Goal: Task Accomplishment & Management: Use online tool/utility

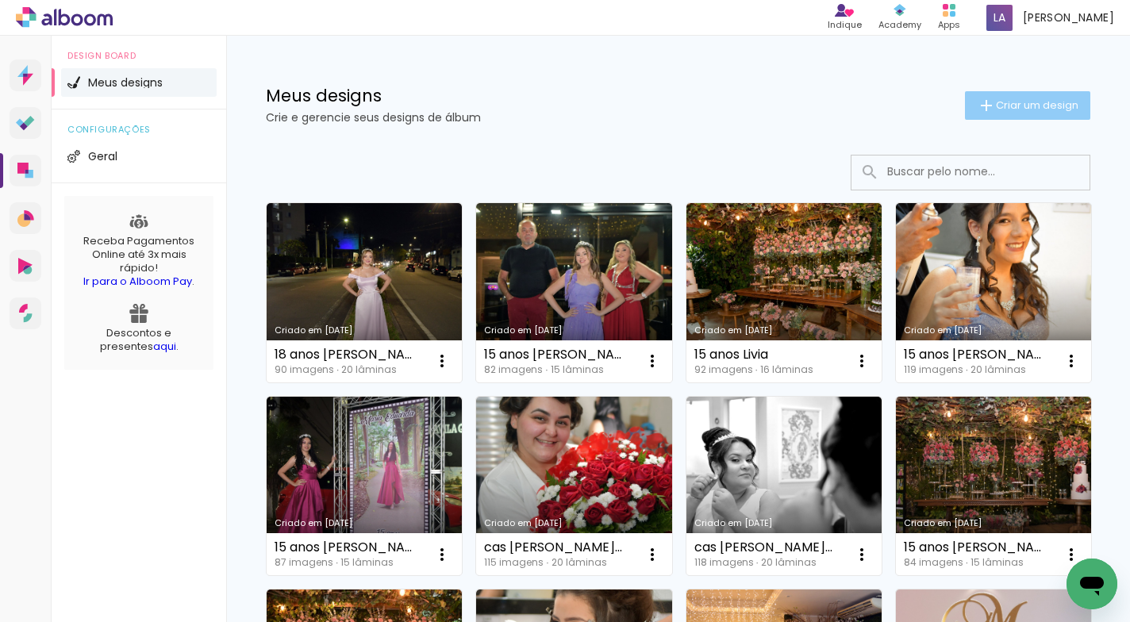
click at [1005, 109] on span "Criar um design" at bounding box center [1036, 105] width 82 height 10
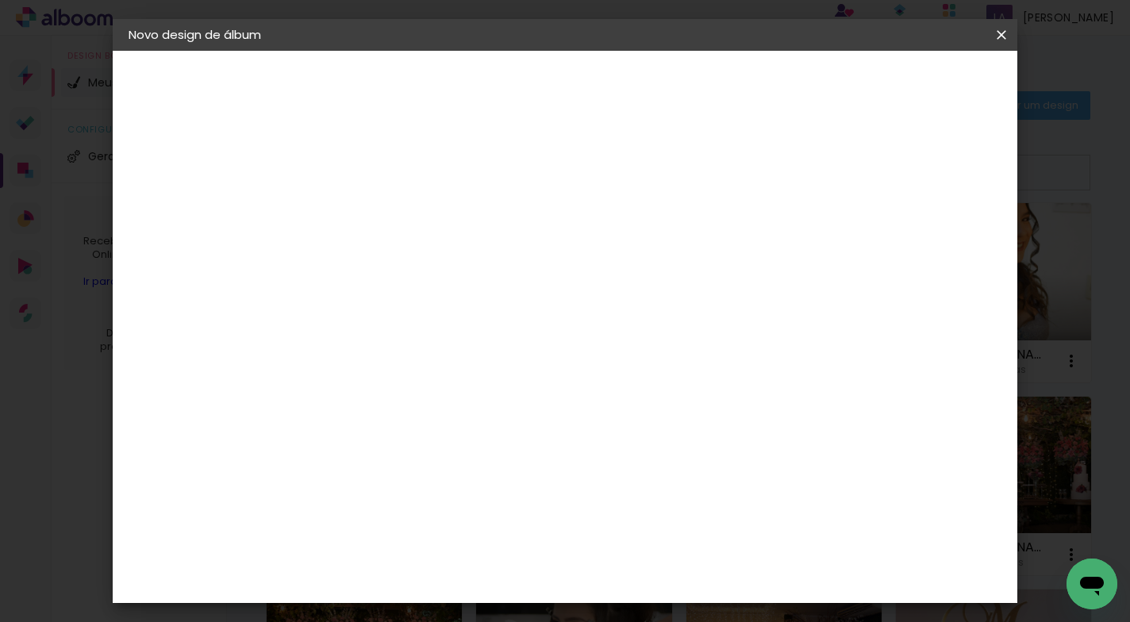
click at [388, 214] on input at bounding box center [388, 213] width 0 height 25
type input "15 anos [PERSON_NAME]"
click at [550, 71] on paper-button "Avançar" at bounding box center [512, 84] width 78 height 27
click at [685, 243] on paper-item "Tamanho Livre" at bounding box center [609, 241] width 152 height 35
click at [0, 0] on slot "Avançar" at bounding box center [0, 0] width 0 height 0
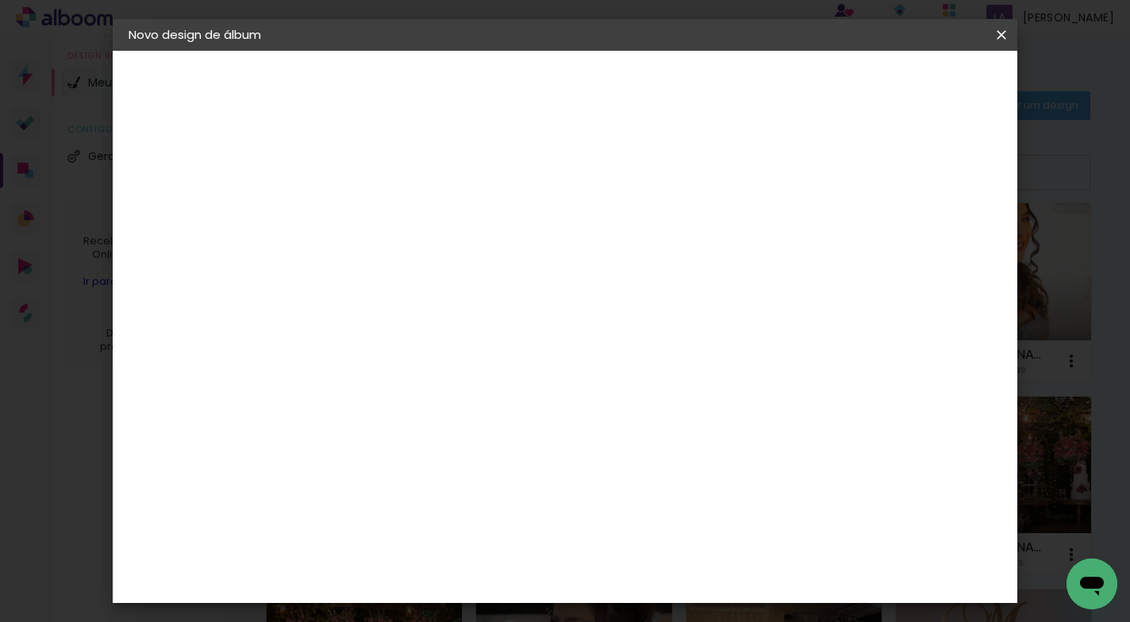
scroll to position [150, 0]
drag, startPoint x: 669, startPoint y: 447, endPoint x: 633, endPoint y: 447, distance: 36.5
click at [633, 447] on input "60" at bounding box center [651, 448] width 41 height 24
type input "40,6"
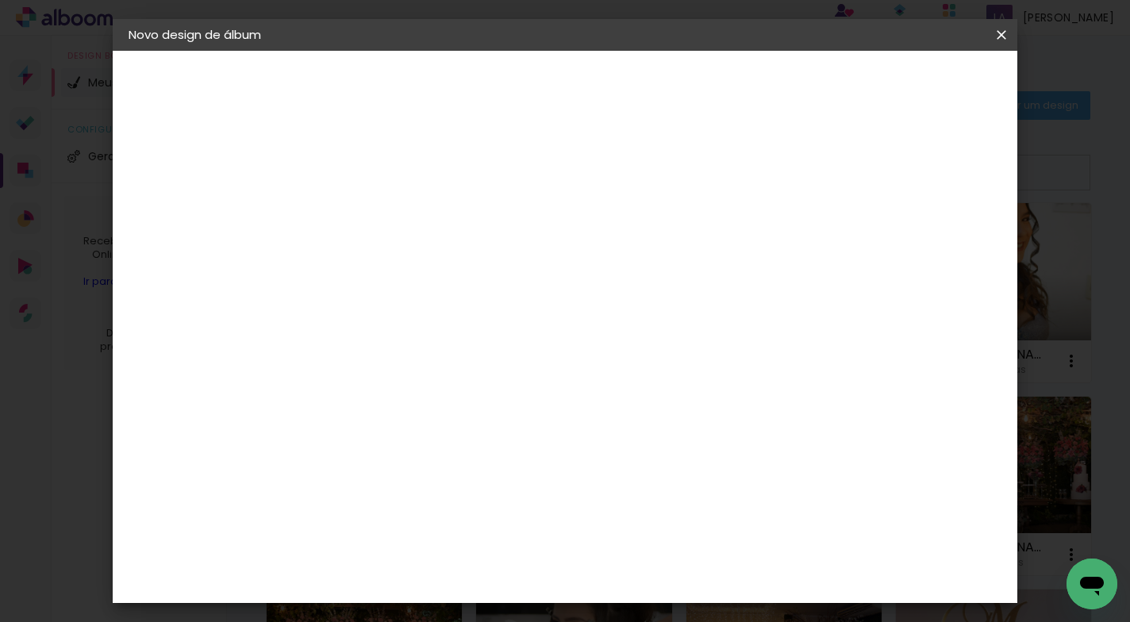
type paper-input "40,6"
drag, startPoint x: 356, startPoint y: 455, endPoint x: 335, endPoint y: 451, distance: 21.9
click at [328, 451] on input "30" at bounding box center [337, 453] width 41 height 24
type input "25,4"
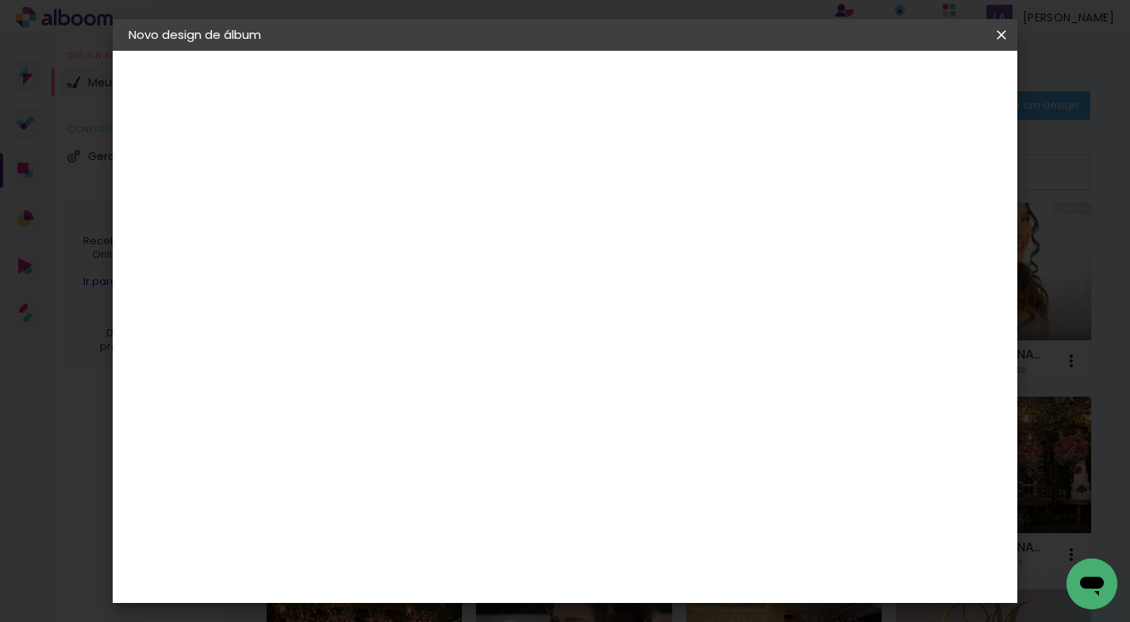
type paper-input "25,4"
click at [901, 83] on span "Iniciar design" at bounding box center [865, 84] width 72 height 11
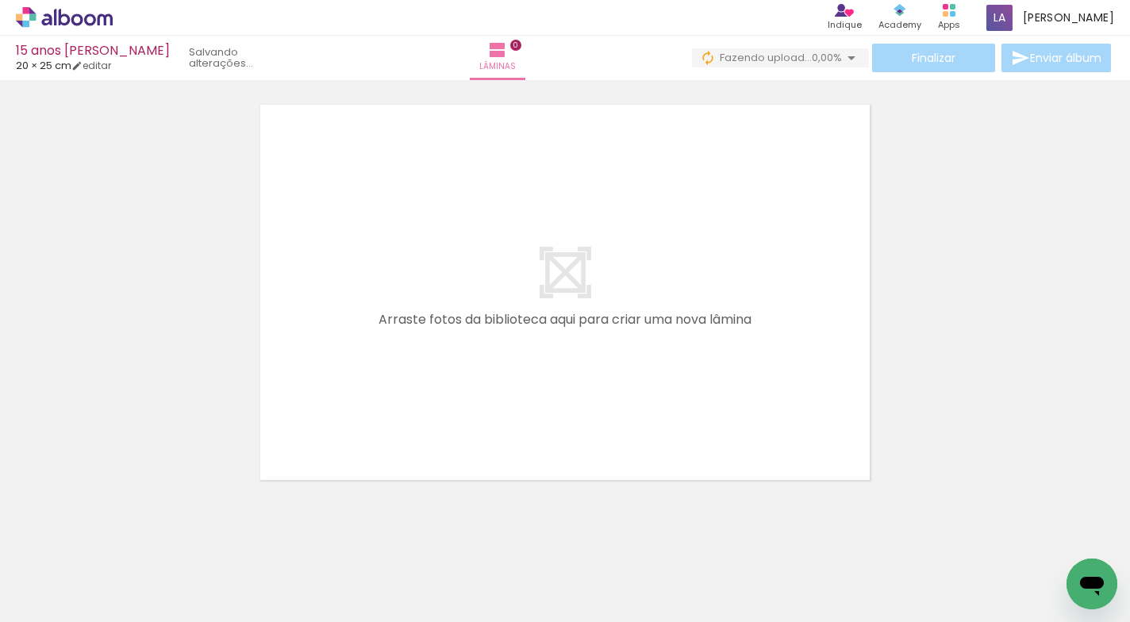
drag, startPoint x: 158, startPoint y: 563, endPoint x: 371, endPoint y: 355, distance: 298.4
click at [364, 355] on quentale-workspace at bounding box center [565, 311] width 1130 height 622
click at [371, 355] on quentale-layouter at bounding box center [564, 292] width 625 height 391
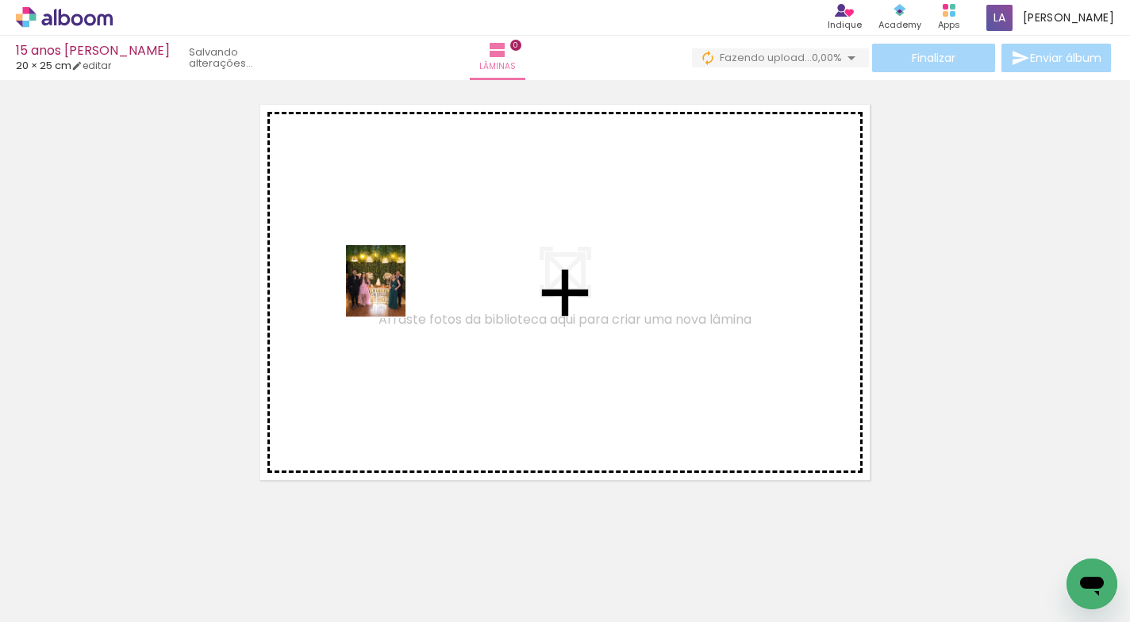
drag, startPoint x: 165, startPoint y: 576, endPoint x: 401, endPoint y: 309, distance: 355.7
click at [401, 309] on quentale-workspace at bounding box center [565, 311] width 1130 height 622
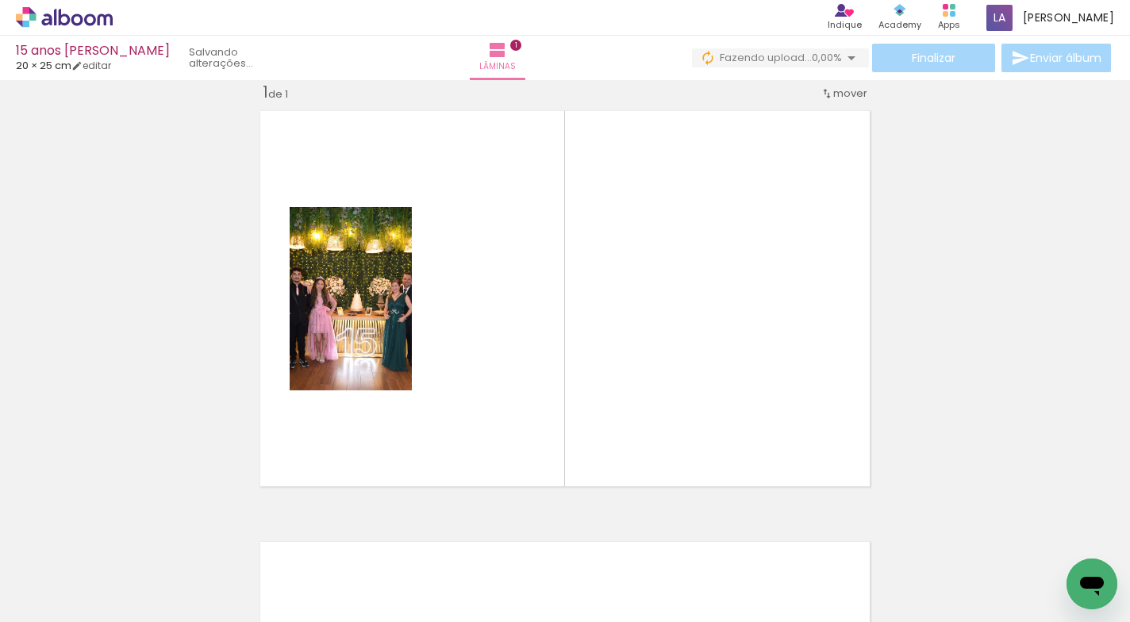
scroll to position [20, 0]
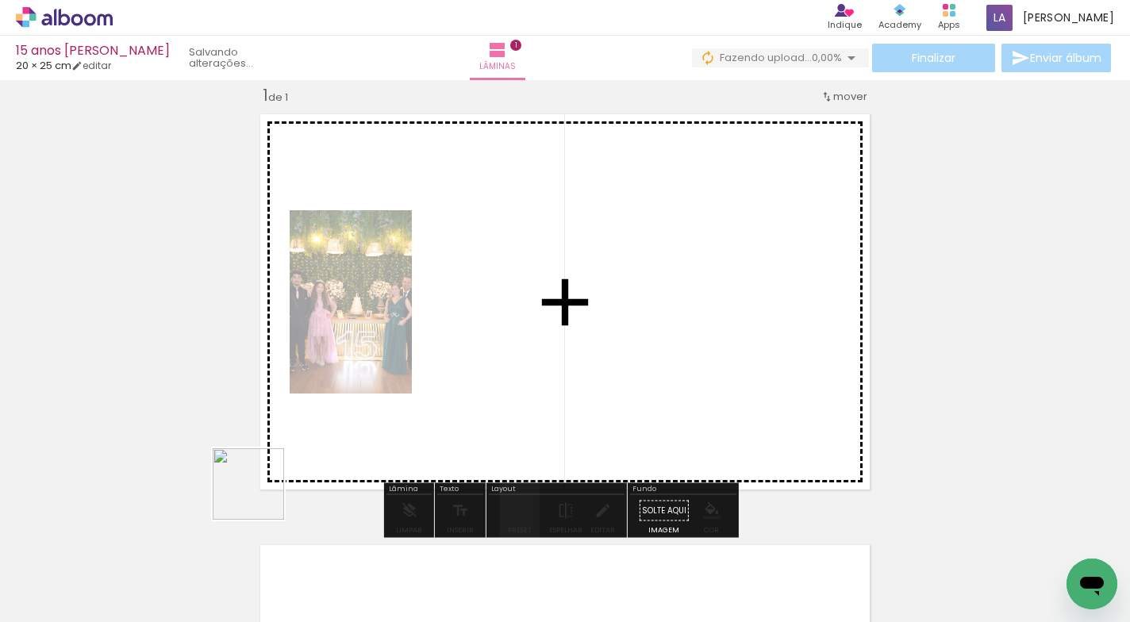
drag, startPoint x: 248, startPoint y: 555, endPoint x: 444, endPoint y: 333, distance: 296.2
click at [444, 333] on quentale-workspace at bounding box center [565, 311] width 1130 height 622
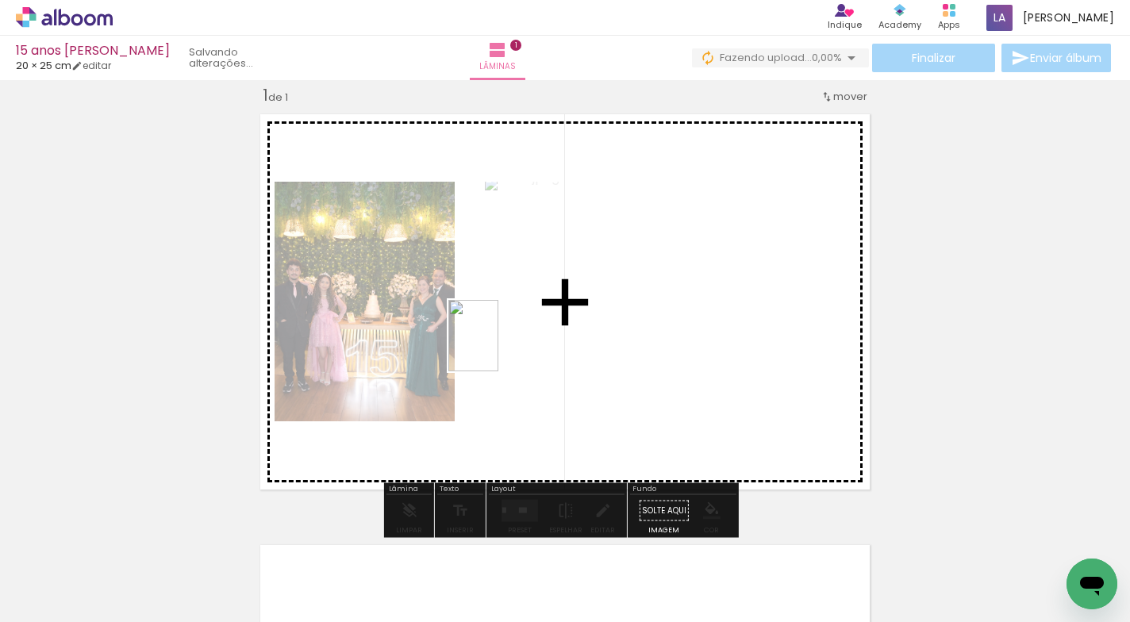
drag, startPoint x: 335, startPoint y: 582, endPoint x: 496, endPoint y: 347, distance: 284.7
click at [496, 347] on quentale-workspace at bounding box center [565, 311] width 1130 height 622
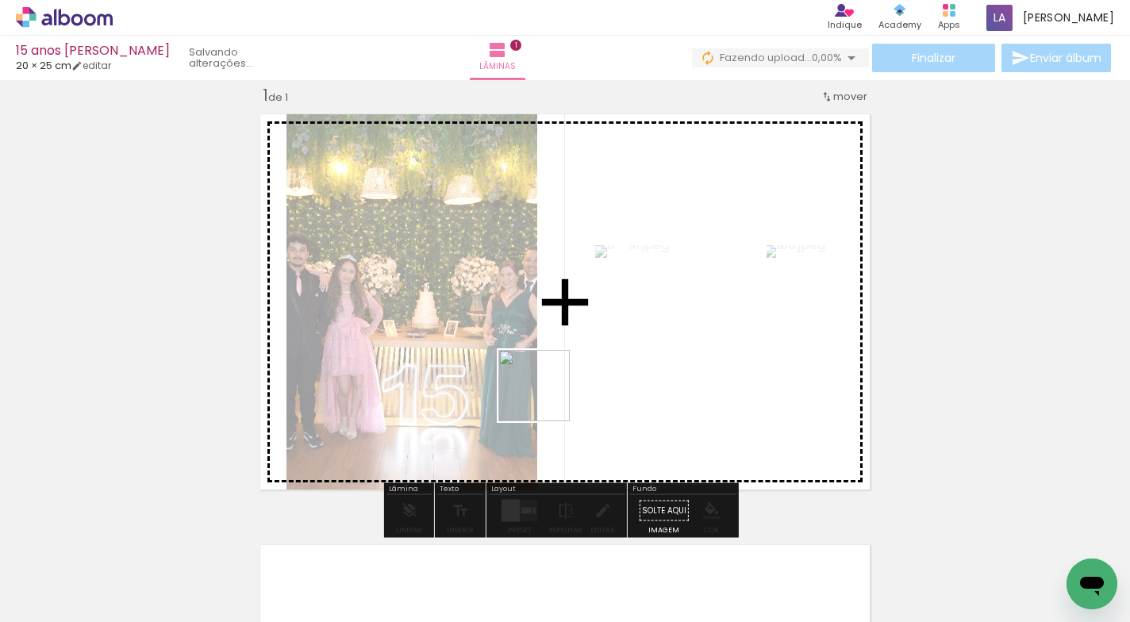
drag, startPoint x: 474, startPoint y: 474, endPoint x: 684, endPoint y: 332, distance: 253.0
click at [684, 332] on quentale-workspace at bounding box center [565, 311] width 1130 height 622
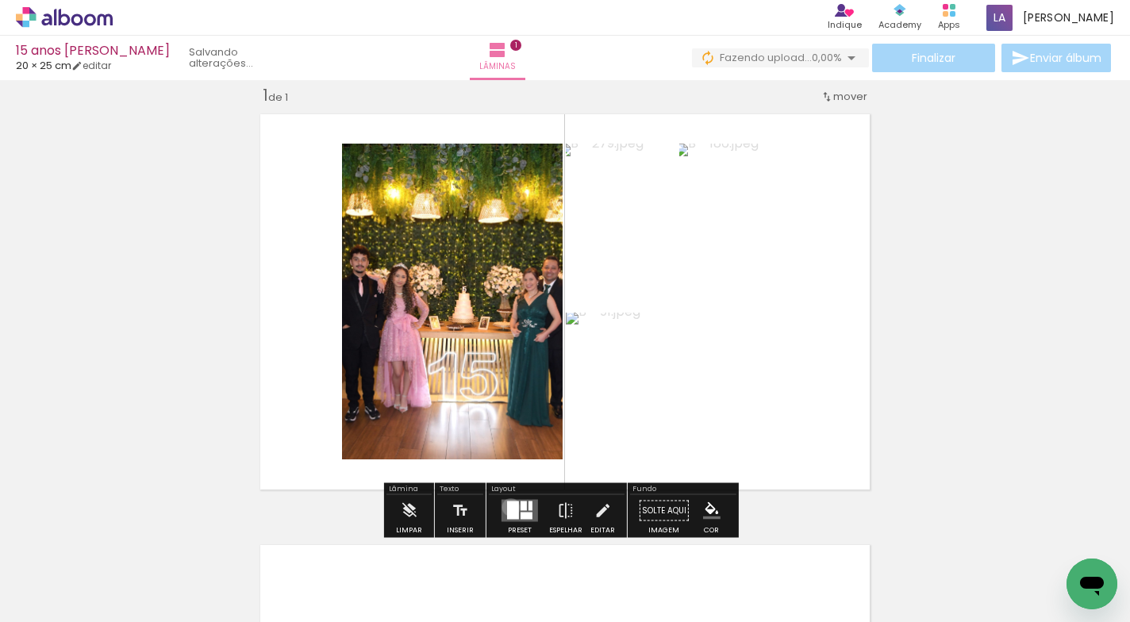
click at [507, 507] on div at bounding box center [513, 510] width 12 height 18
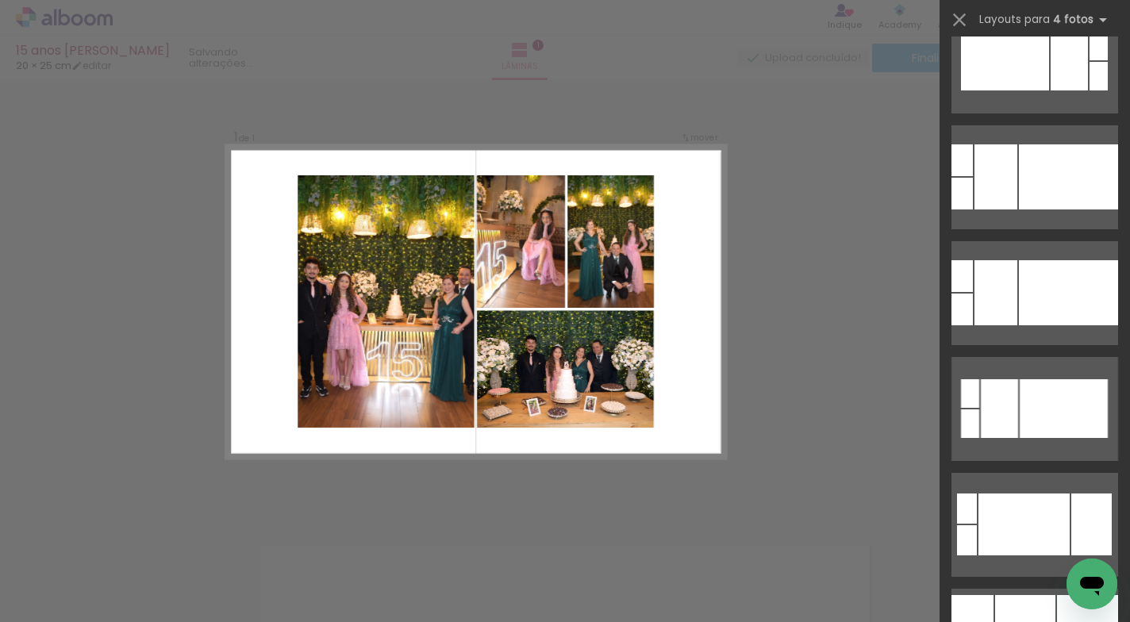
scroll to position [0, 0]
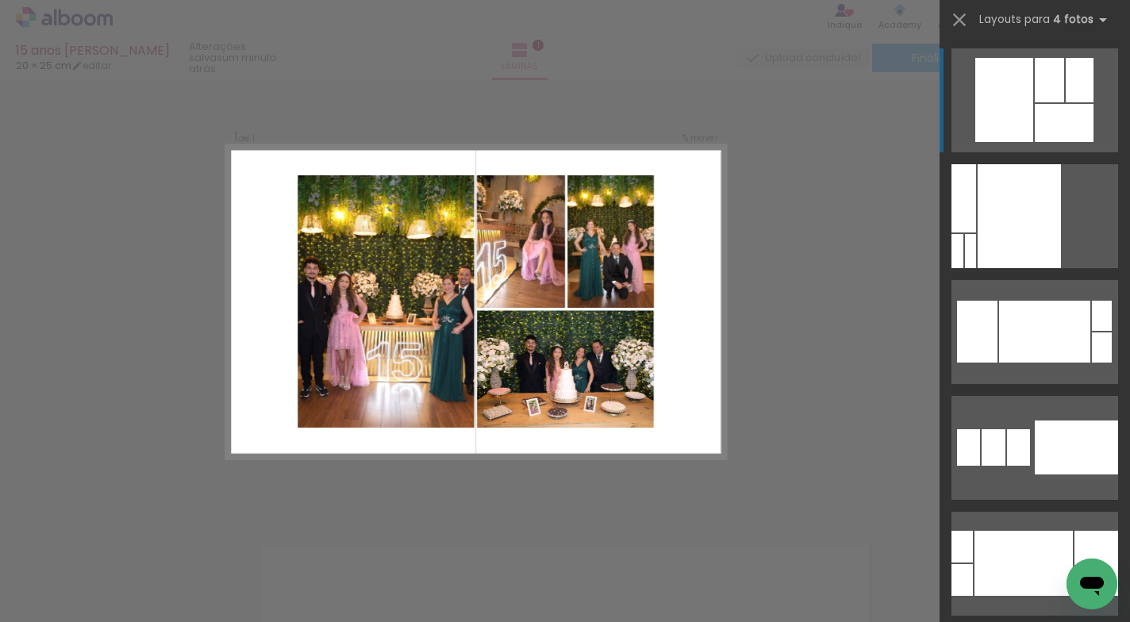
click at [1039, 83] on div at bounding box center [1048, 80] width 29 height 44
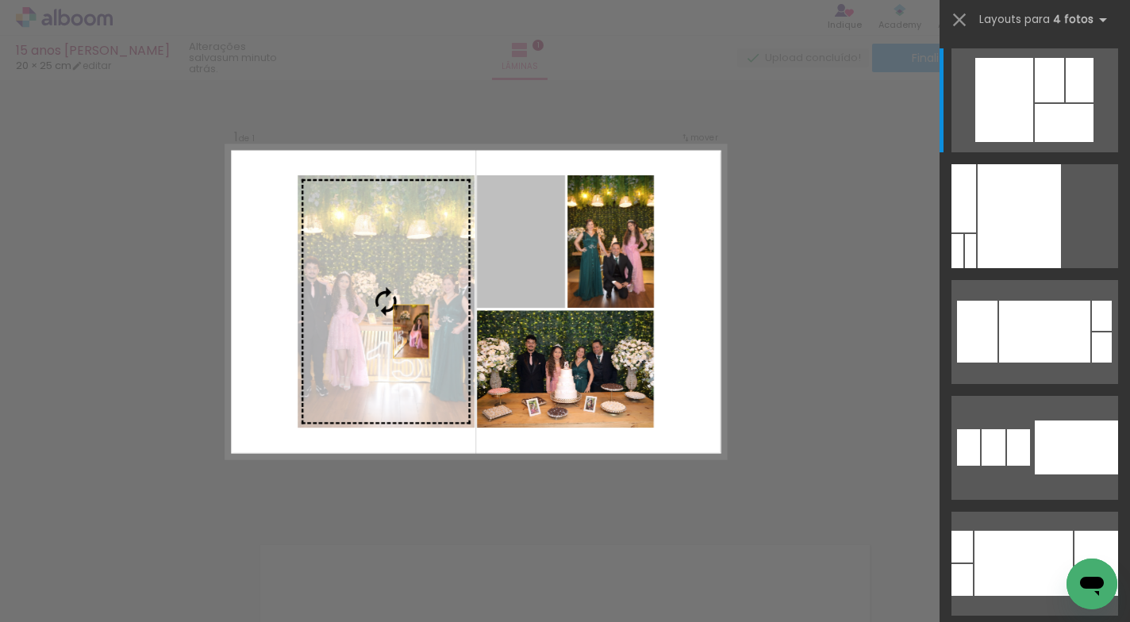
drag, startPoint x: 532, startPoint y: 247, endPoint x: 382, endPoint y: 350, distance: 182.6
click at [0, 0] on slot at bounding box center [0, 0] width 0 height 0
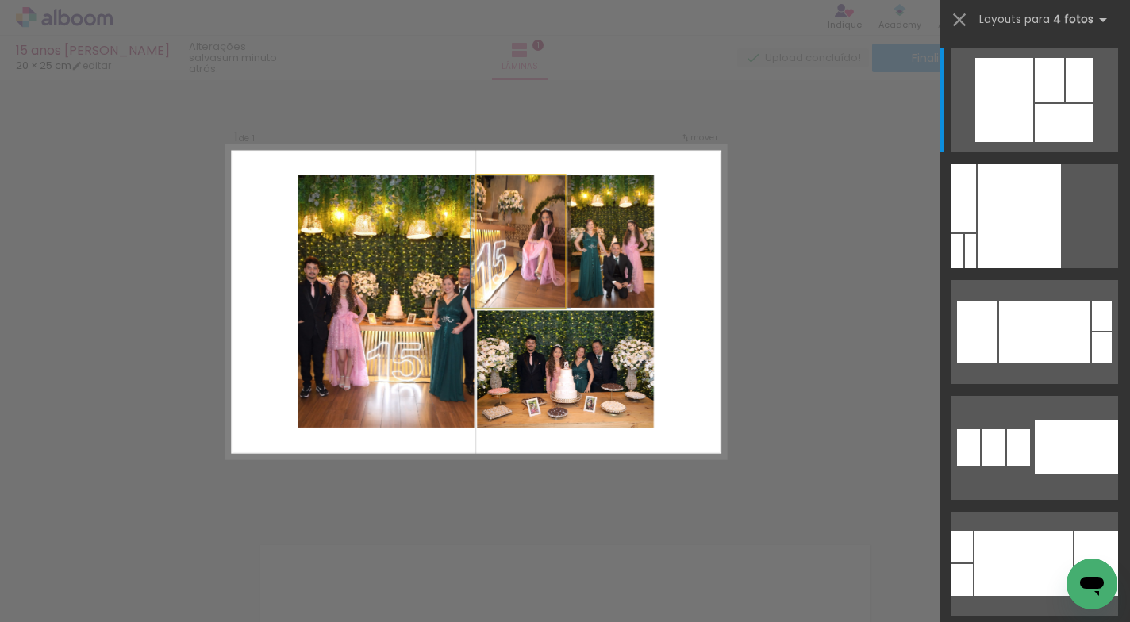
click at [513, 235] on quentale-photo at bounding box center [521, 241] width 88 height 132
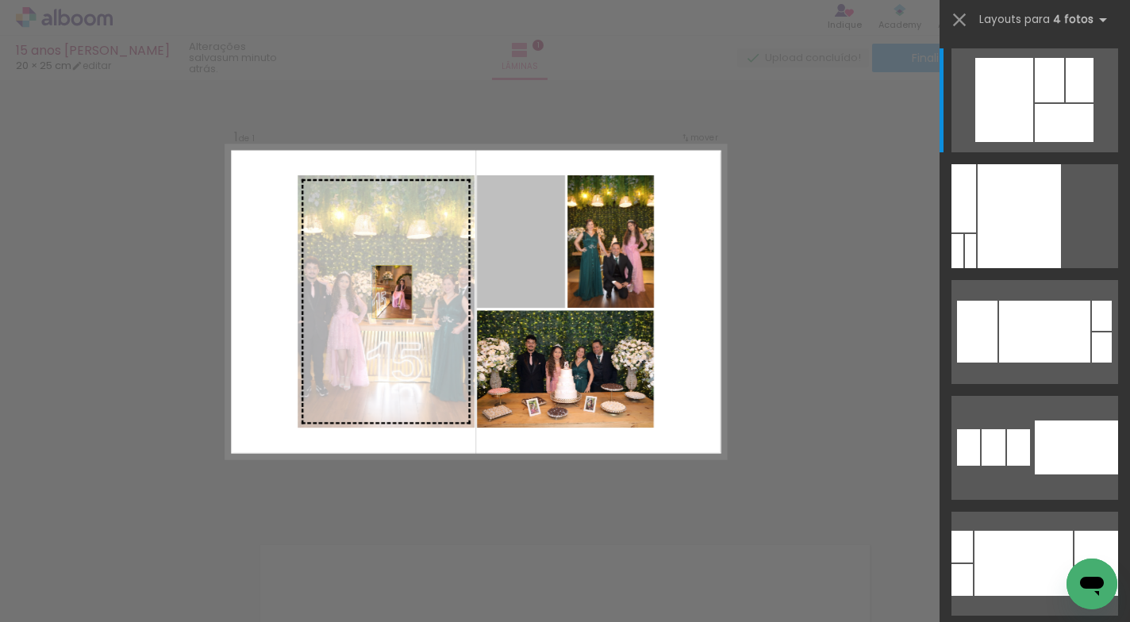
drag, startPoint x: 513, startPoint y: 234, endPoint x: 356, endPoint y: 305, distance: 172.2
click at [0, 0] on slot at bounding box center [0, 0] width 0 height 0
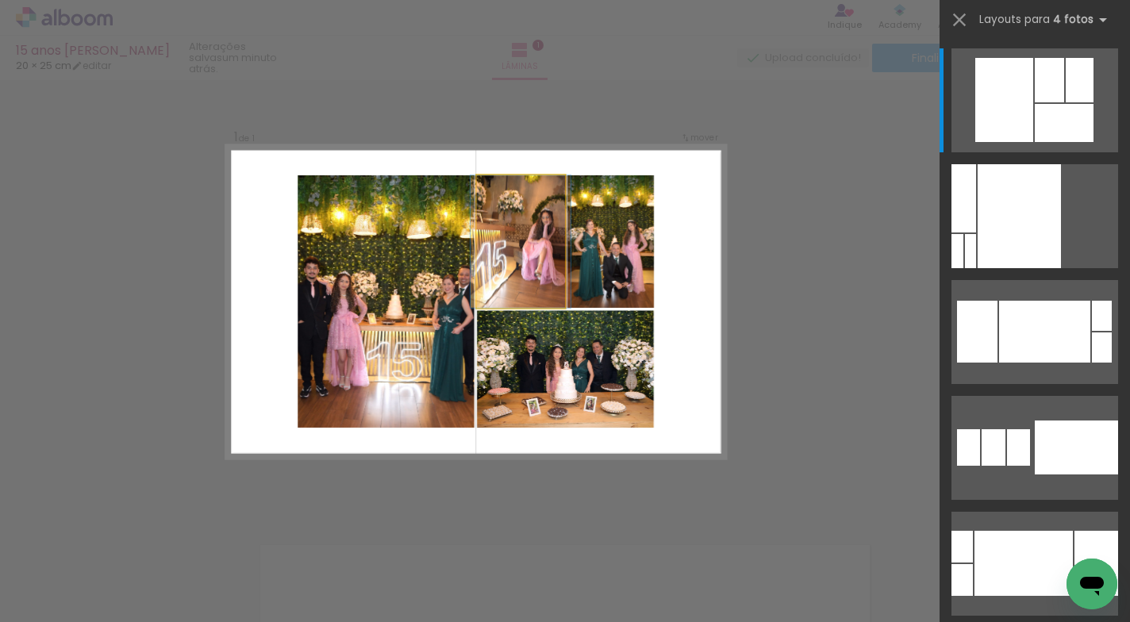
click at [512, 231] on quentale-photo at bounding box center [521, 241] width 88 height 132
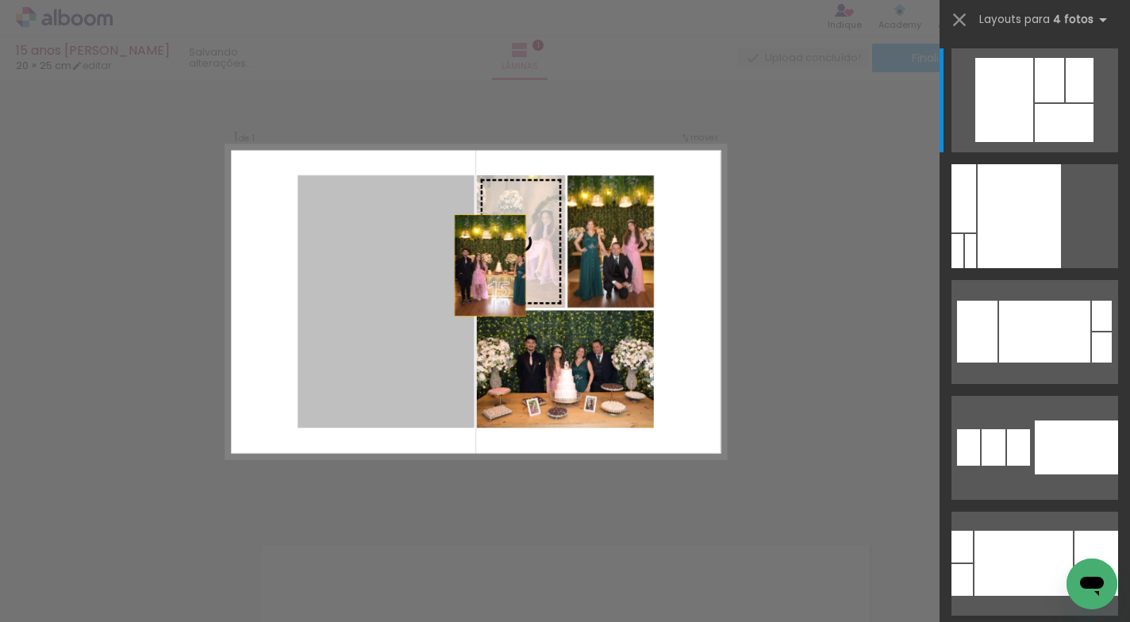
drag, startPoint x: 351, startPoint y: 298, endPoint x: 510, endPoint y: 256, distance: 164.1
click at [0, 0] on slot at bounding box center [0, 0] width 0 height 0
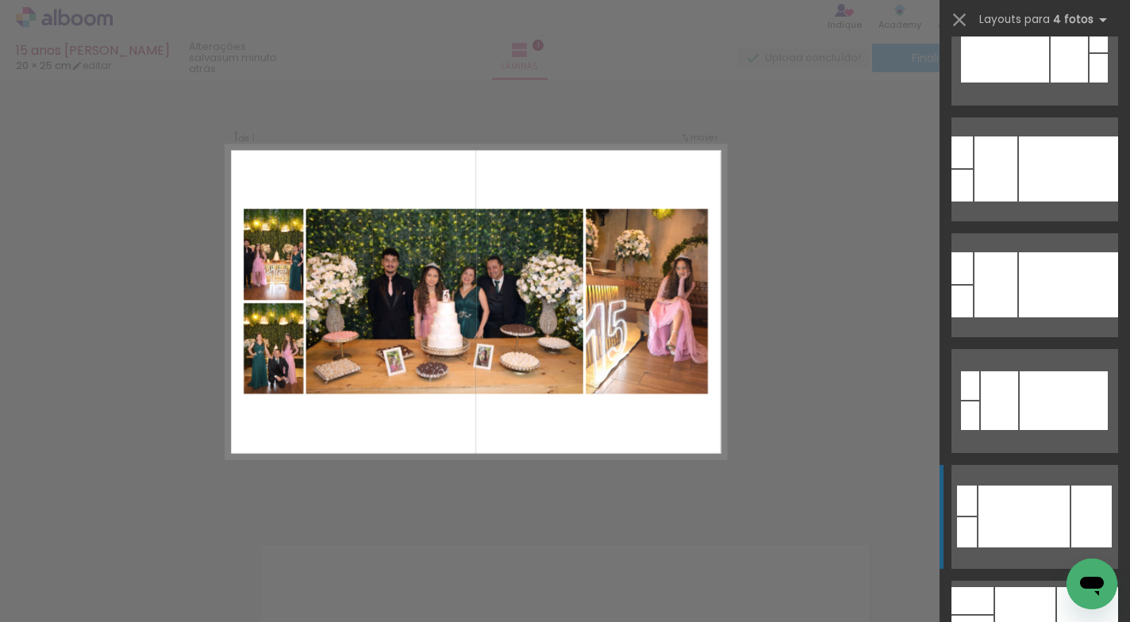
scroll to position [1787, 0]
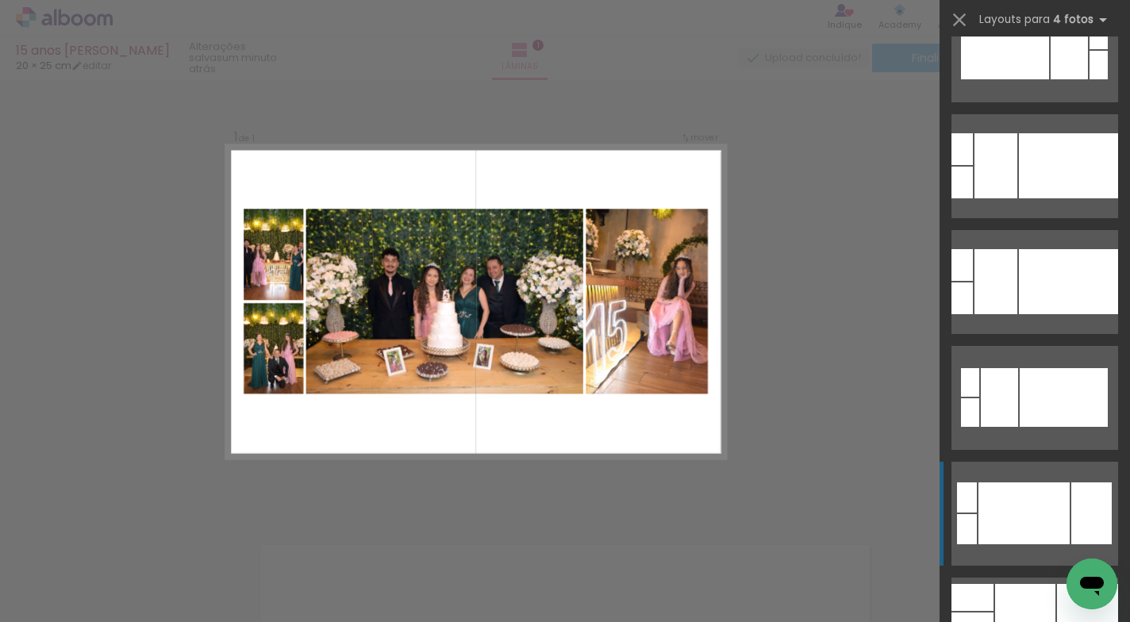
click at [1027, 489] on div at bounding box center [1023, 513] width 91 height 62
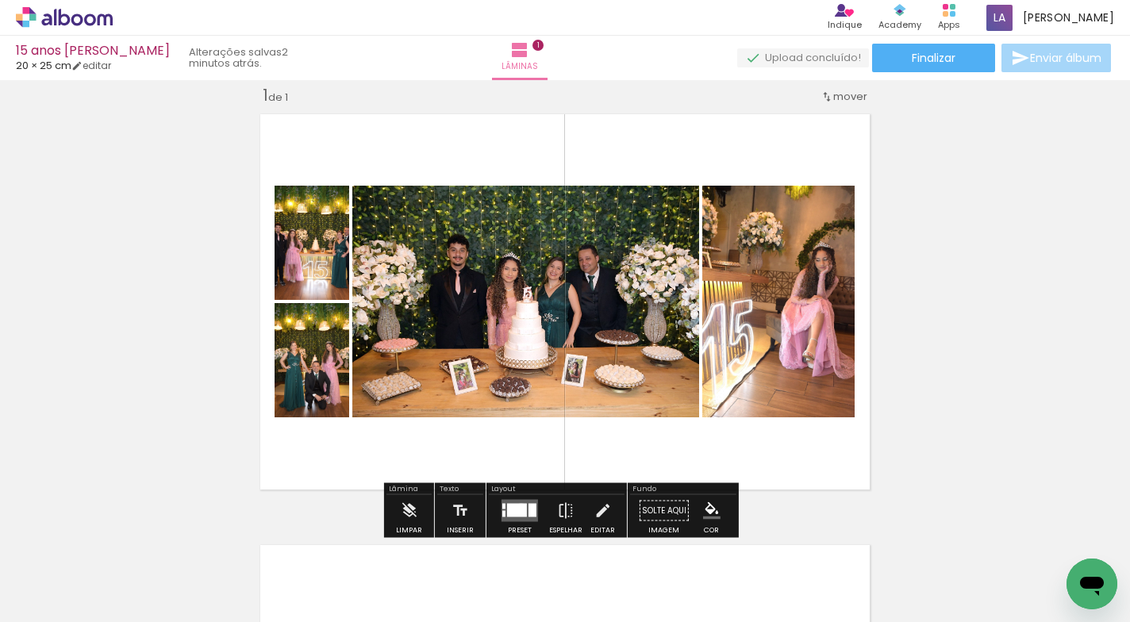
drag, startPoint x: 517, startPoint y: 508, endPoint x: 518, endPoint y: 496, distance: 11.9
click at [517, 508] on div at bounding box center [517, 510] width 20 height 13
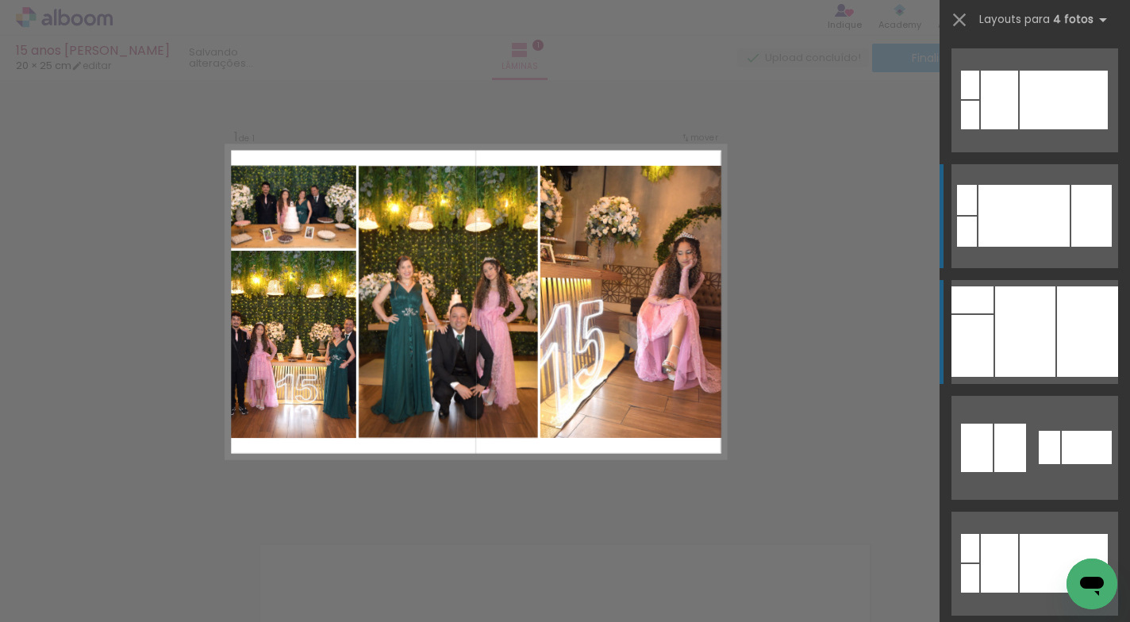
scroll to position [2101, 0]
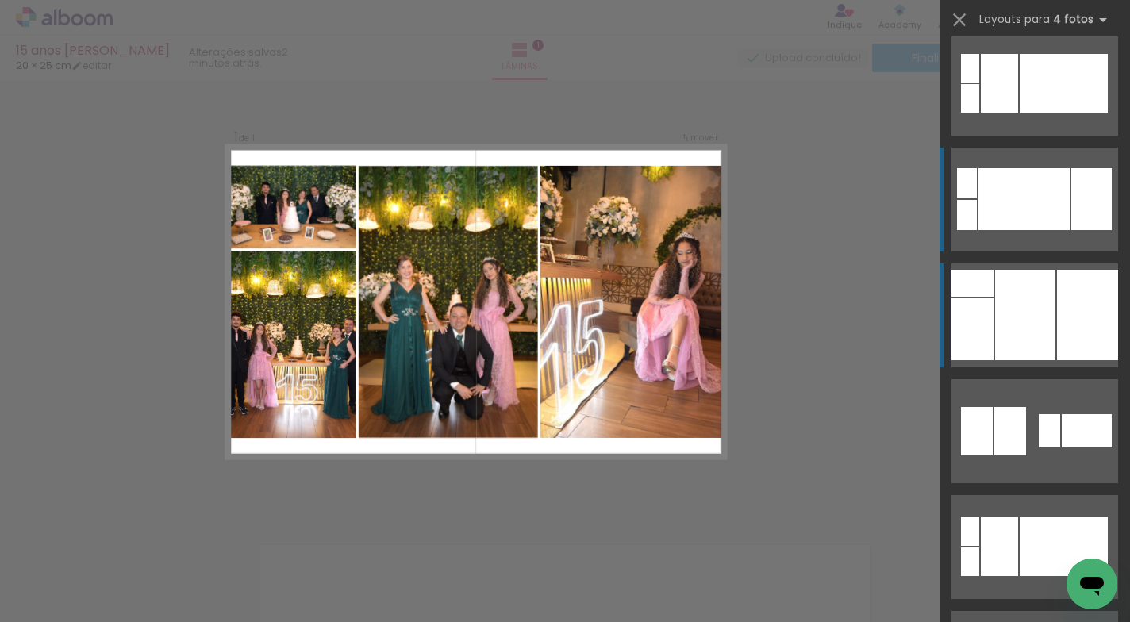
click at [1011, 323] on div at bounding box center [1025, 315] width 60 height 90
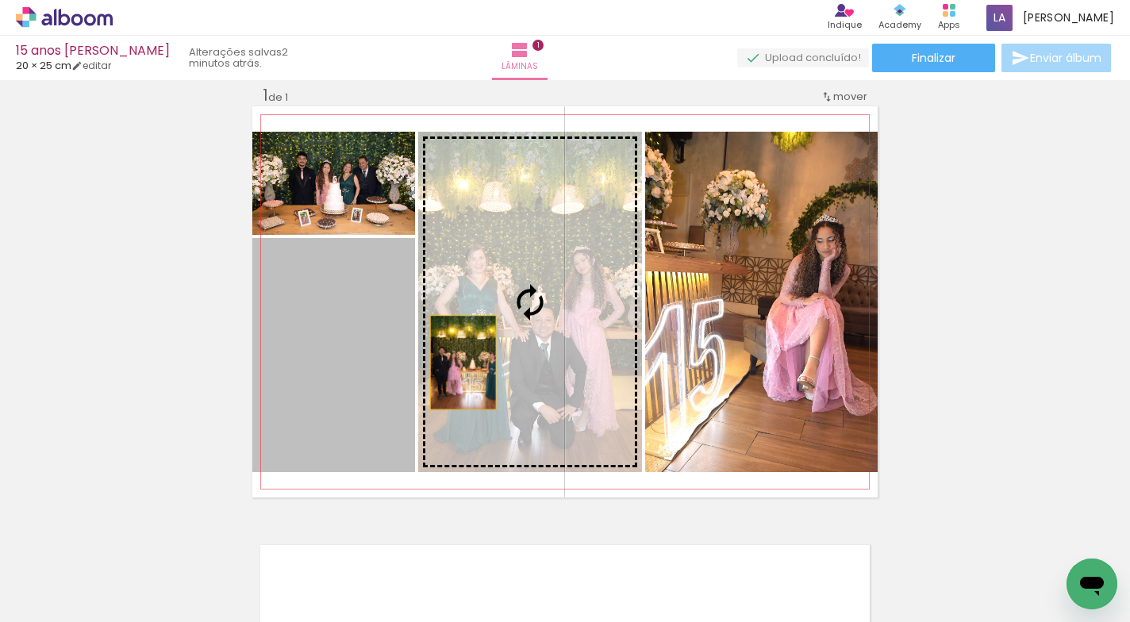
drag, startPoint x: 361, startPoint y: 387, endPoint x: 457, endPoint y: 362, distance: 99.1
click at [0, 0] on slot at bounding box center [0, 0] width 0 height 0
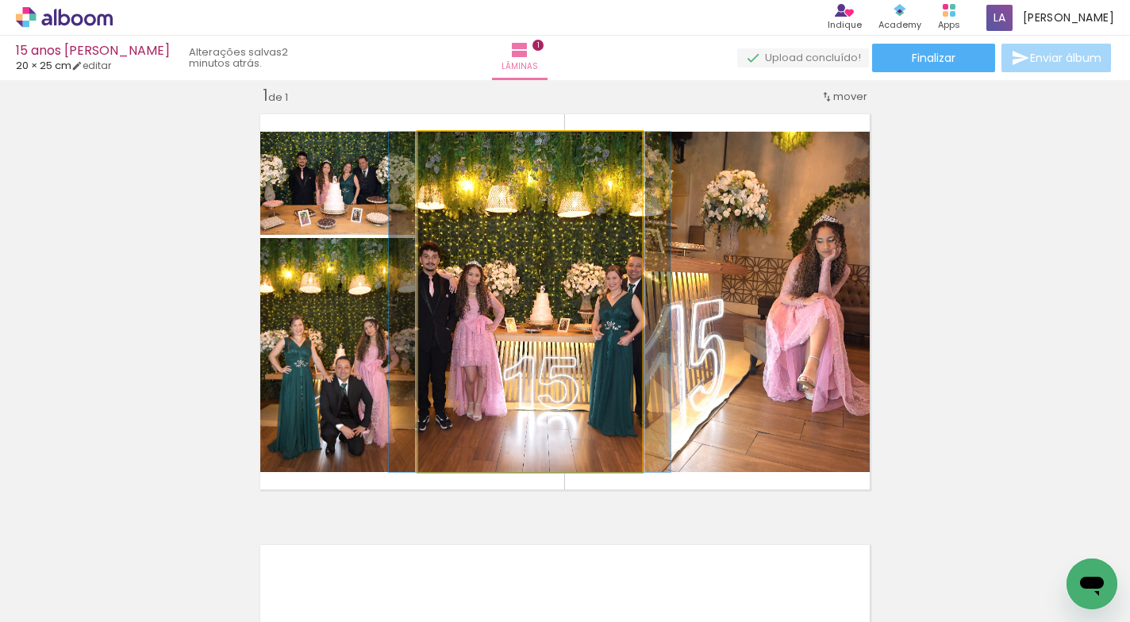
click at [466, 360] on quentale-photo at bounding box center [530, 302] width 224 height 340
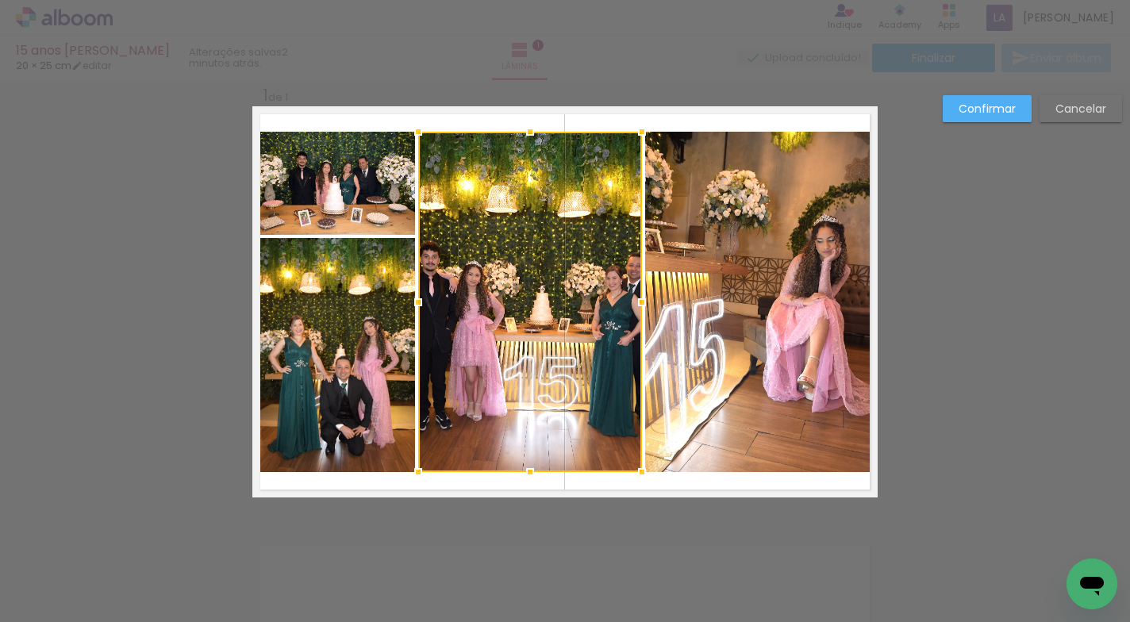
click at [0, 0] on slot "Cancelar" at bounding box center [0, 0] width 0 height 0
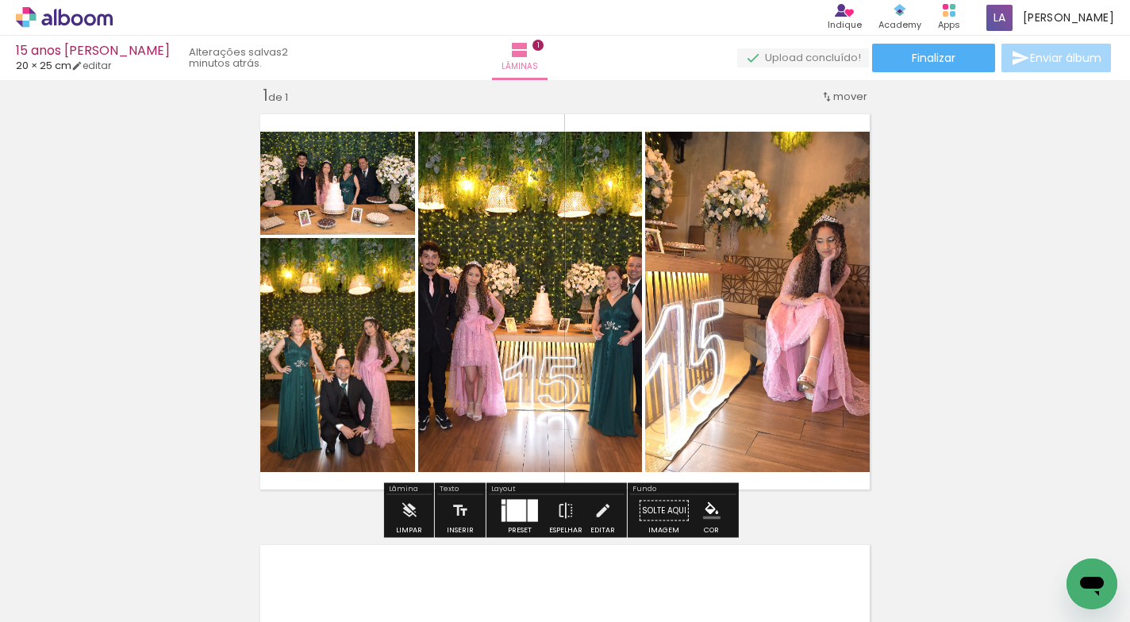
click at [530, 504] on div at bounding box center [532, 511] width 10 height 22
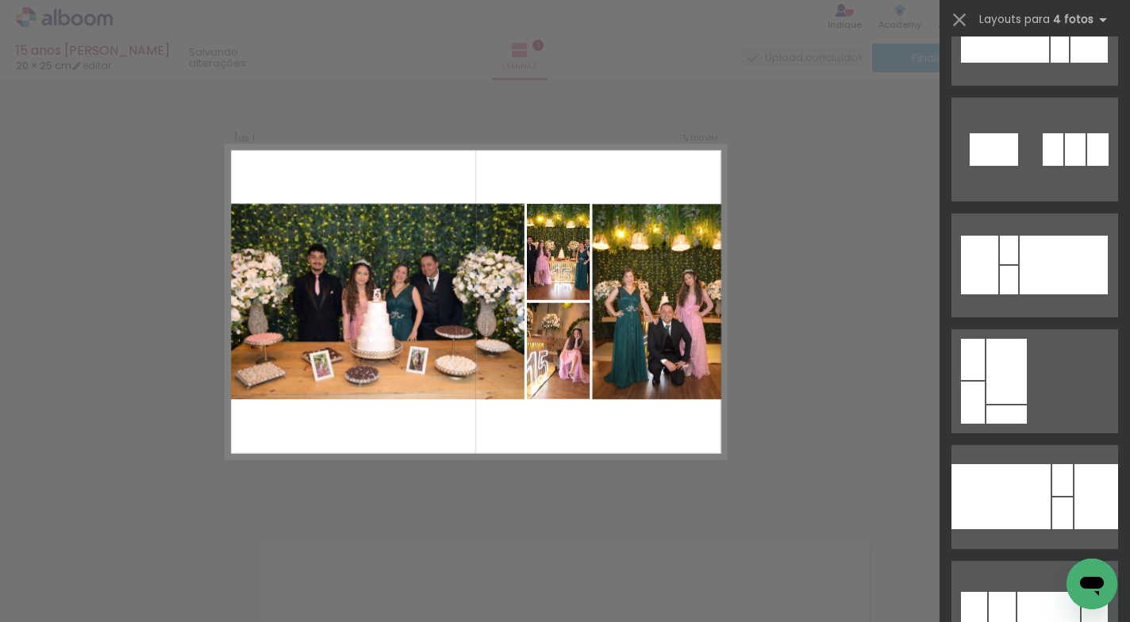
scroll to position [3261, 0]
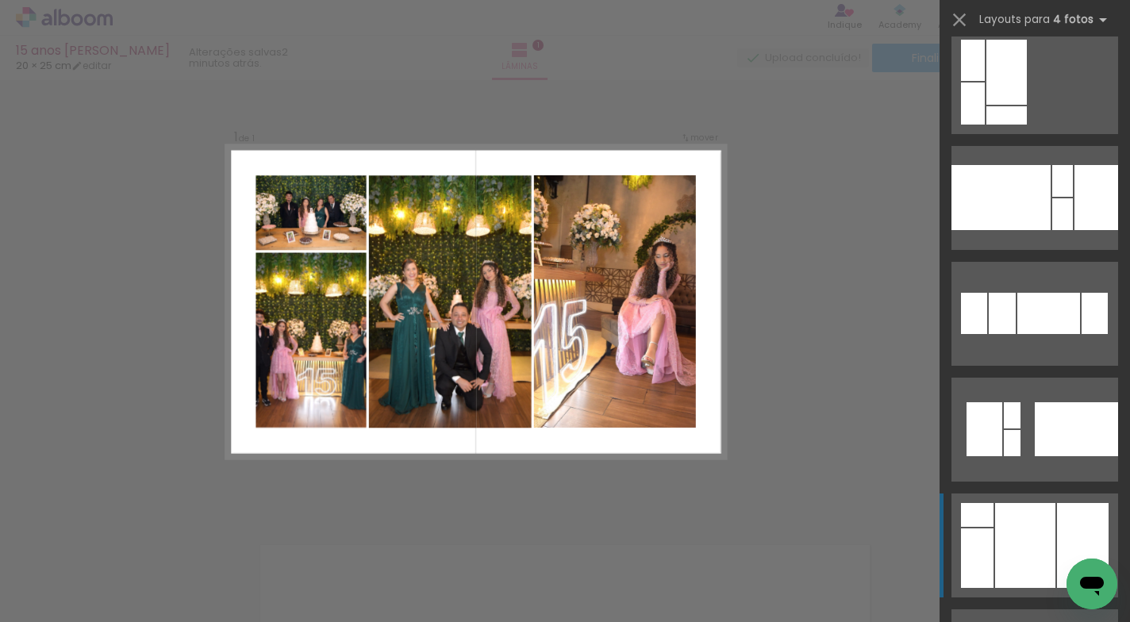
click at [1038, 546] on div at bounding box center [1025, 545] width 60 height 85
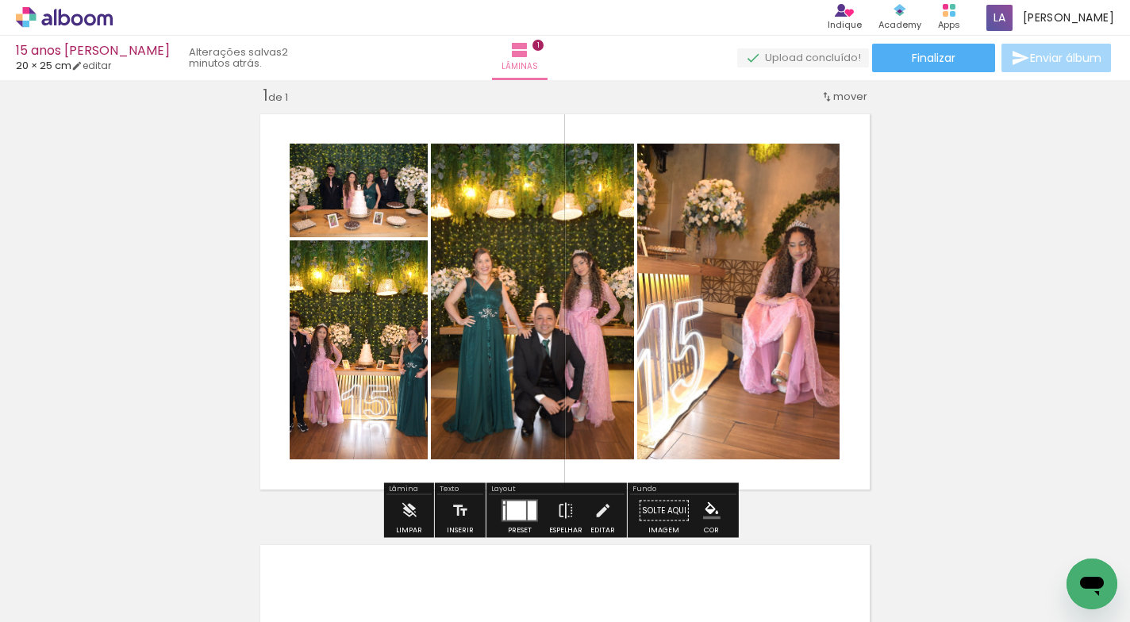
click at [771, 406] on quentale-photo at bounding box center [738, 302] width 202 height 316
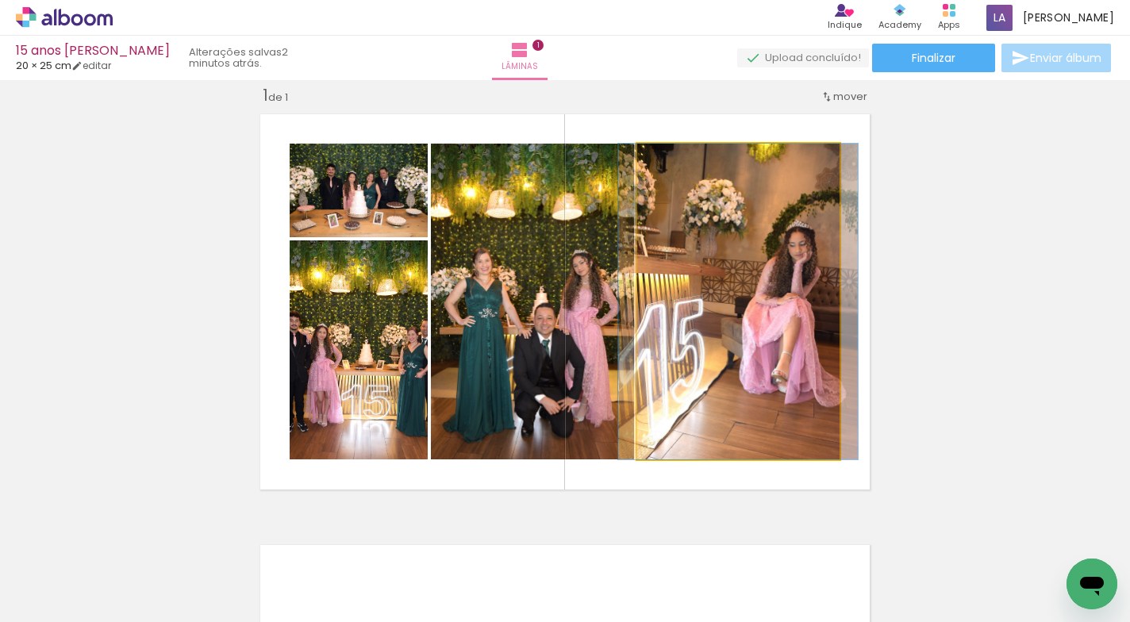
click at [771, 406] on quentale-photo at bounding box center [738, 302] width 202 height 316
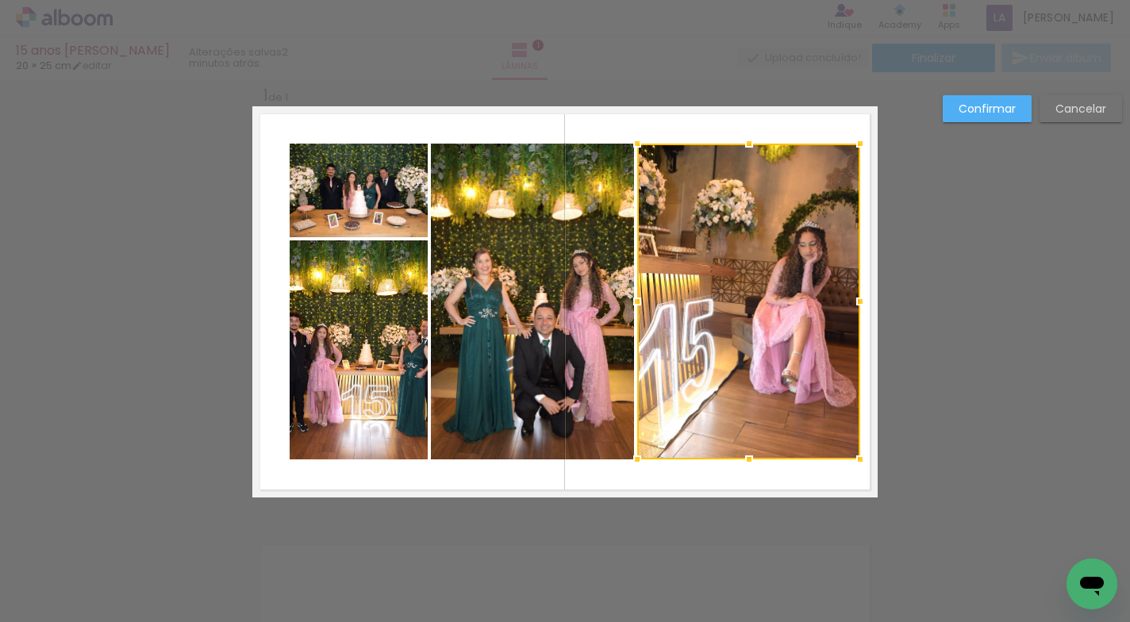
drag, startPoint x: 832, startPoint y: 300, endPoint x: 852, endPoint y: 302, distance: 20.0
click at [852, 302] on div at bounding box center [860, 302] width 32 height 32
click at [724, 340] on div at bounding box center [748, 302] width 223 height 316
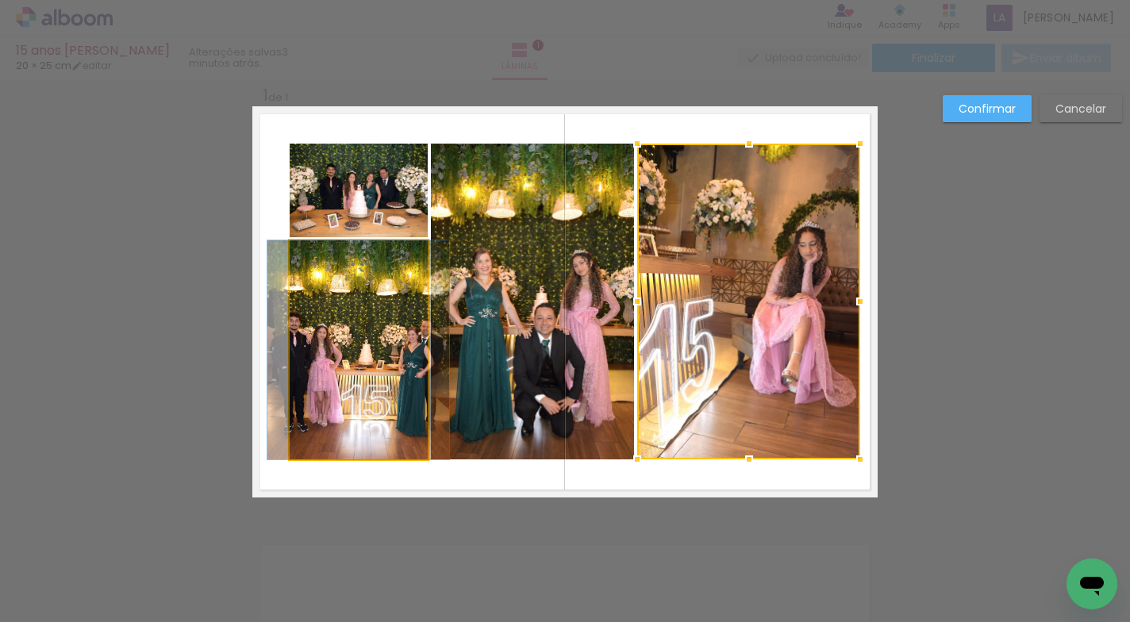
click at [355, 361] on quentale-photo at bounding box center [359, 349] width 138 height 219
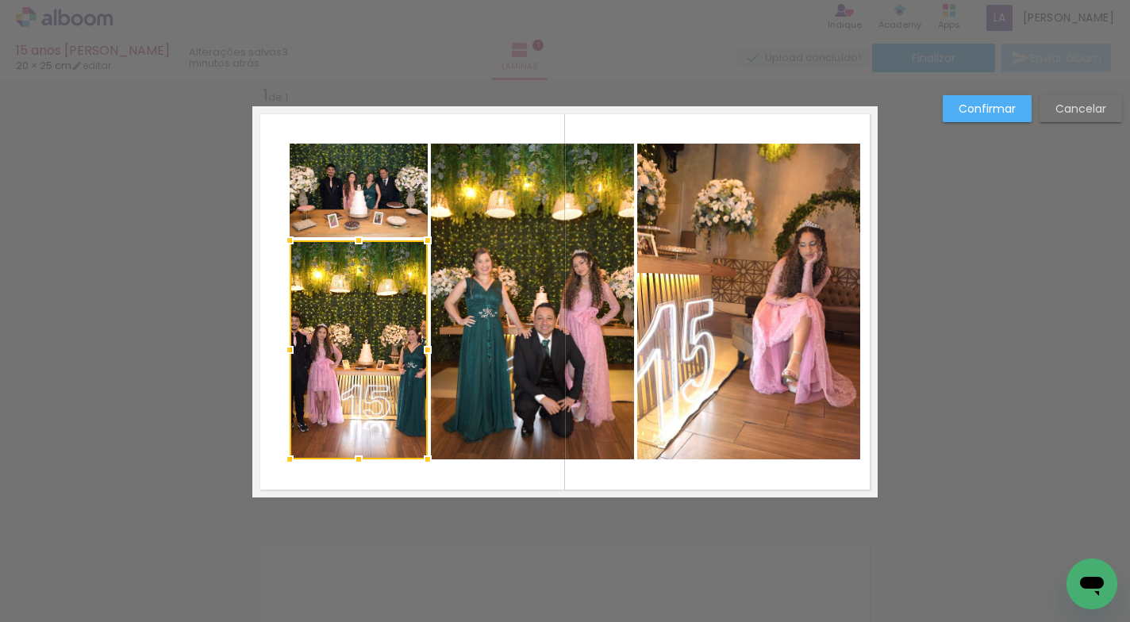
click at [355, 361] on div at bounding box center [359, 349] width 138 height 219
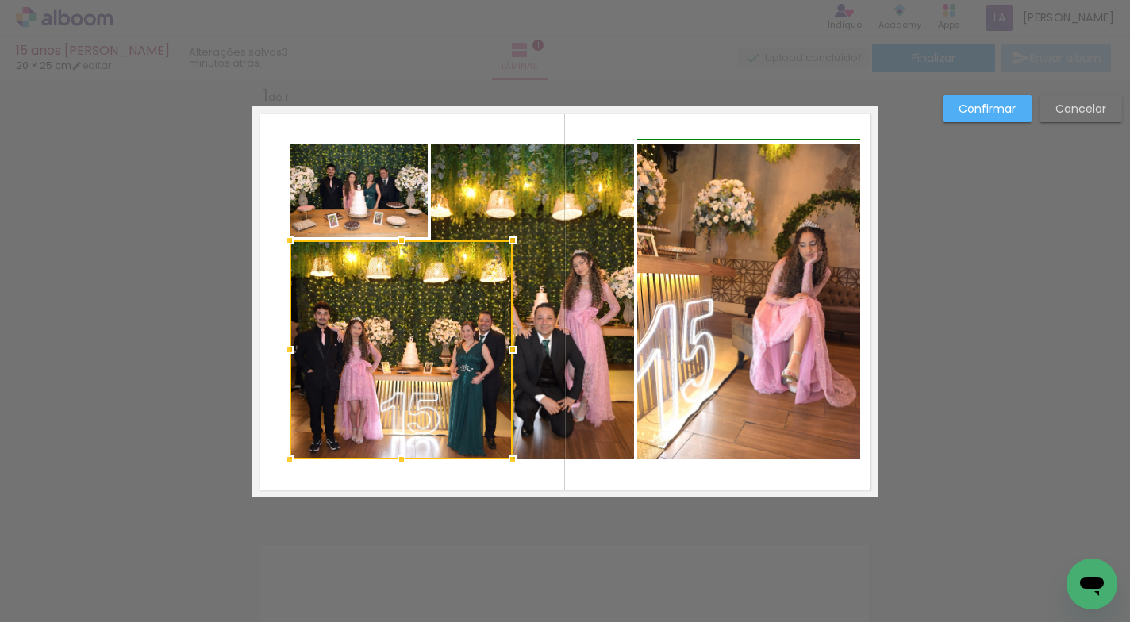
drag, startPoint x: 420, startPoint y: 348, endPoint x: 352, endPoint y: 346, distance: 67.5
click at [497, 364] on div at bounding box center [513, 350] width 32 height 32
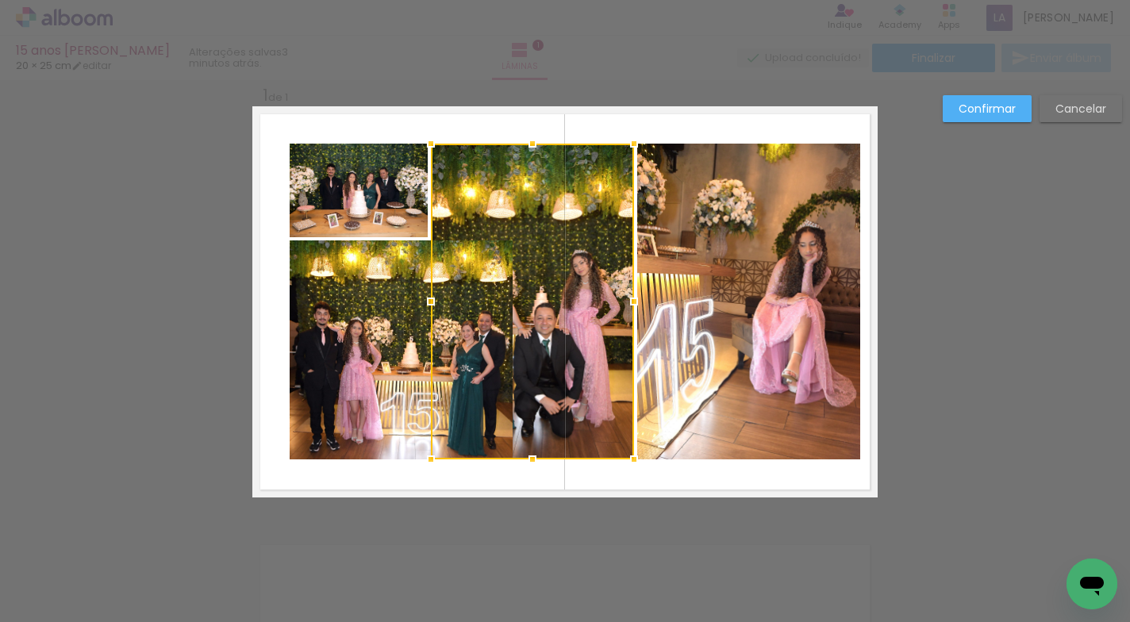
click at [326, 343] on quentale-photo at bounding box center [401, 349] width 223 height 219
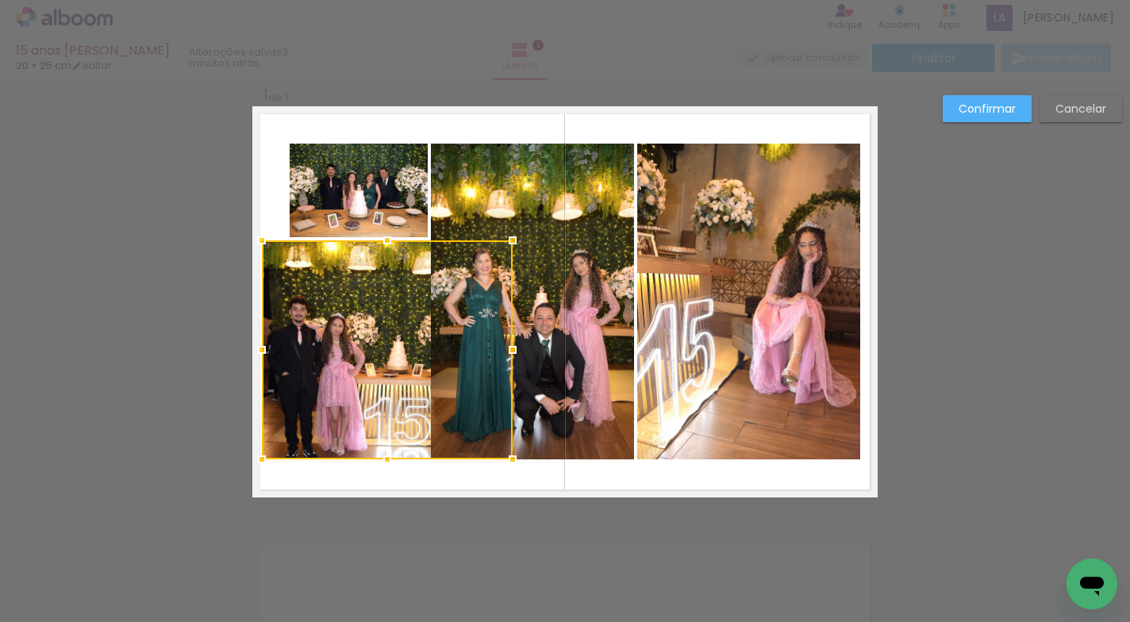
drag, startPoint x: 283, startPoint y: 351, endPoint x: 263, endPoint y: 355, distance: 20.2
click at [263, 355] on div at bounding box center [262, 350] width 32 height 32
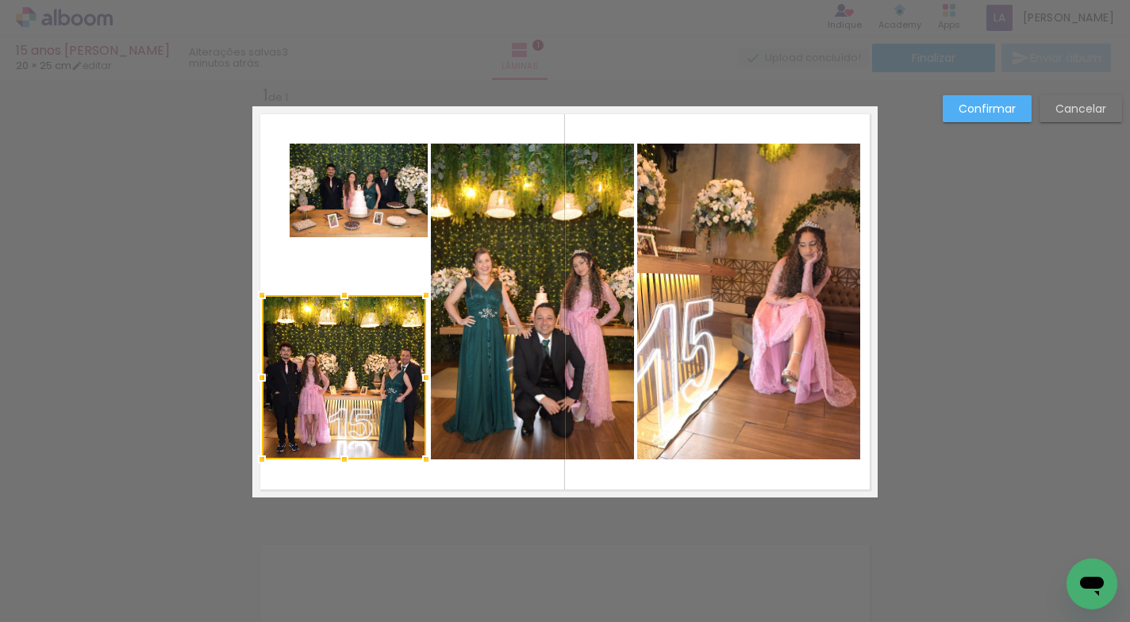
drag, startPoint x: 507, startPoint y: 236, endPoint x: 420, endPoint y: 290, distance: 101.9
click at [420, 290] on div at bounding box center [426, 295] width 32 height 32
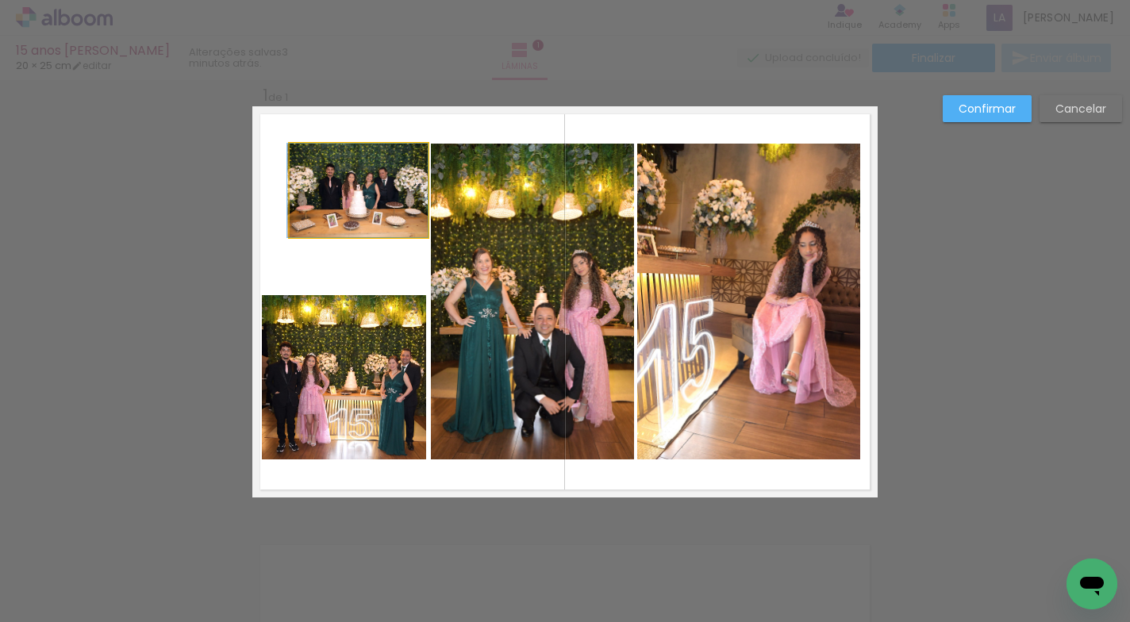
drag, startPoint x: 399, startPoint y: 202, endPoint x: 362, endPoint y: 213, distance: 38.7
click at [377, 212] on div at bounding box center [359, 191] width 138 height 94
click at [301, 328] on quentale-photo at bounding box center [344, 377] width 164 height 164
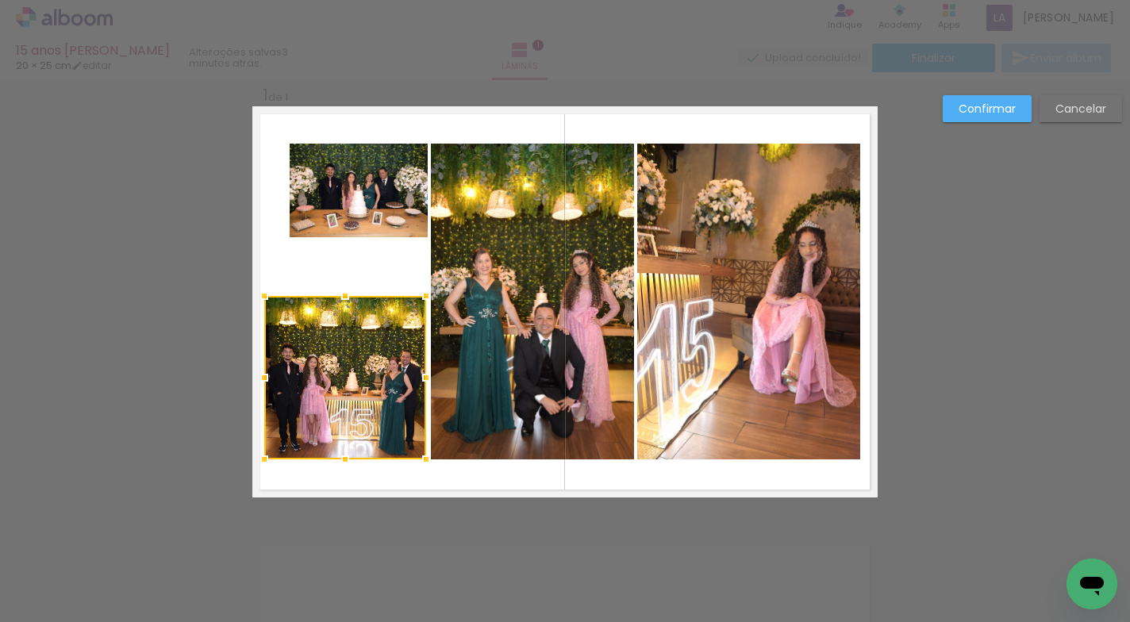
click at [260, 300] on div at bounding box center [264, 296] width 32 height 32
click at [307, 204] on quentale-photo at bounding box center [359, 191] width 138 height 94
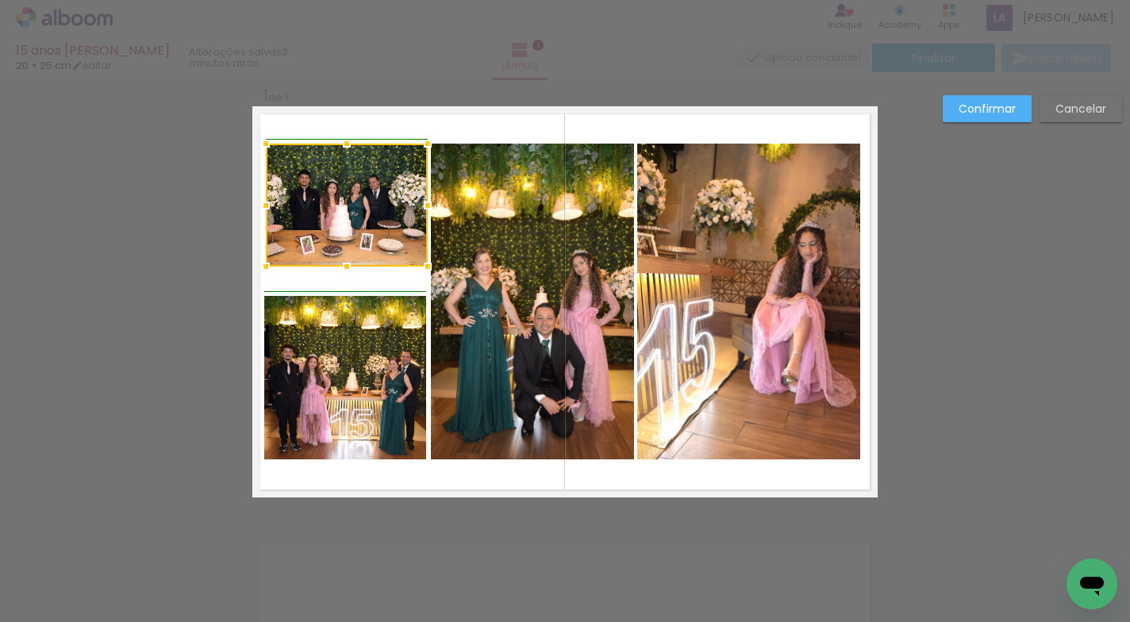
drag, startPoint x: 287, startPoint y: 238, endPoint x: 269, endPoint y: 266, distance: 33.2
click at [269, 266] on div at bounding box center [266, 267] width 32 height 32
click at [789, 284] on quentale-photo at bounding box center [748, 302] width 223 height 316
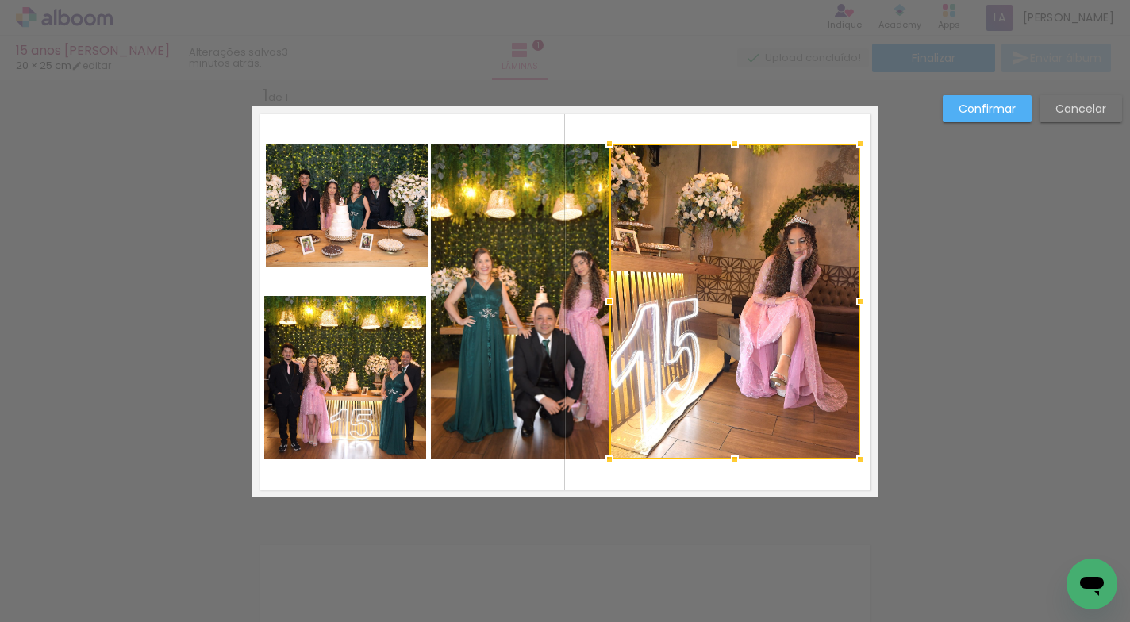
drag, startPoint x: 632, startPoint y: 301, endPoint x: 600, endPoint y: 309, distance: 33.5
click at [600, 309] on div at bounding box center [609, 302] width 32 height 32
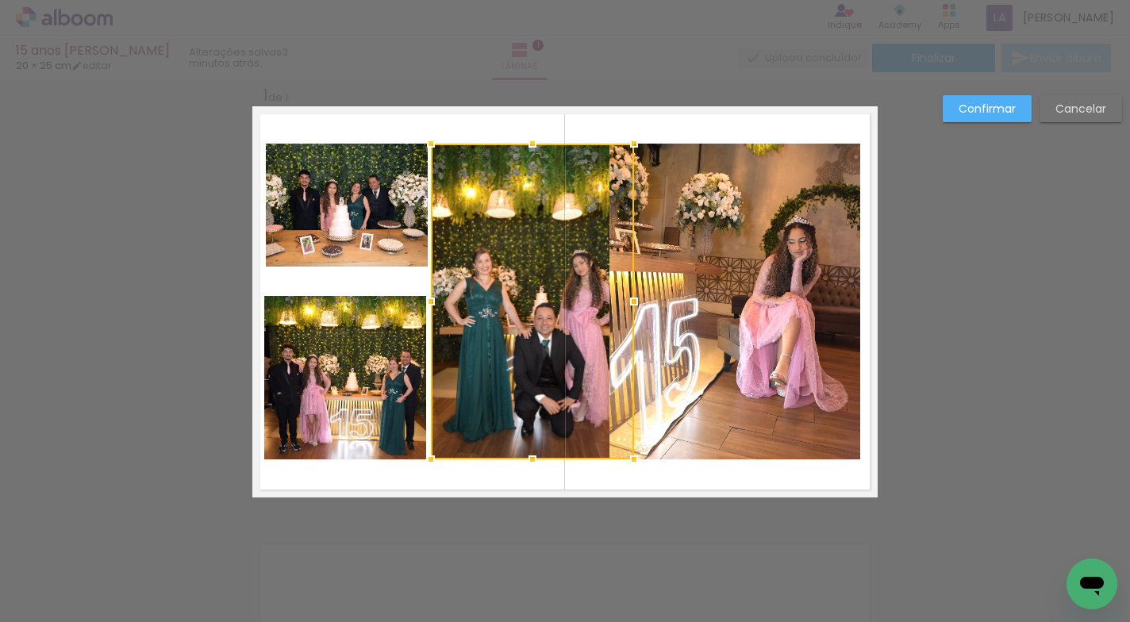
click at [587, 310] on div at bounding box center [532, 302] width 203 height 316
click at [466, 312] on div at bounding box center [532, 302] width 203 height 316
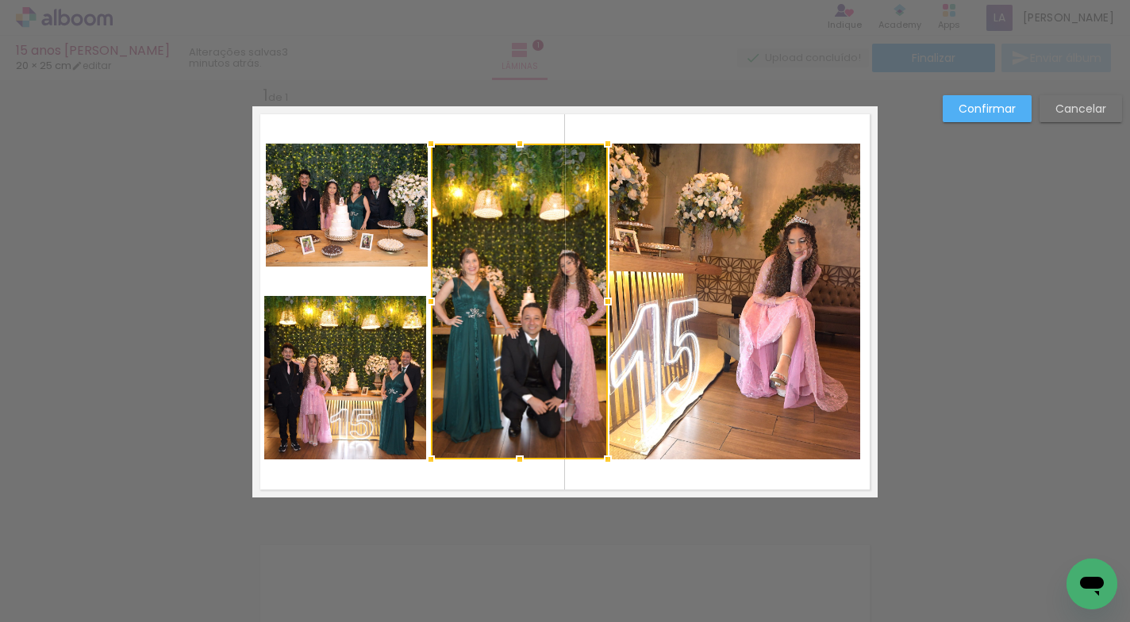
drag, startPoint x: 632, startPoint y: 301, endPoint x: 606, endPoint y: 308, distance: 27.1
click at [606, 308] on div at bounding box center [608, 302] width 32 height 32
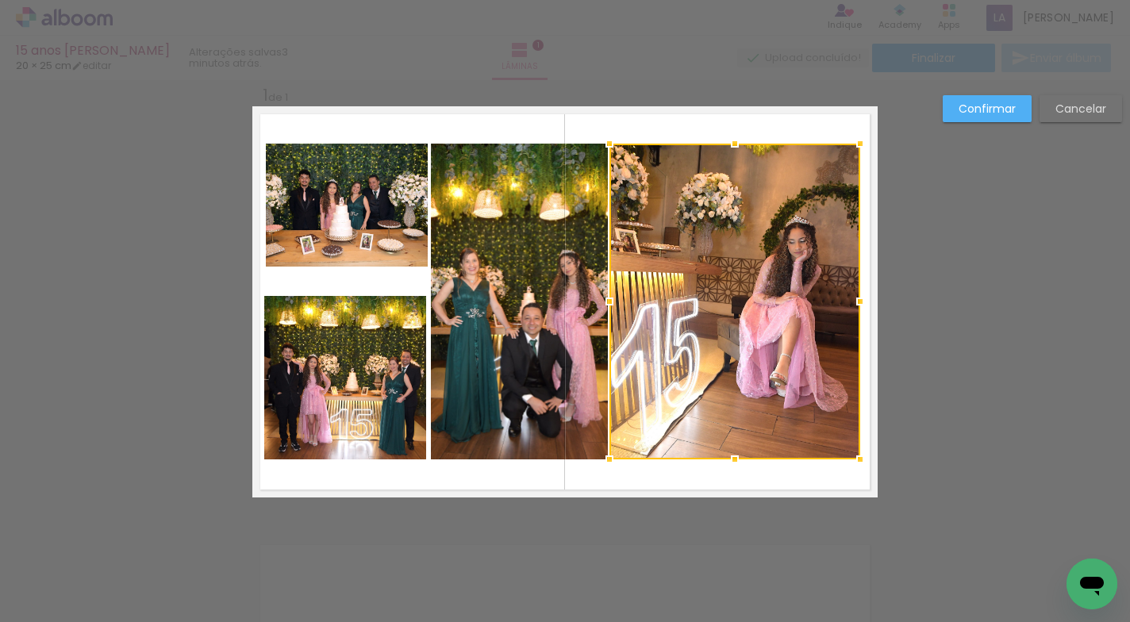
click at [0, 0] on slot "Confirmar" at bounding box center [0, 0] width 0 height 0
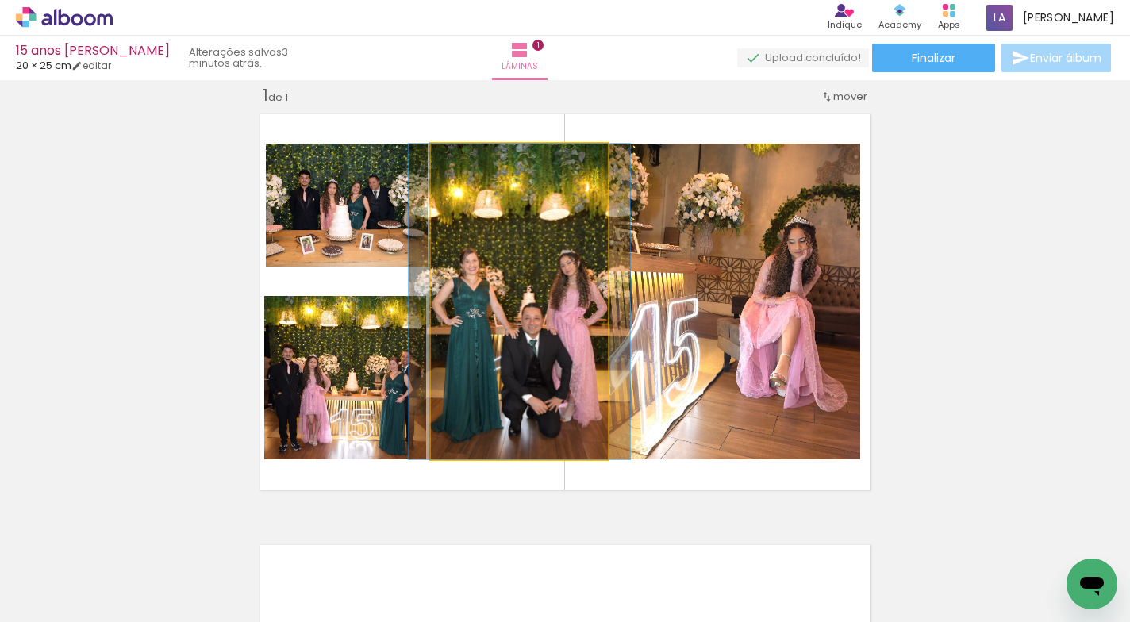
click at [503, 328] on quentale-photo at bounding box center [519, 302] width 177 height 316
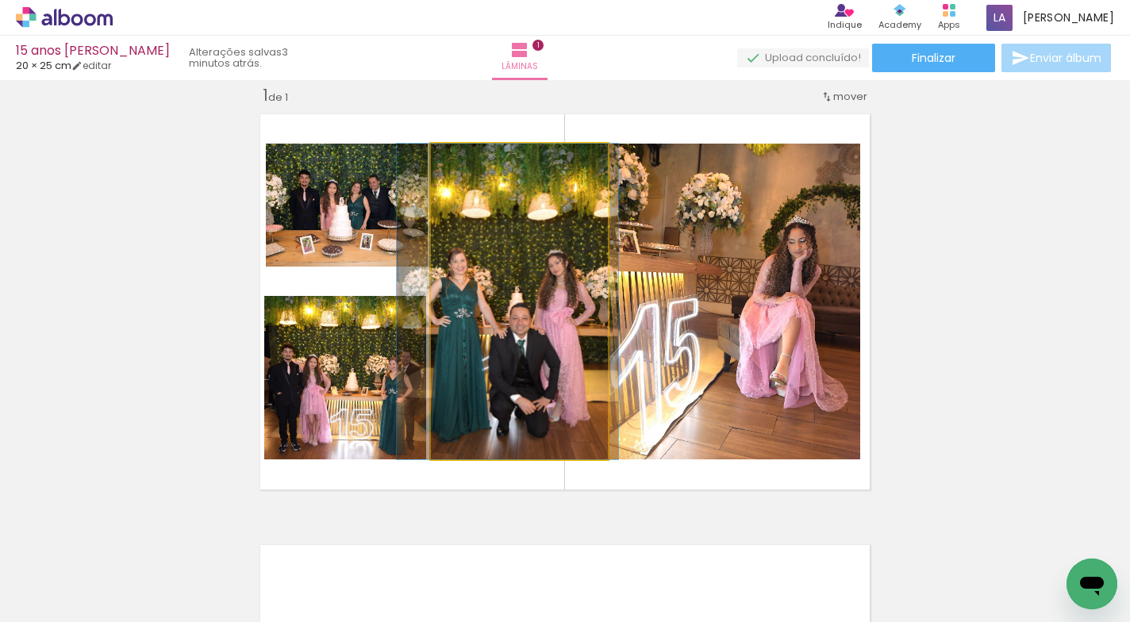
drag, startPoint x: 507, startPoint y: 323, endPoint x: 495, endPoint y: 327, distance: 12.5
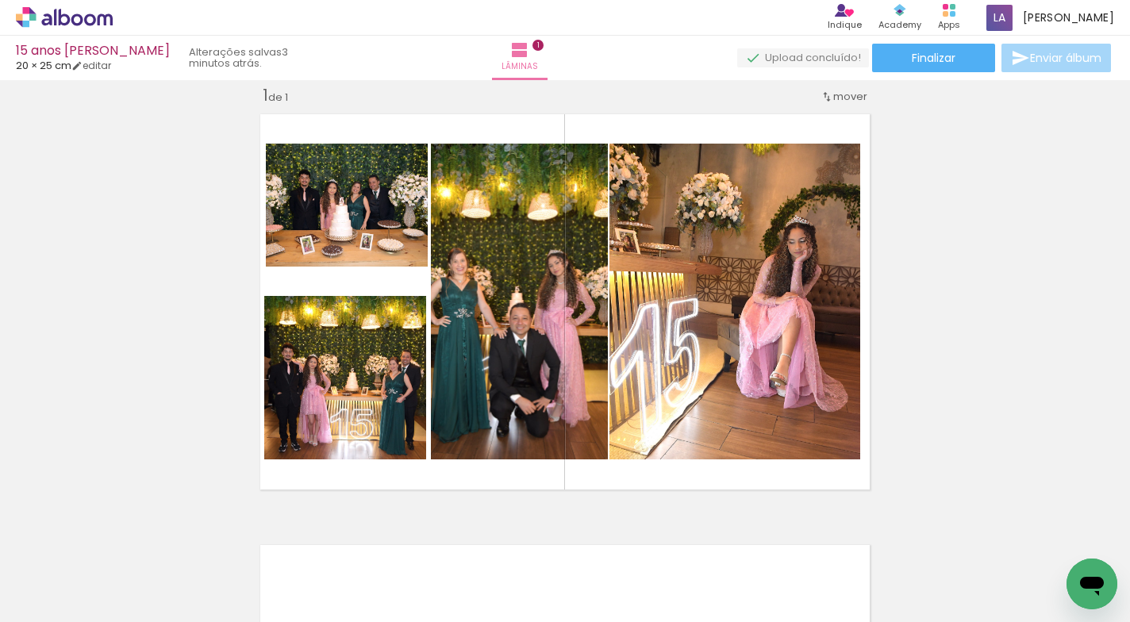
click at [905, 260] on div "Inserir lâmina 1 de 1" at bounding box center [565, 497] width 1130 height 862
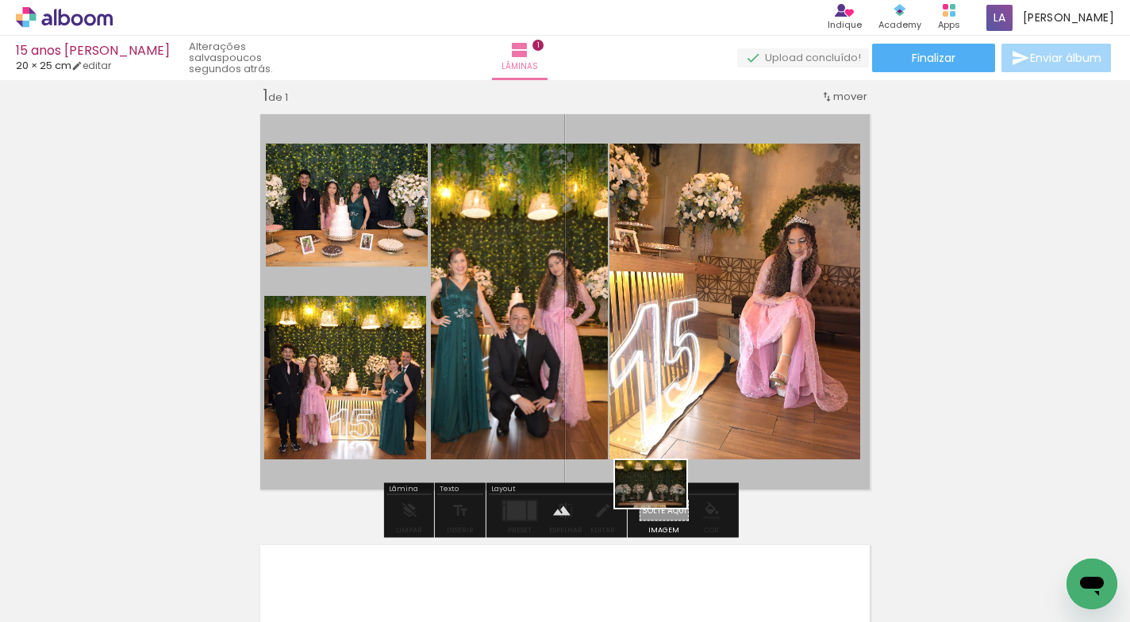
drag, startPoint x: 518, startPoint y: 575, endPoint x: 662, endPoint y: 508, distance: 159.3
click at [662, 508] on quentale-workspace at bounding box center [565, 311] width 1130 height 622
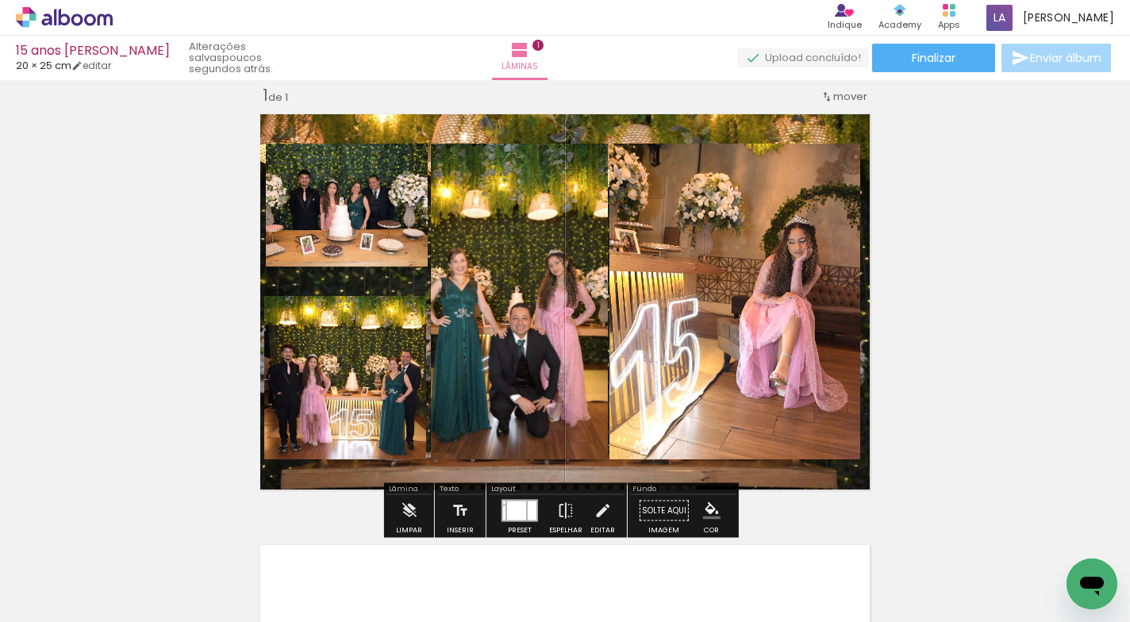
click at [738, 459] on quentale-layouter at bounding box center [564, 301] width 625 height 391
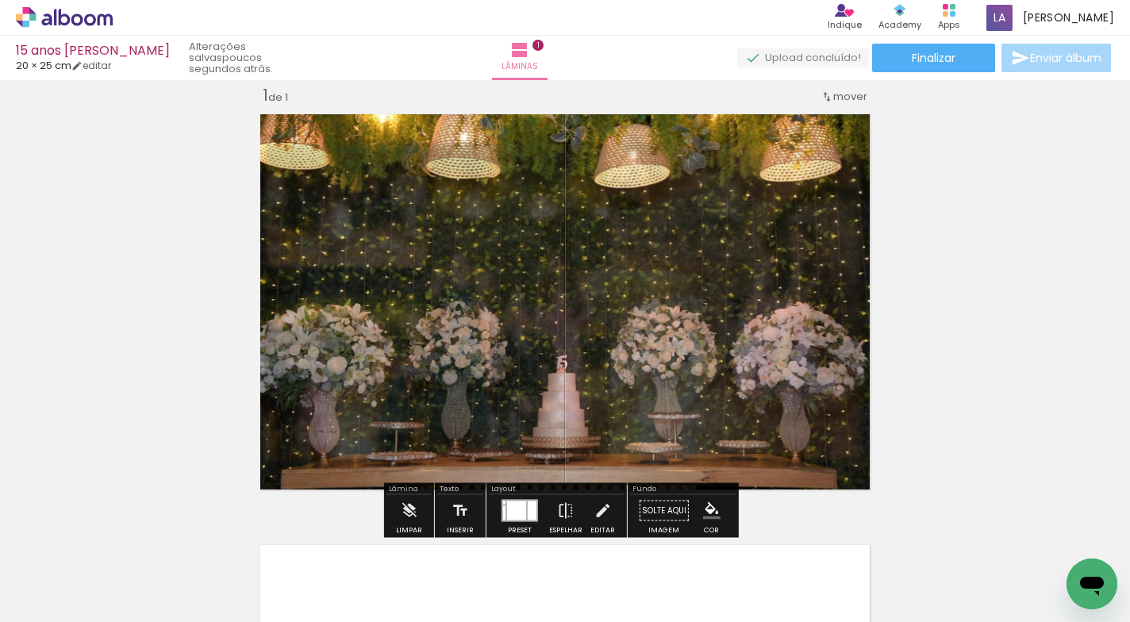
click at [738, 459] on quentale-photo at bounding box center [564, 301] width 625 height 391
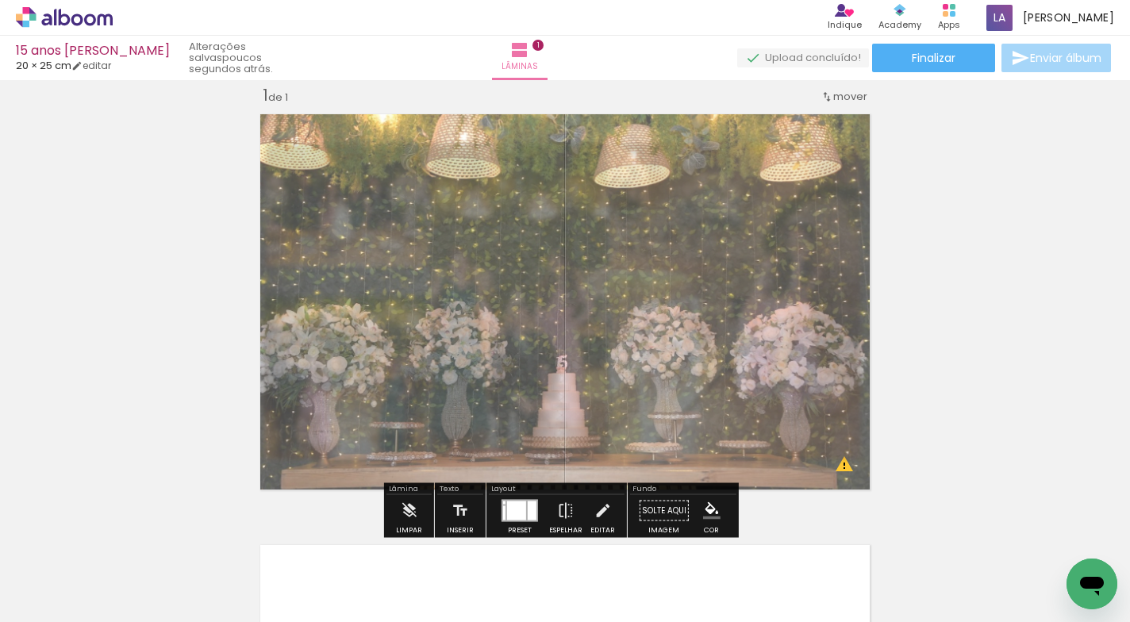
drag, startPoint x: 475, startPoint y: 151, endPoint x: 451, endPoint y: 158, distance: 24.8
type paper-slider "60"
click at [452, 158] on div at bounding box center [464, 146] width 25 height 25
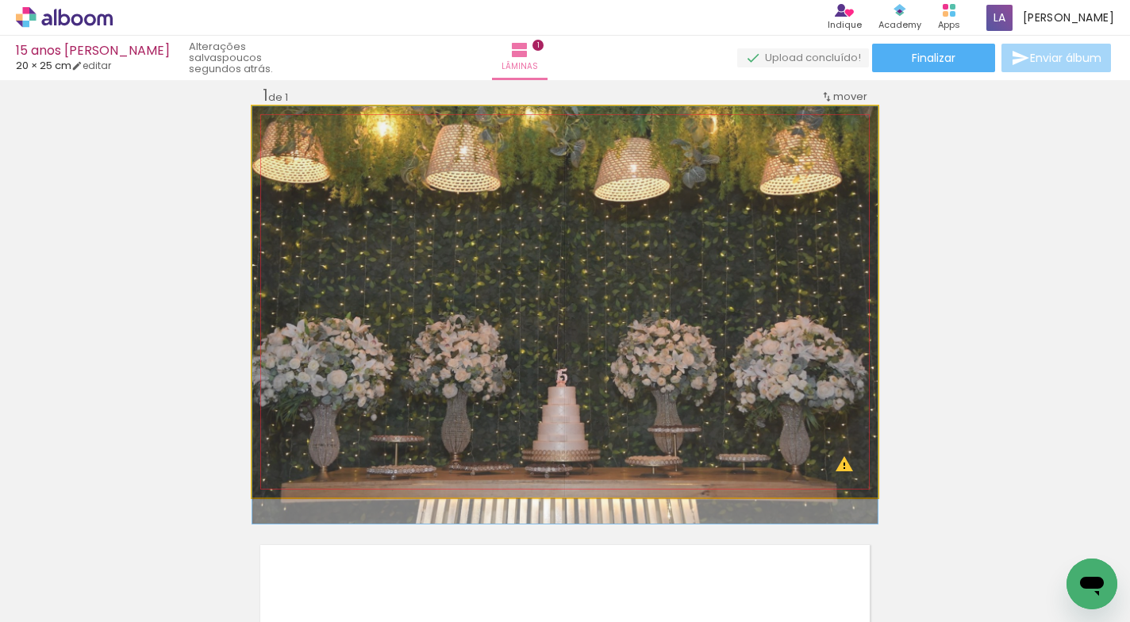
drag, startPoint x: 477, startPoint y: 228, endPoint x: 478, endPoint y: 261, distance: 33.4
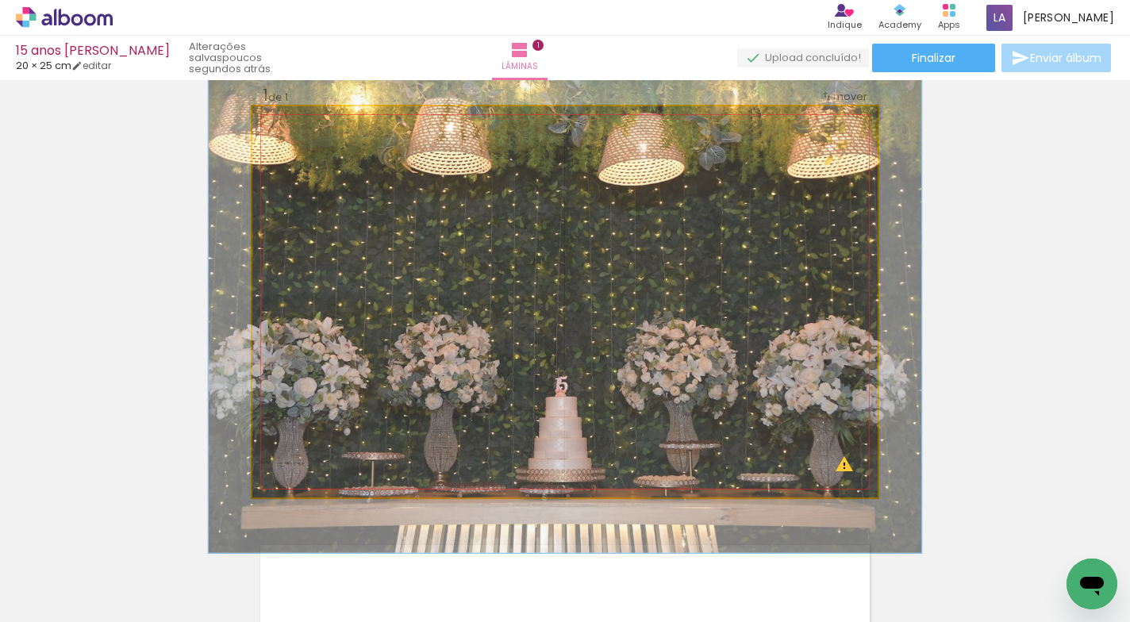
drag, startPoint x: 308, startPoint y: 144, endPoint x: 316, endPoint y: 146, distance: 8.9
click at [316, 146] on div at bounding box center [321, 147] width 14 height 14
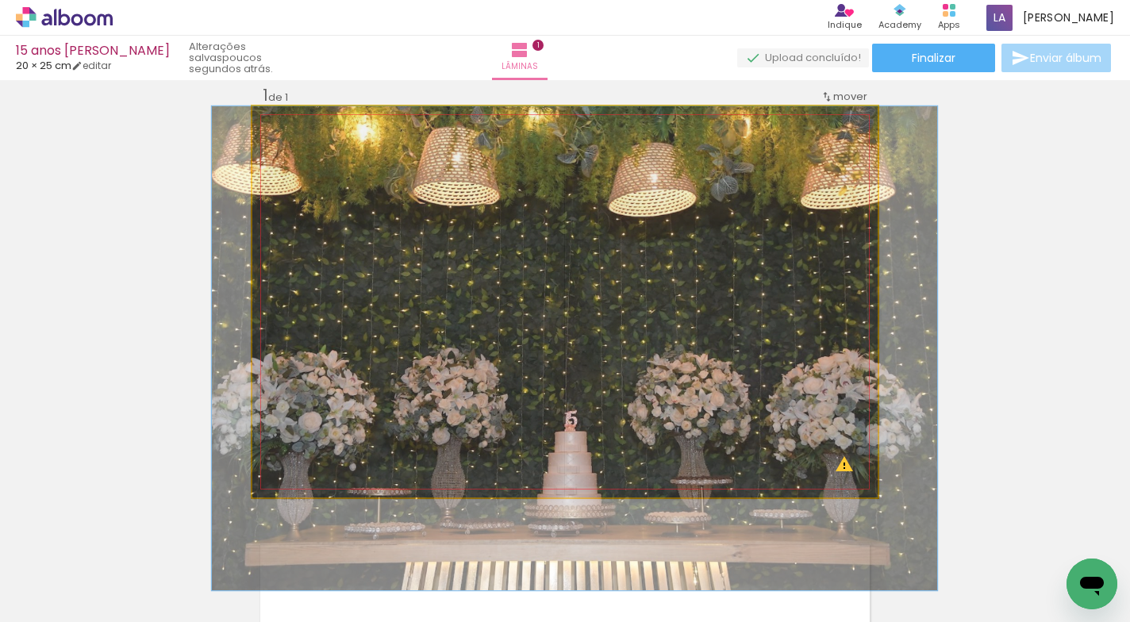
drag, startPoint x: 584, startPoint y: 301, endPoint x: 591, endPoint y: 357, distance: 56.0
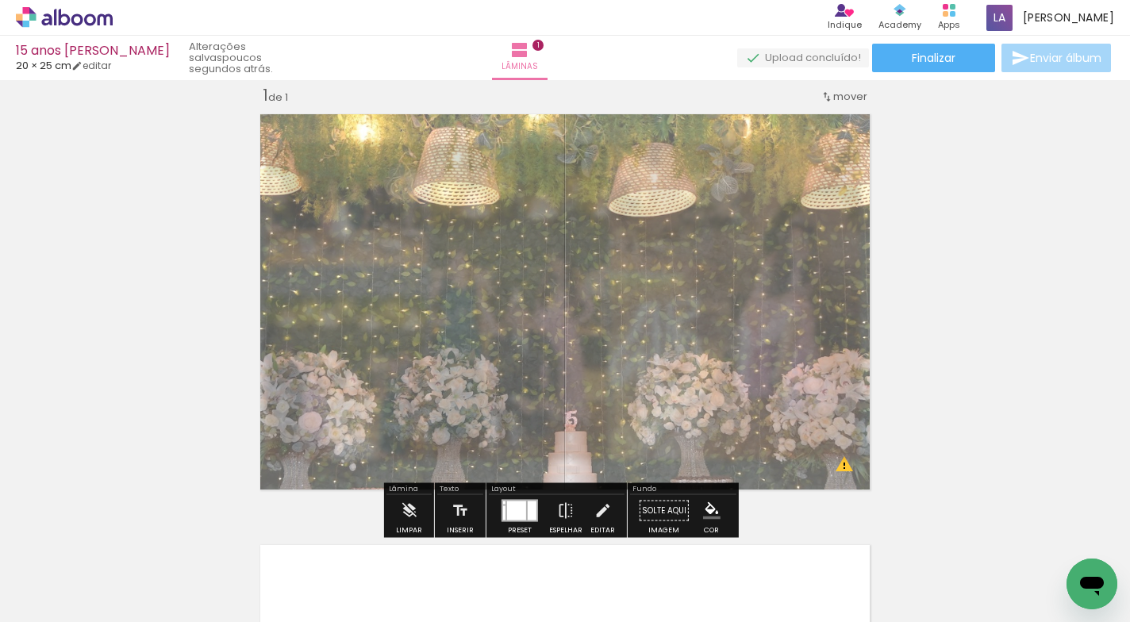
click at [1007, 304] on div "Inserir lâmina 1 de 1 O Designbox precisará aumentar a sua imagem em 435% para …" at bounding box center [565, 497] width 1130 height 862
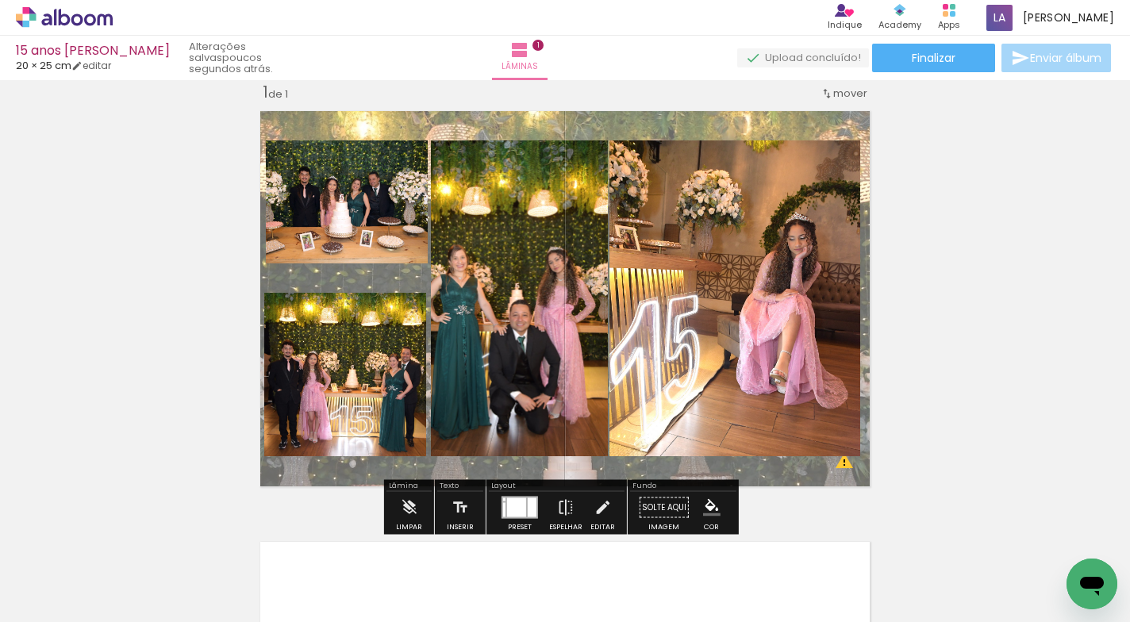
scroll to position [60, 0]
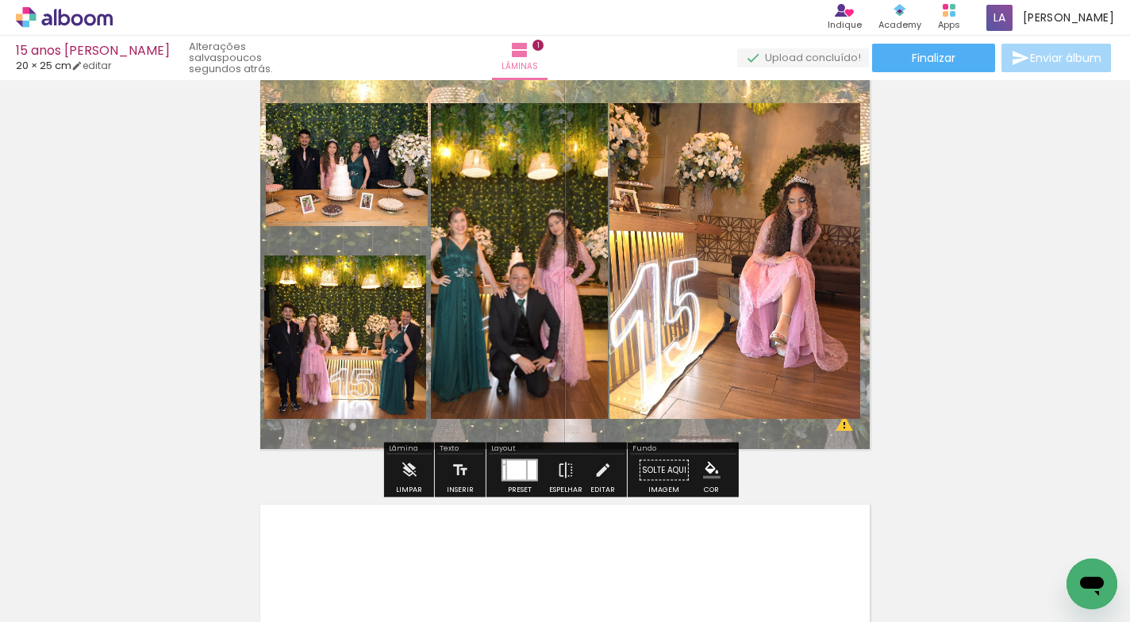
click at [747, 86] on quentale-layouter at bounding box center [564, 261] width 625 height 391
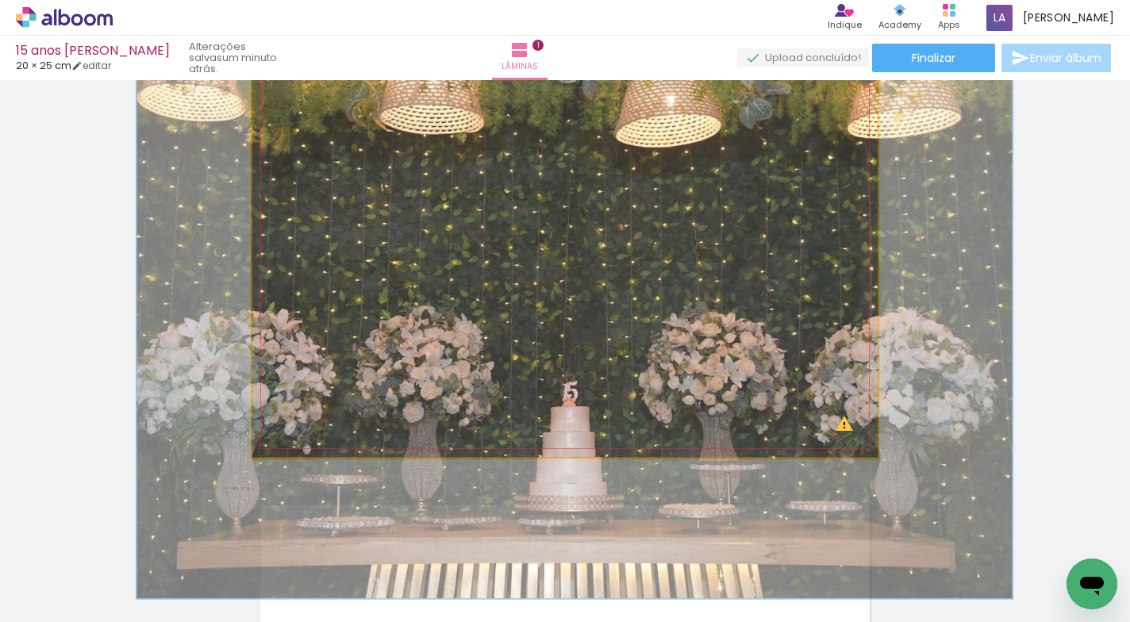
drag, startPoint x: 316, startPoint y: 105, endPoint x: 332, endPoint y: 107, distance: 16.7
type paper-slider "143"
click at [332, 107] on div at bounding box center [338, 106] width 14 height 14
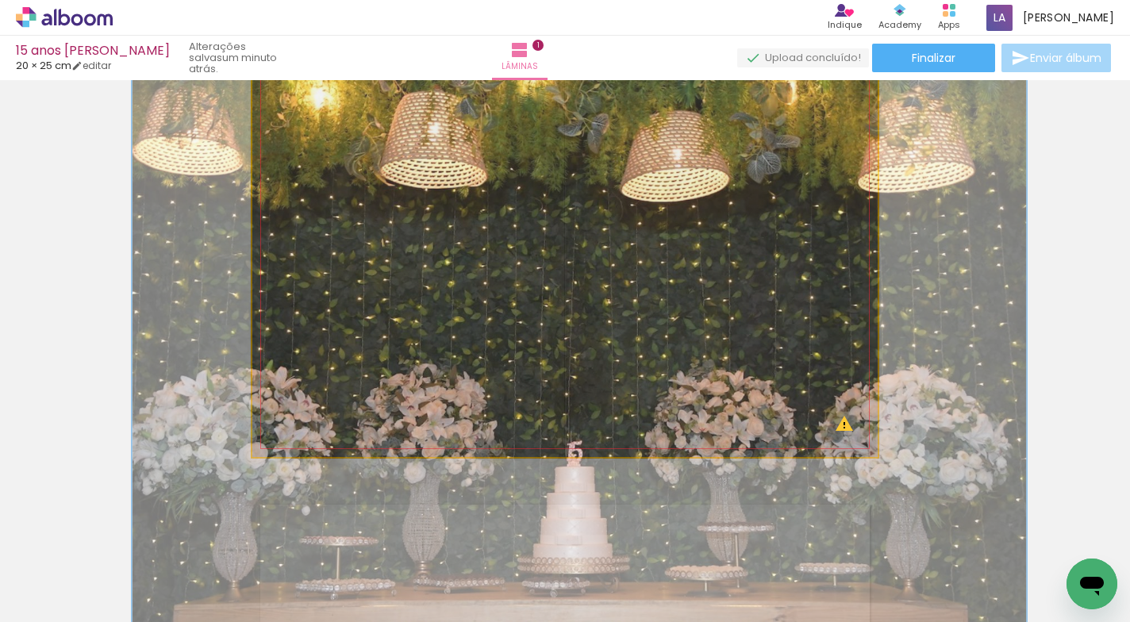
drag, startPoint x: 769, startPoint y: 266, endPoint x: 774, endPoint y: 347, distance: 81.0
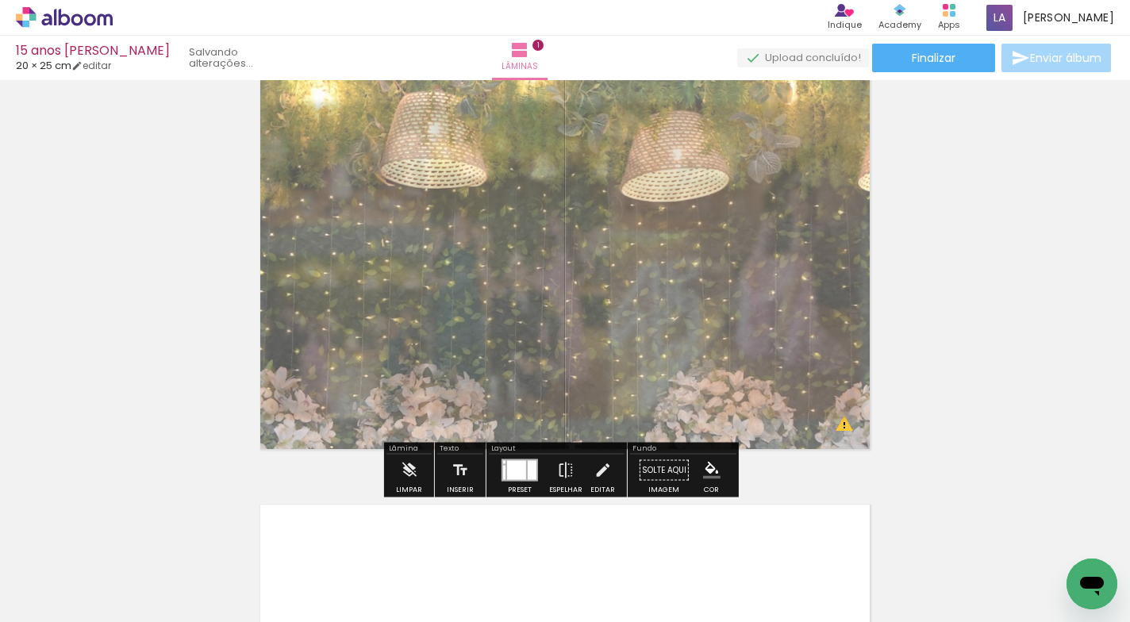
click at [999, 274] on div "Inserir lâmina 1 de 1 O Designbox precisará aumentar a sua imagem em 536% para …" at bounding box center [565, 456] width 1130 height 862
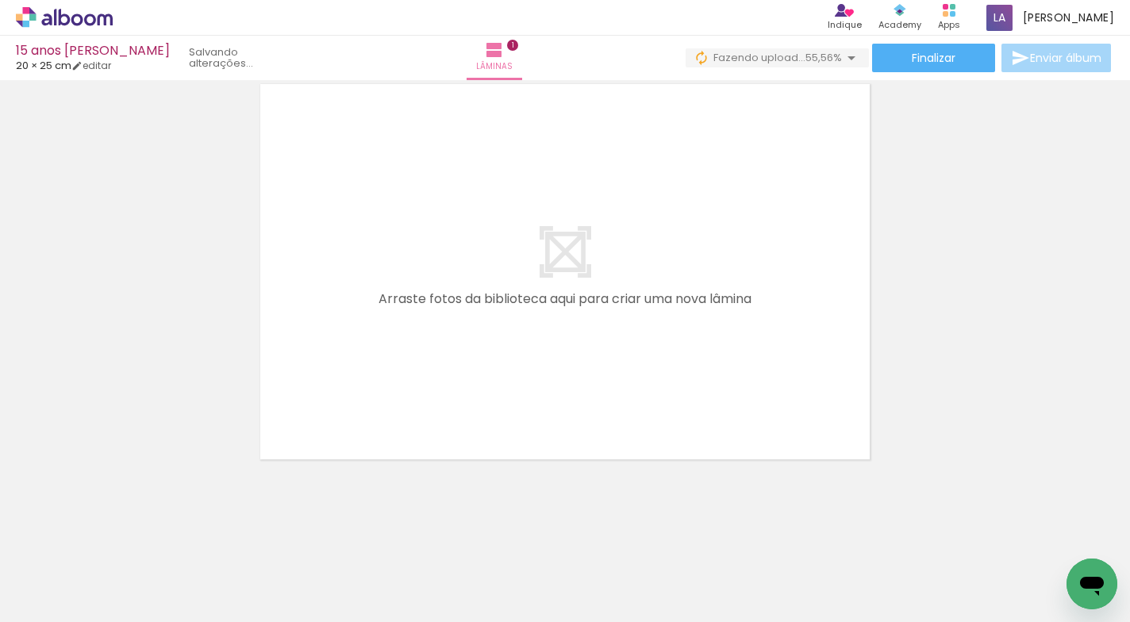
scroll to position [0, 0]
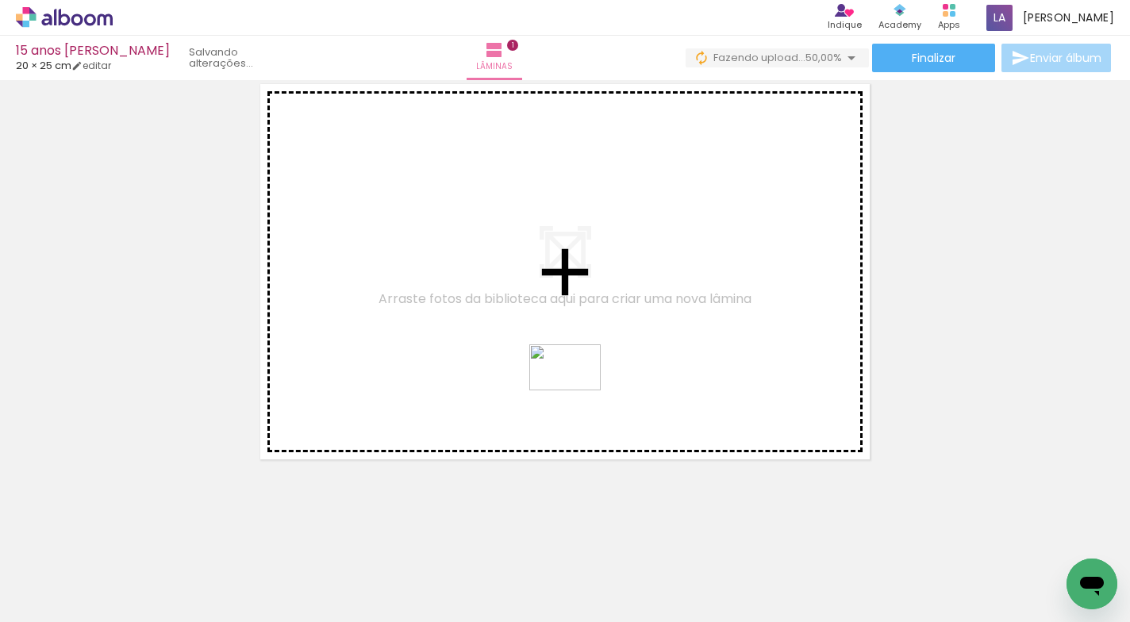
drag, startPoint x: 612, startPoint y: 568, endPoint x: 577, endPoint y: 393, distance: 178.1
click at [577, 393] on quentale-workspace at bounding box center [565, 311] width 1130 height 622
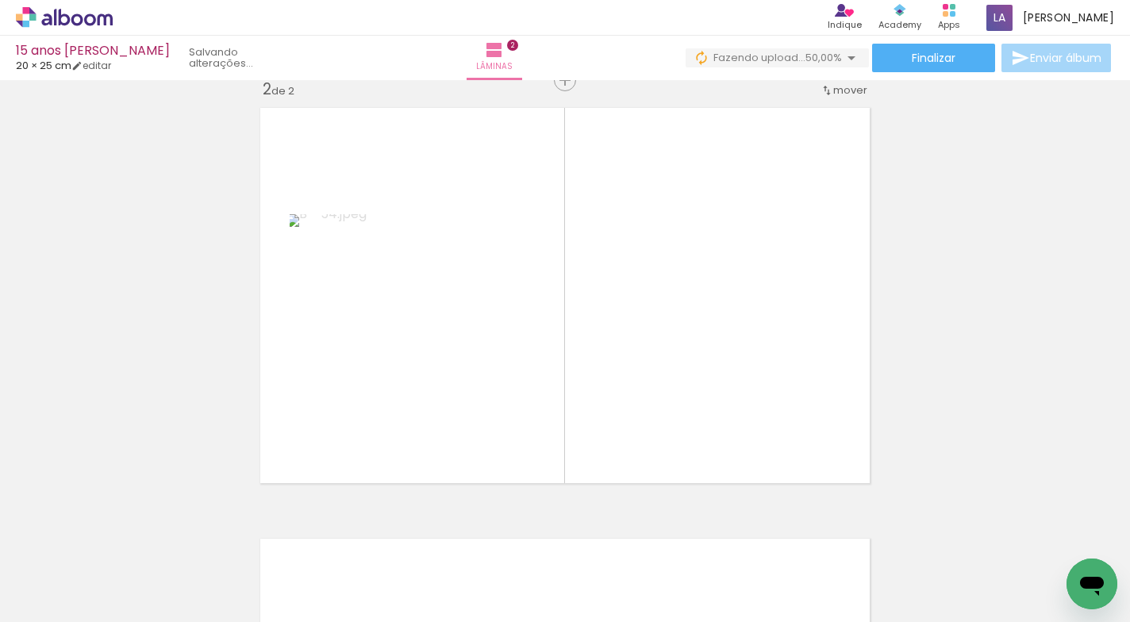
scroll to position [451, 0]
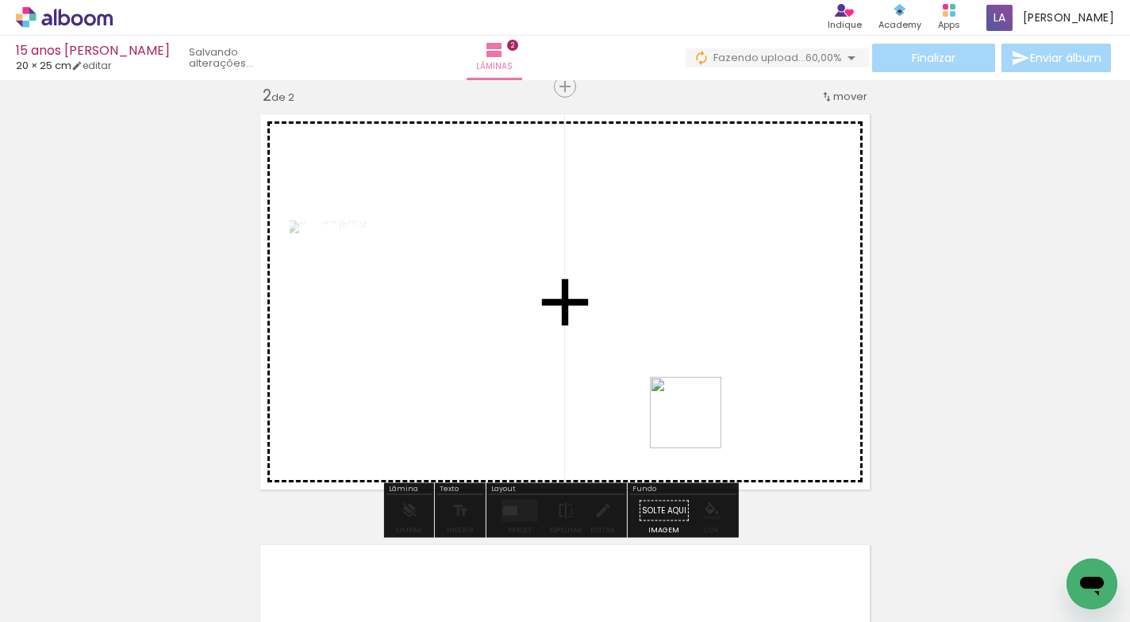
drag, startPoint x: 698, startPoint y: 579, endPoint x: 697, endPoint y: 424, distance: 154.7
click at [697, 424] on quentale-workspace at bounding box center [565, 311] width 1130 height 622
drag, startPoint x: 784, startPoint y: 576, endPoint x: 725, endPoint y: 410, distance: 176.1
click at [725, 410] on quentale-workspace at bounding box center [565, 311] width 1130 height 622
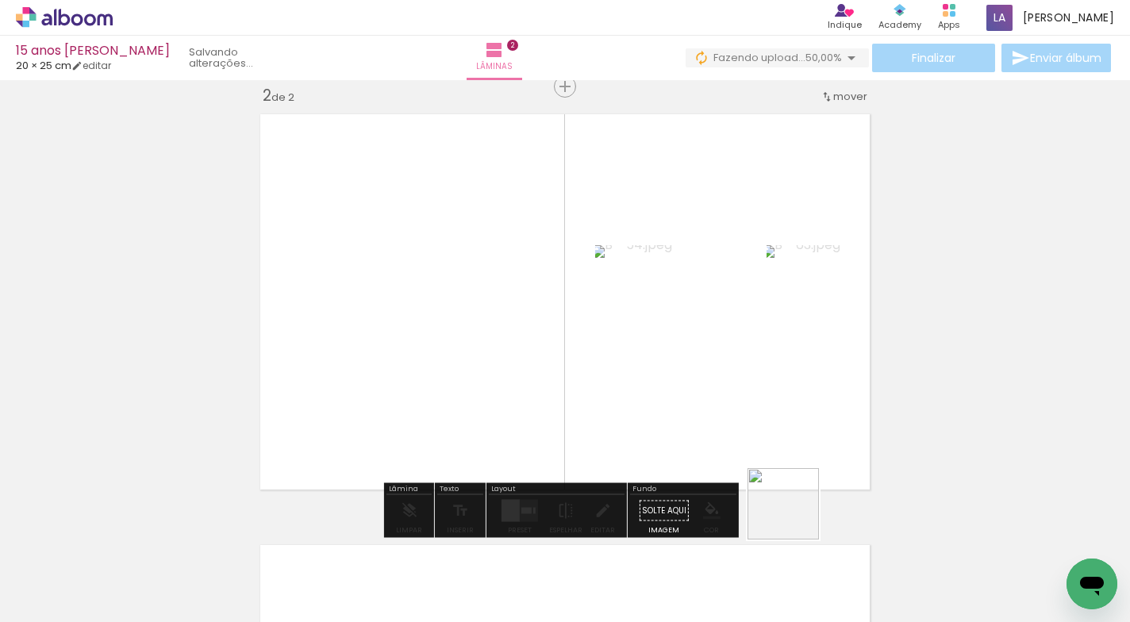
drag, startPoint x: 877, startPoint y: 571, endPoint x: 754, endPoint y: 408, distance: 204.5
click at [754, 408] on quentale-workspace at bounding box center [565, 311] width 1130 height 622
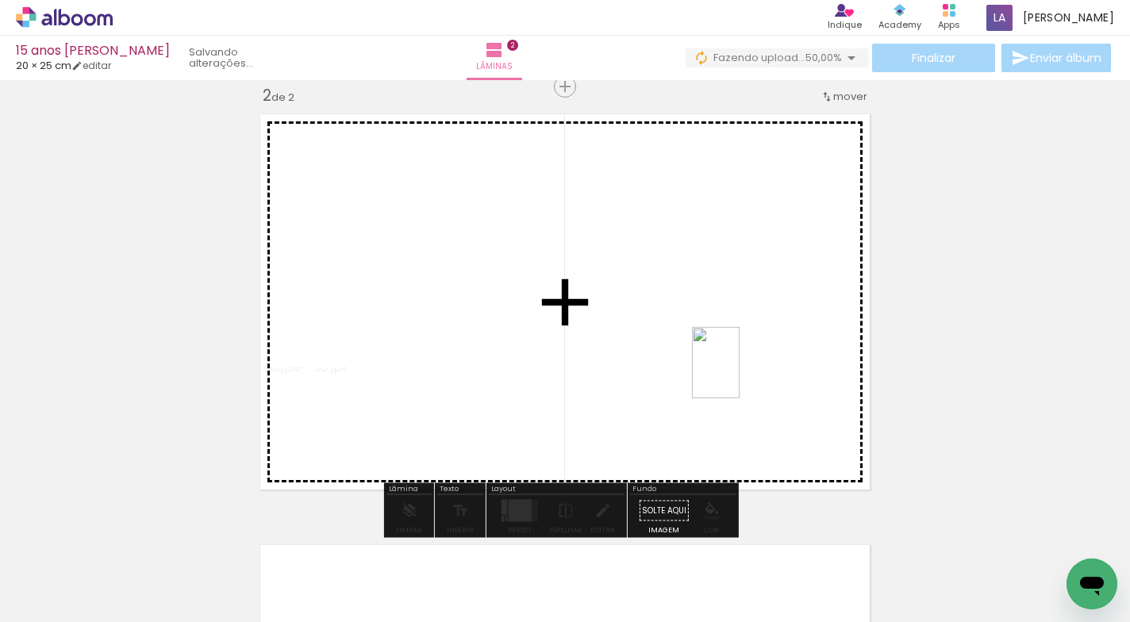
drag, startPoint x: 961, startPoint y: 579, endPoint x: 739, endPoint y: 375, distance: 300.9
click at [739, 375] on quentale-workspace at bounding box center [565, 311] width 1130 height 622
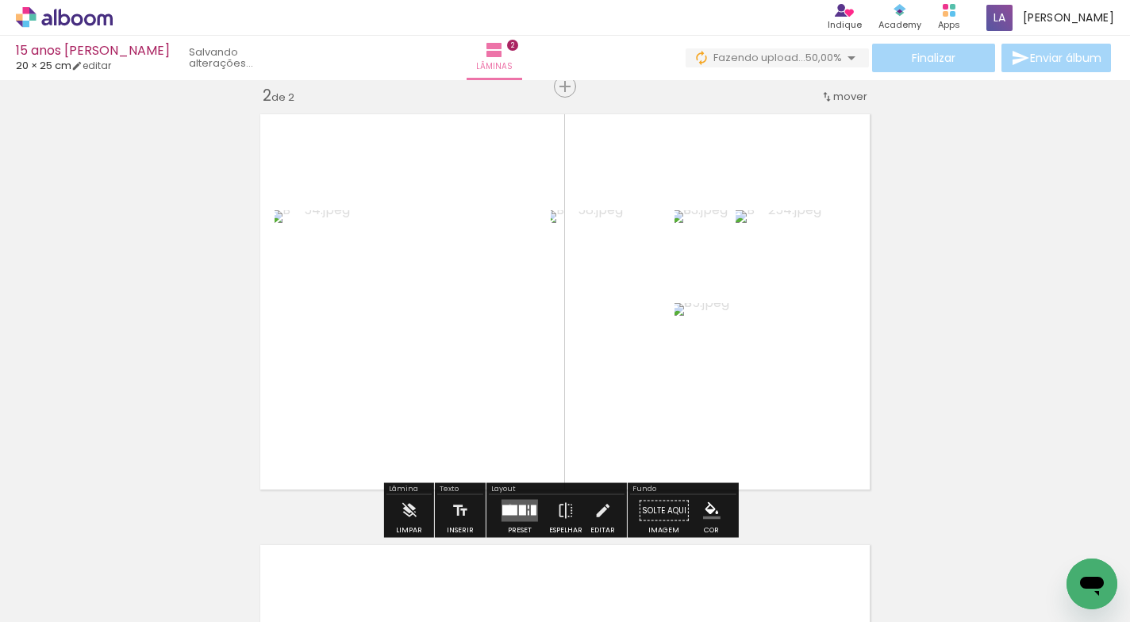
click at [506, 504] on quentale-layouter at bounding box center [519, 511] width 36 height 22
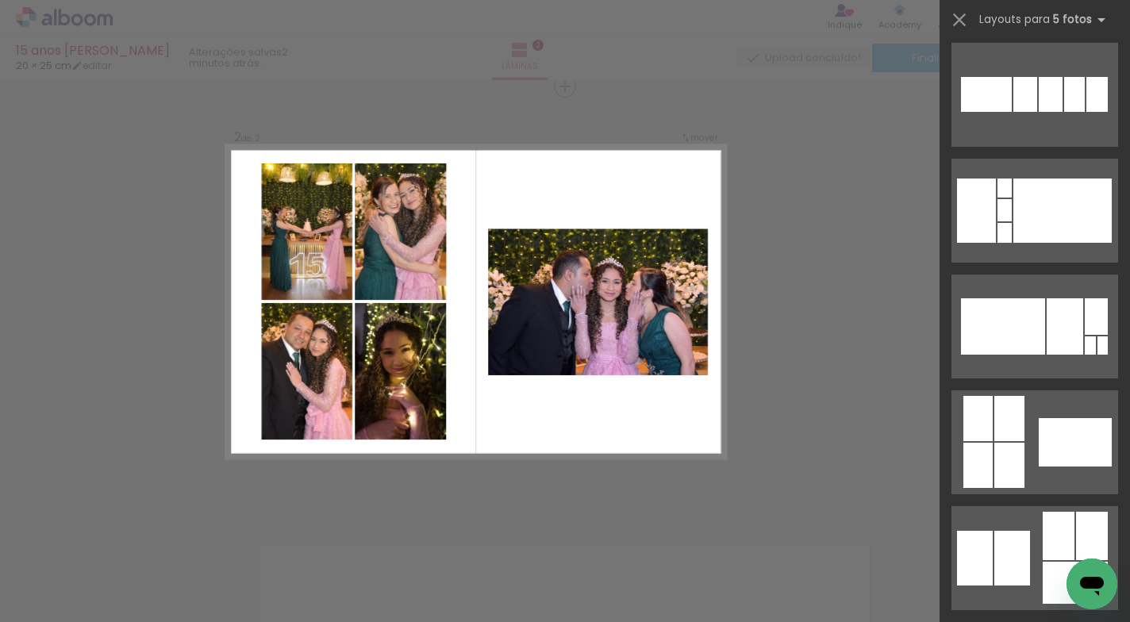
scroll to position [934, 0]
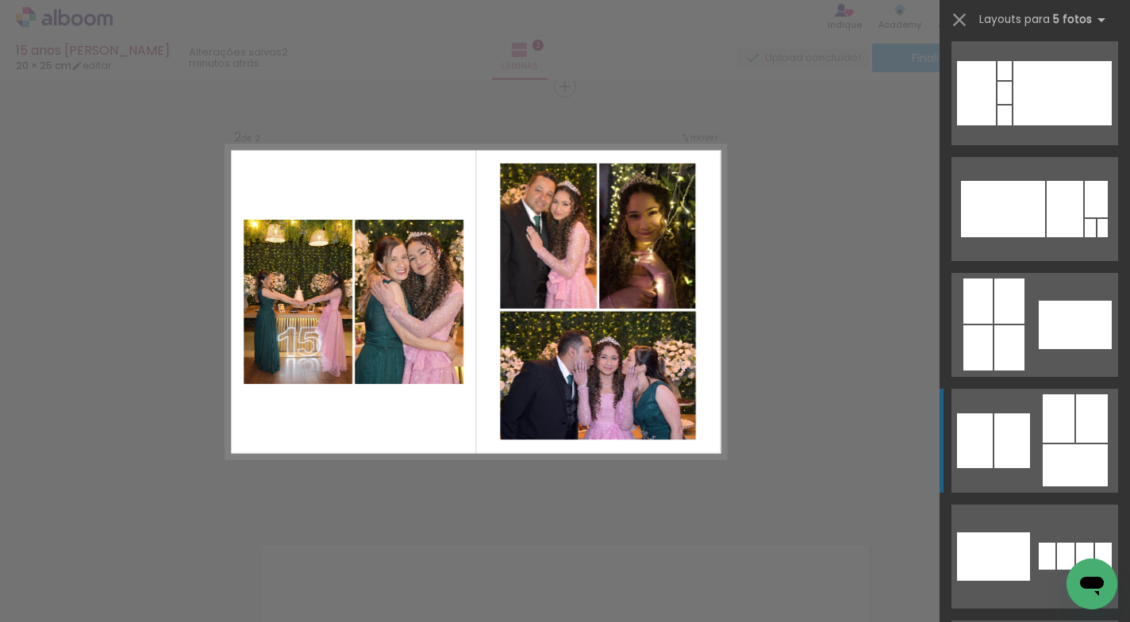
click at [1034, 463] on quentale-layouter at bounding box center [1034, 441] width 167 height 104
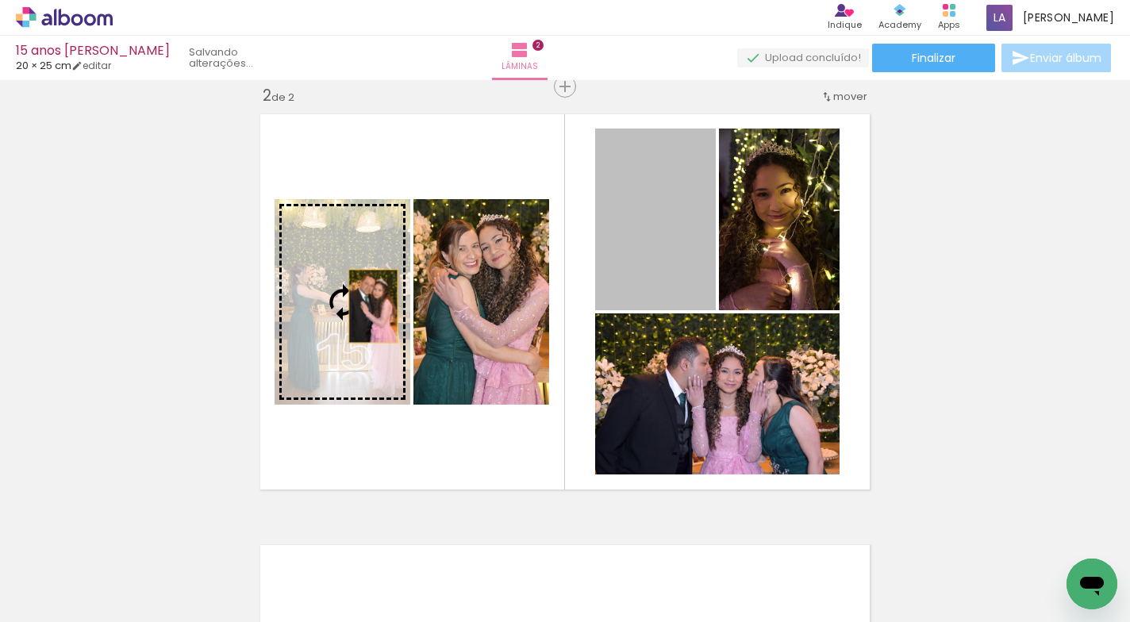
drag, startPoint x: 652, startPoint y: 247, endPoint x: 367, endPoint y: 306, distance: 290.9
click at [0, 0] on slot at bounding box center [0, 0] width 0 height 0
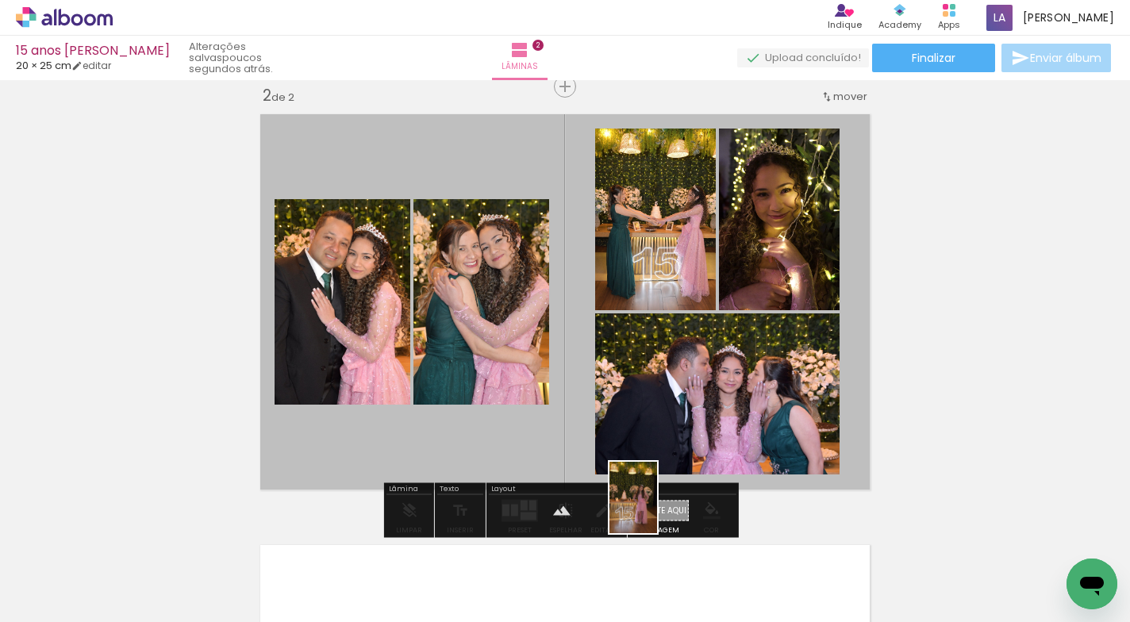
drag, startPoint x: 988, startPoint y: 554, endPoint x: 657, endPoint y: 509, distance: 334.5
click at [657, 509] on quentale-workspace at bounding box center [565, 311] width 1130 height 622
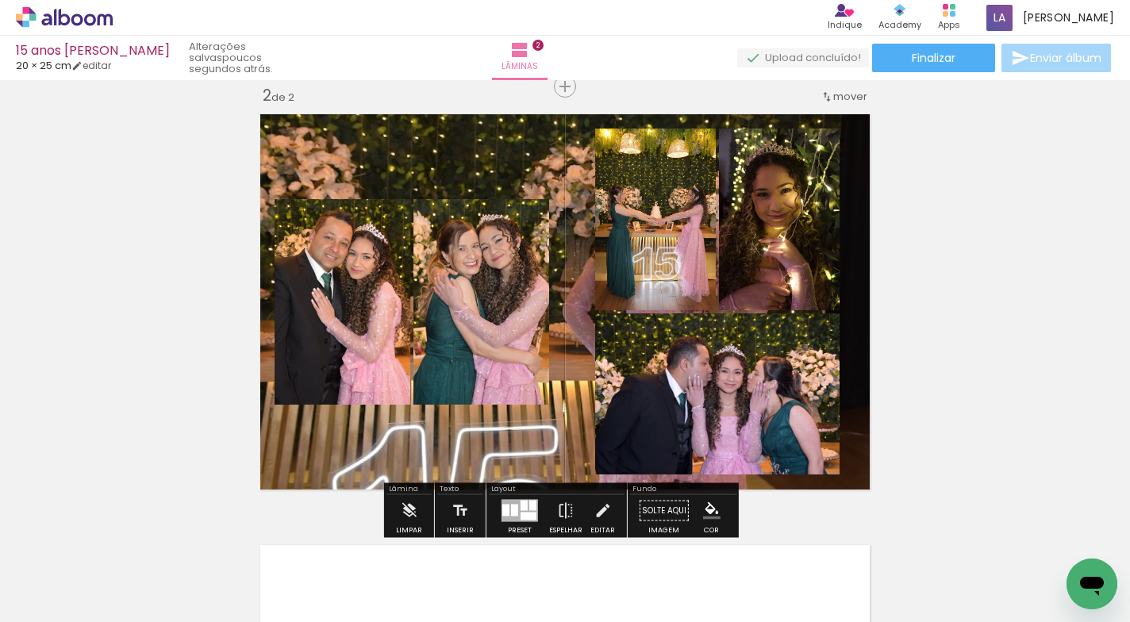
click at [516, 439] on quentale-layouter at bounding box center [564, 301] width 625 height 391
click at [516, 439] on quentale-photo at bounding box center [564, 301] width 625 height 391
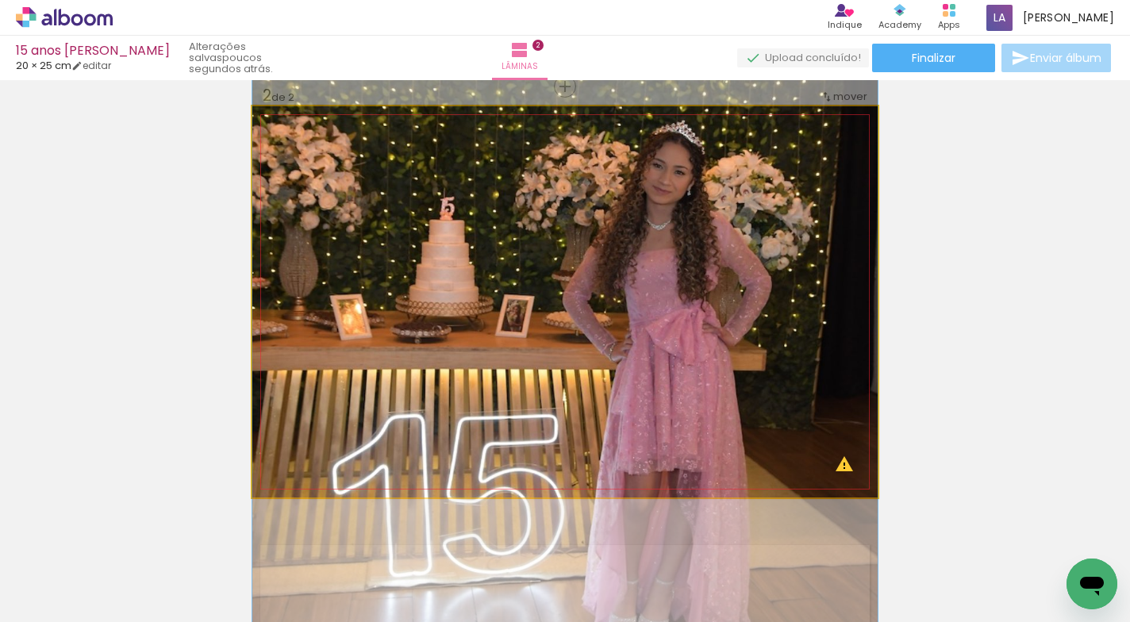
drag, startPoint x: 673, startPoint y: 289, endPoint x: 670, endPoint y: 280, distance: 9.0
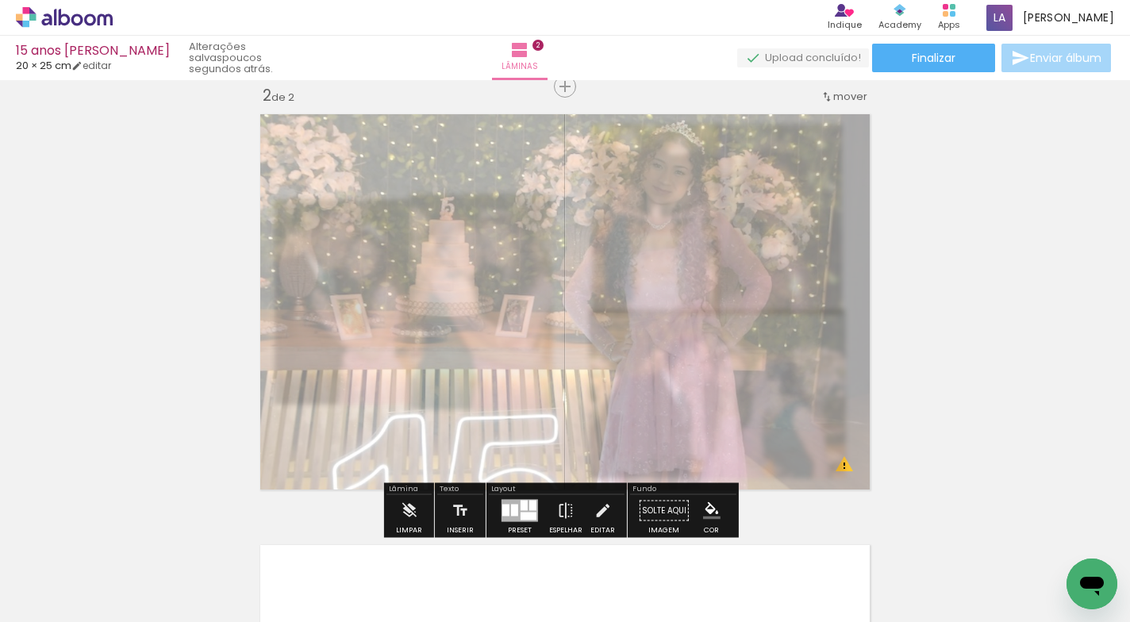
drag, startPoint x: 474, startPoint y: 148, endPoint x: 435, endPoint y: 158, distance: 41.0
type paper-slider "35"
click at [435, 158] on div at bounding box center [445, 146] width 25 height 25
click at [1037, 210] on div "Inserir lâmina 1 de 2 Inserir lâmina 2 de 2 O Designbox precisará aumentar a su…" at bounding box center [565, 281] width 1130 height 1293
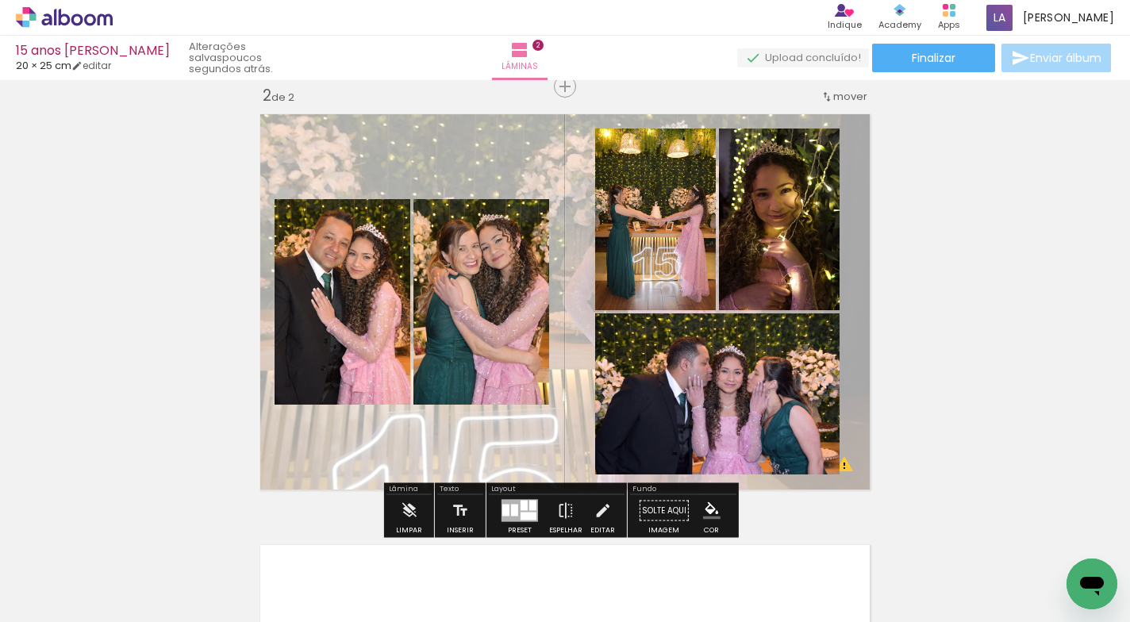
click at [1005, 376] on div "Inserir lâmina 1 de 2 Inserir lâmina 2 de 2 O Designbox precisará aumentar a su…" at bounding box center [565, 281] width 1130 height 1293
click at [562, 509] on iron-icon at bounding box center [565, 511] width 17 height 32
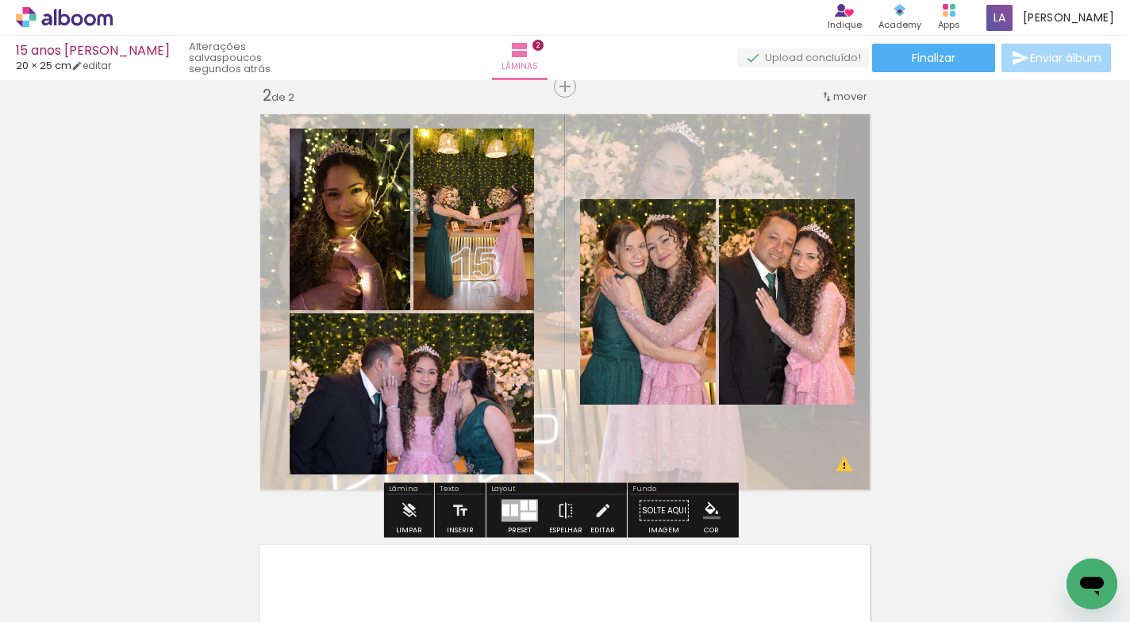
click at [1010, 333] on div "Inserir lâmina 1 de 2 Inserir lâmina 2 de 2 O Designbox precisará aumentar a su…" at bounding box center [565, 281] width 1130 height 1293
click at [677, 339] on quentale-photo at bounding box center [648, 301] width 136 height 205
click at [670, 335] on quentale-photo at bounding box center [648, 301] width 136 height 205
click at [669, 334] on quentale-photo at bounding box center [648, 301] width 136 height 205
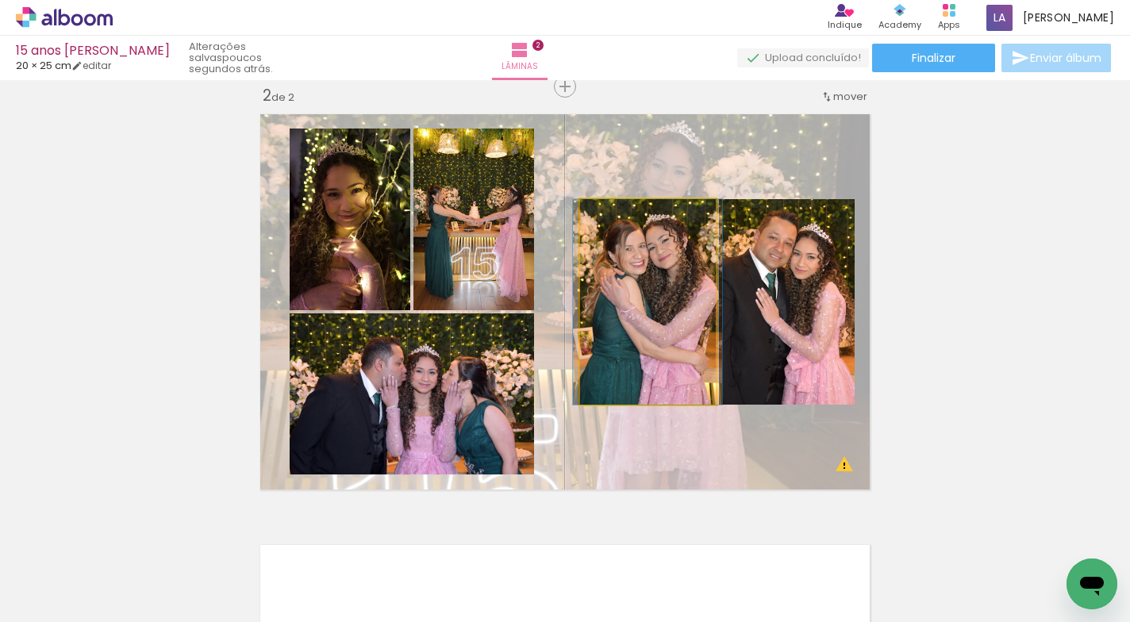
click at [669, 334] on quentale-photo at bounding box center [648, 301] width 136 height 205
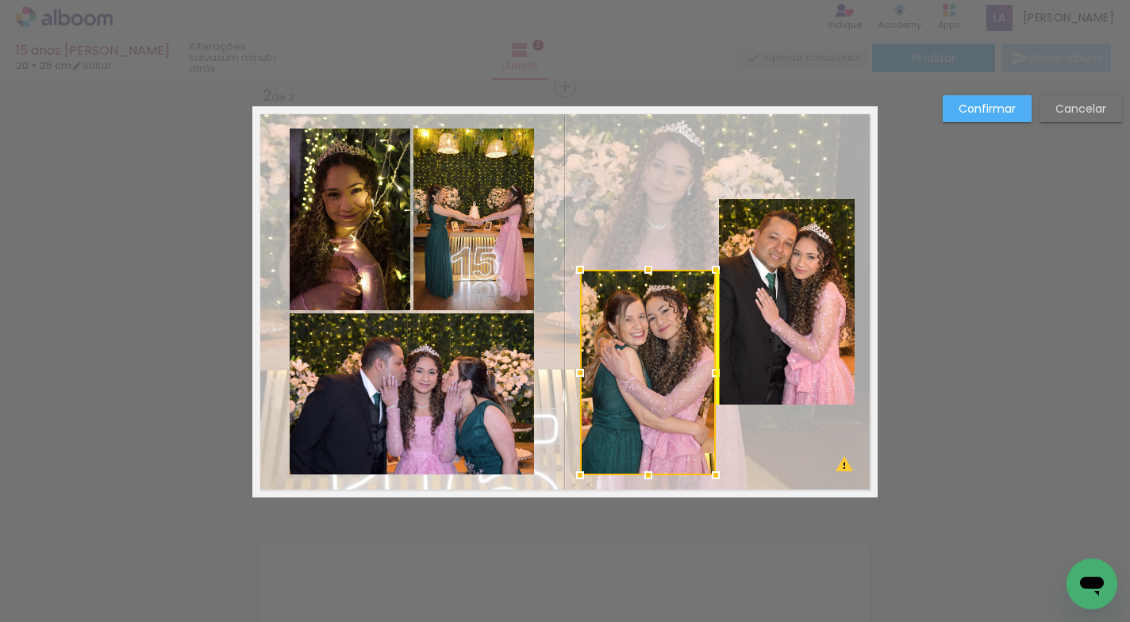
drag, startPoint x: 669, startPoint y: 332, endPoint x: 660, endPoint y: 403, distance: 71.2
click at [660, 403] on div at bounding box center [648, 372] width 136 height 205
click at [772, 334] on quentale-photo at bounding box center [787, 301] width 136 height 205
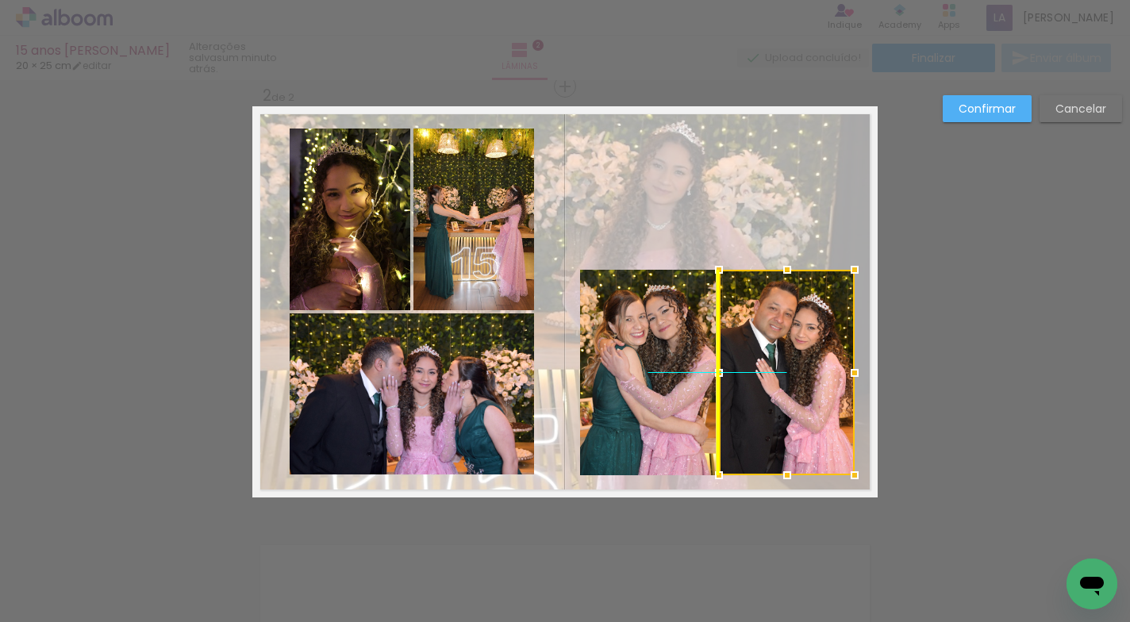
drag, startPoint x: 773, startPoint y: 329, endPoint x: 772, endPoint y: 398, distance: 69.0
click at [772, 398] on div at bounding box center [787, 372] width 136 height 205
click at [1012, 247] on div "Confirmar Cancelar" at bounding box center [565, 295] width 1130 height 1330
click at [0, 0] on slot "Confirmar" at bounding box center [0, 0] width 0 height 0
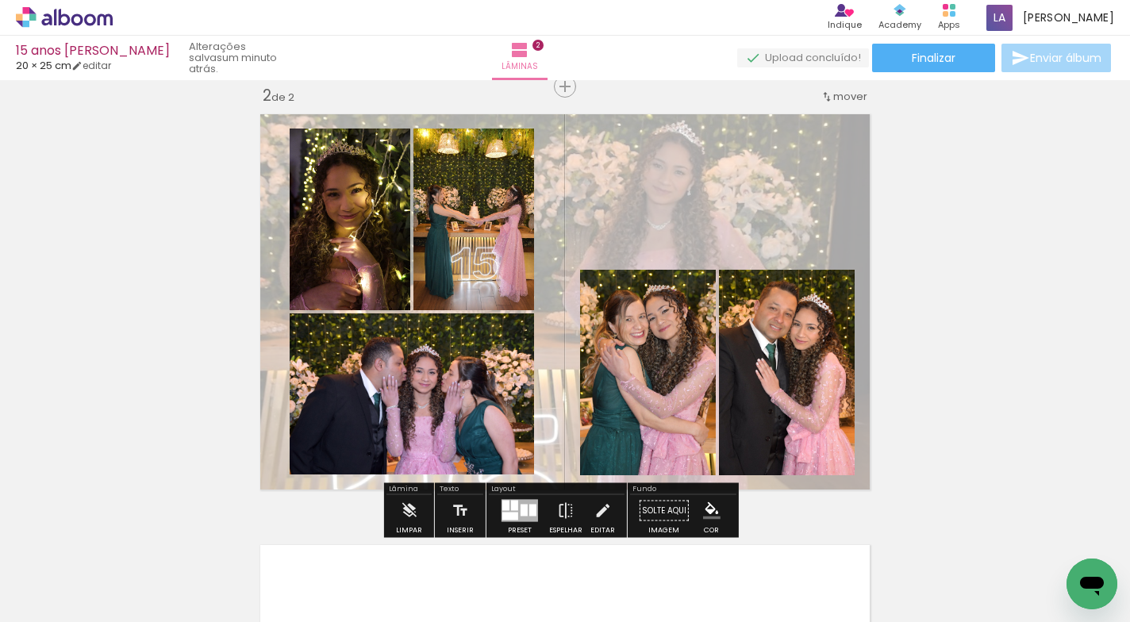
click at [785, 173] on quentale-layouter at bounding box center [564, 301] width 625 height 391
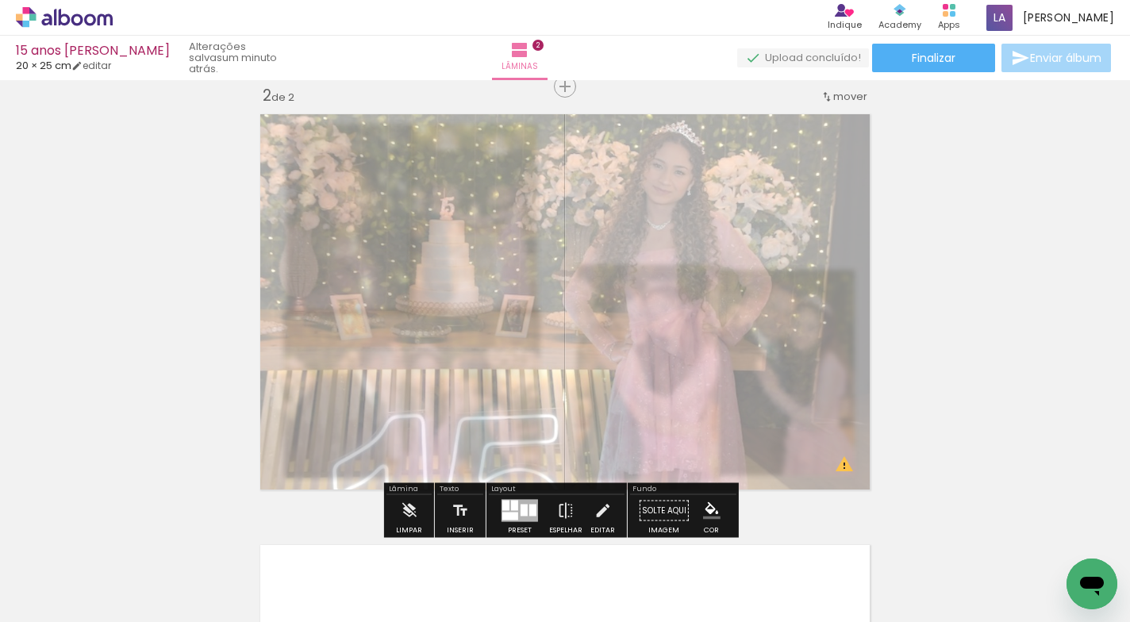
click at [785, 173] on quentale-photo at bounding box center [564, 301] width 625 height 391
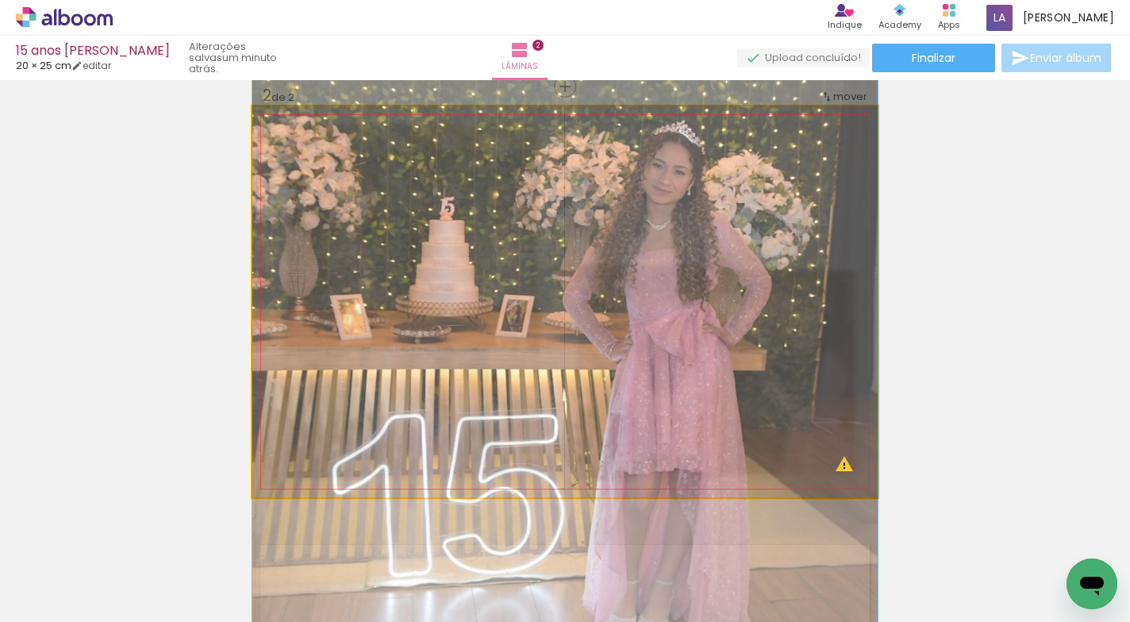
click at [785, 173] on quentale-photo at bounding box center [564, 301] width 625 height 391
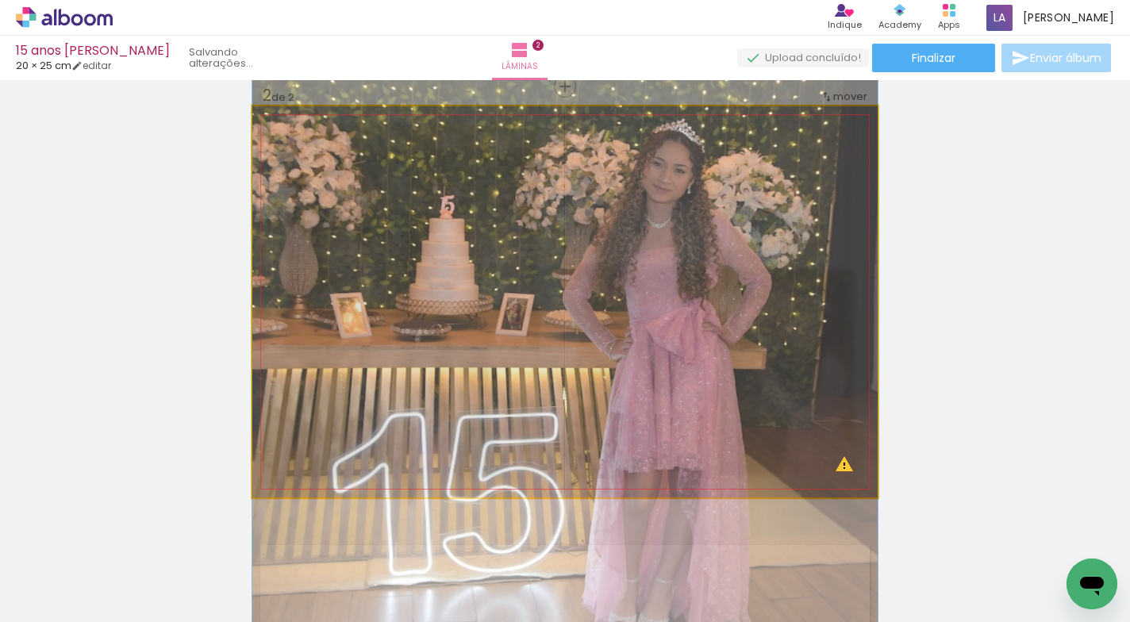
drag, startPoint x: 782, startPoint y: 175, endPoint x: 752, endPoint y: 172, distance: 30.3
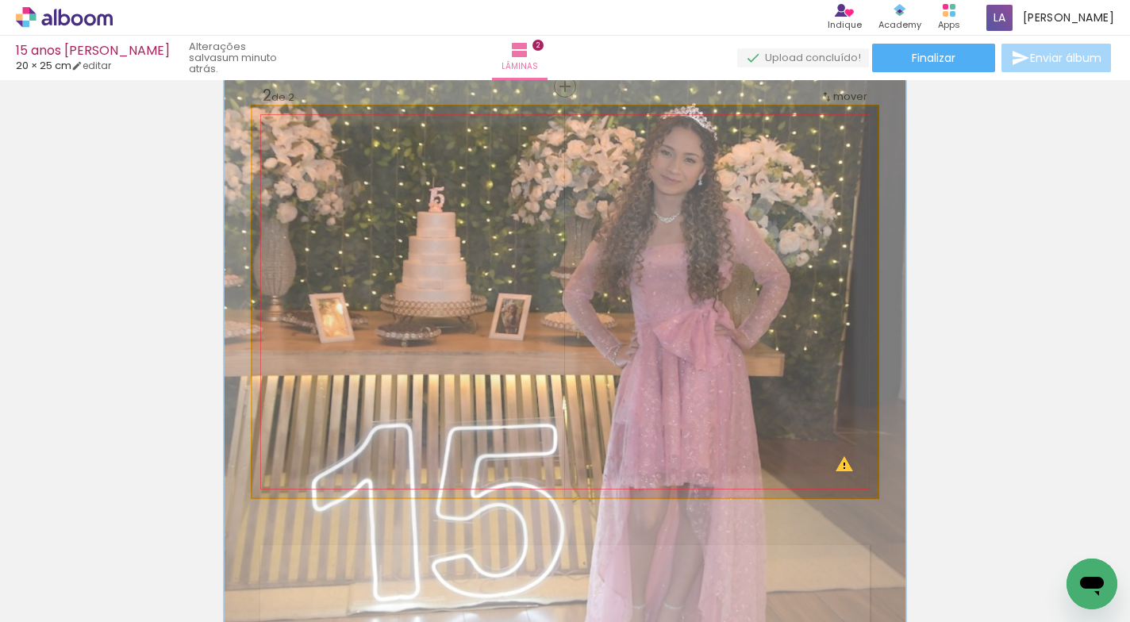
type paper-slider "109"
click at [311, 148] on div at bounding box center [318, 147] width 14 height 14
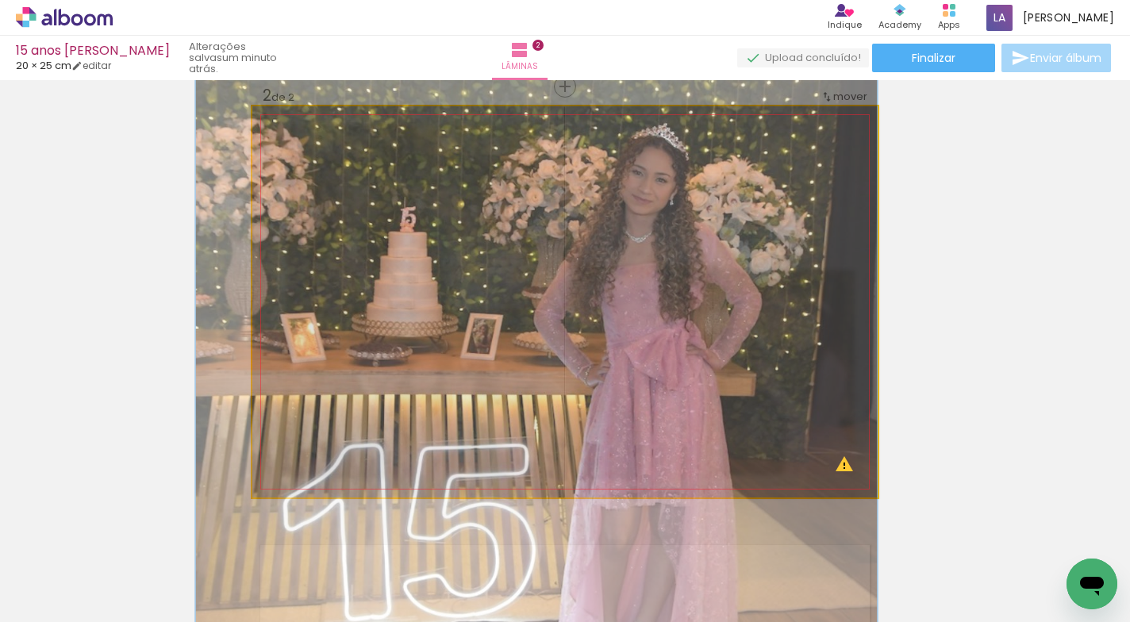
drag, startPoint x: 643, startPoint y: 217, endPoint x: 575, endPoint y: 237, distance: 71.0
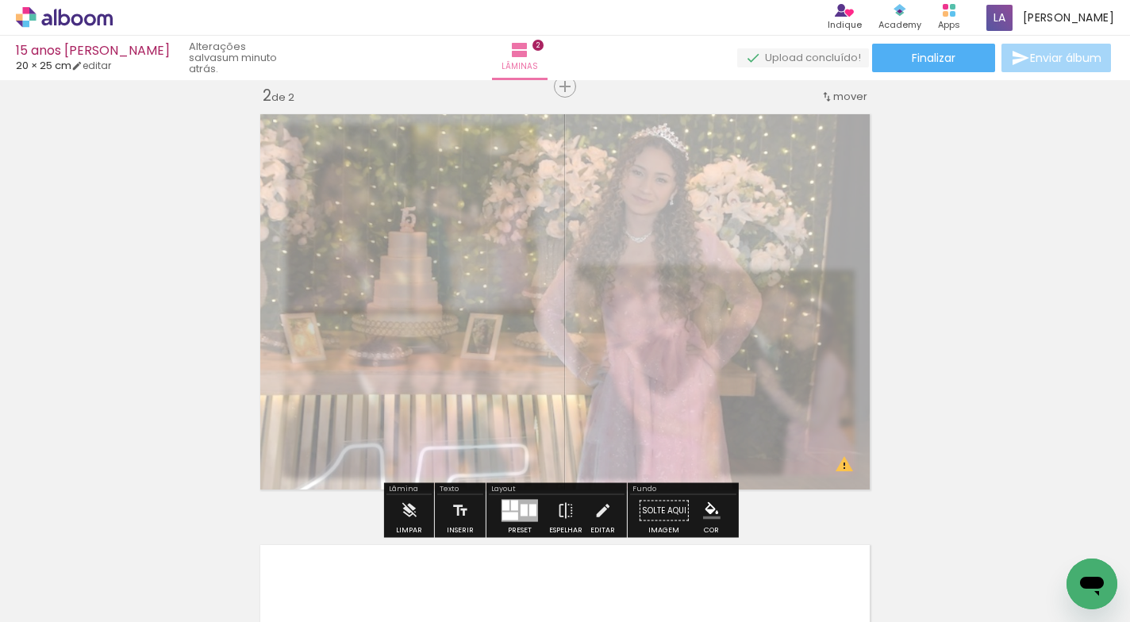
click at [1027, 205] on div "Inserir lâmina 1 de 2 Inserir lâmina 2 de 2 O Designbox precisará aumentar a su…" at bounding box center [565, 281] width 1130 height 1293
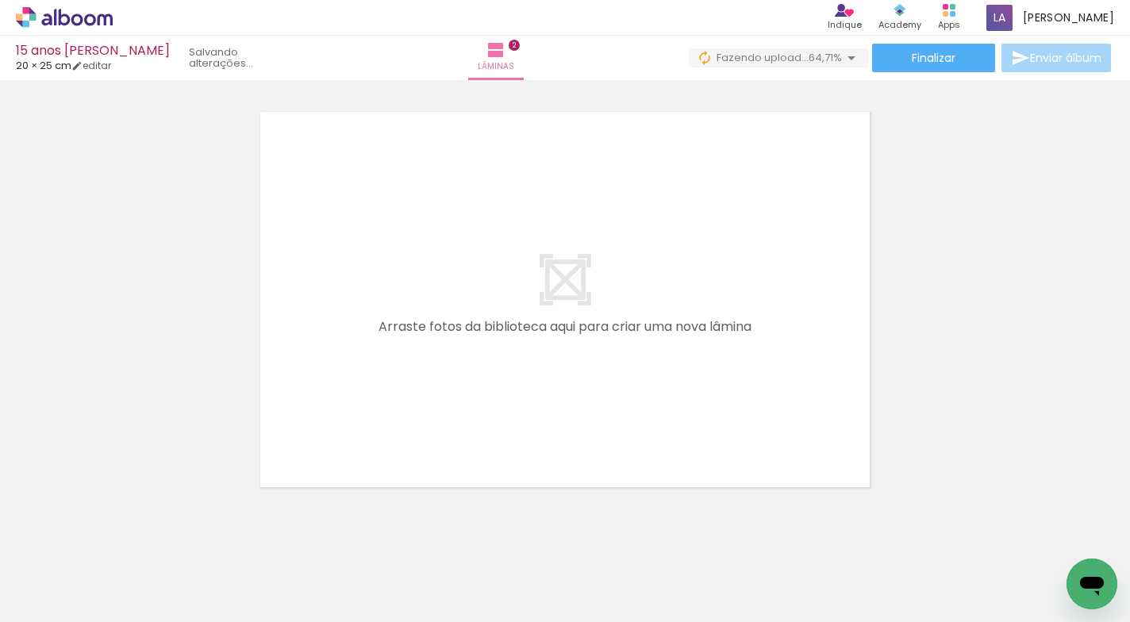
scroll to position [0, 500]
drag, startPoint x: 101, startPoint y: 144, endPoint x: 42, endPoint y: 6, distance: 149.3
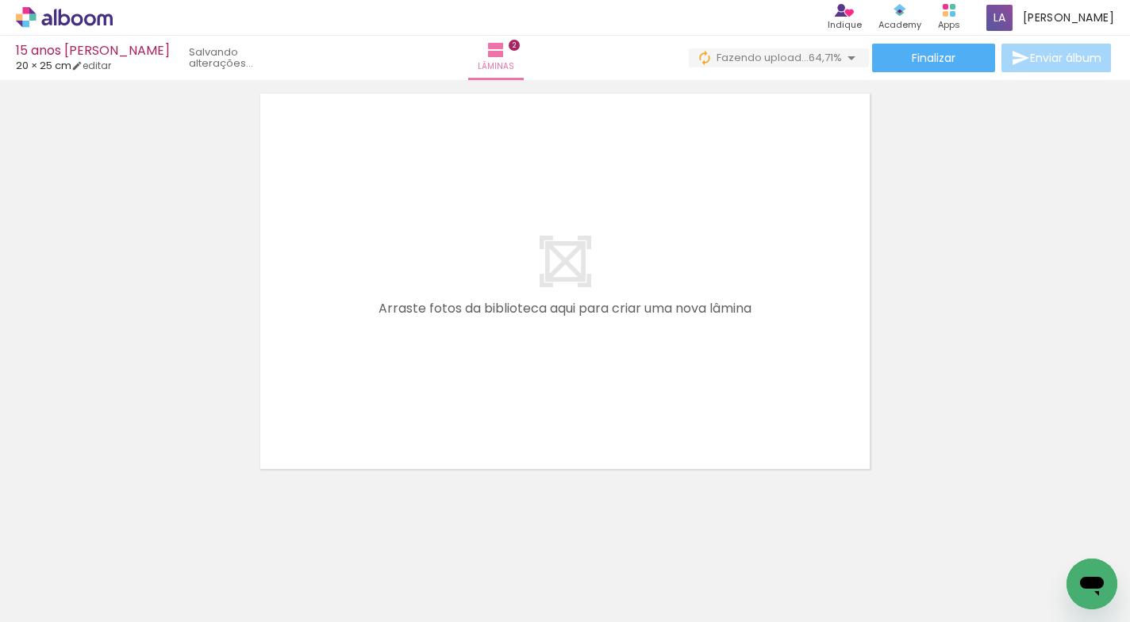
scroll to position [911, 0]
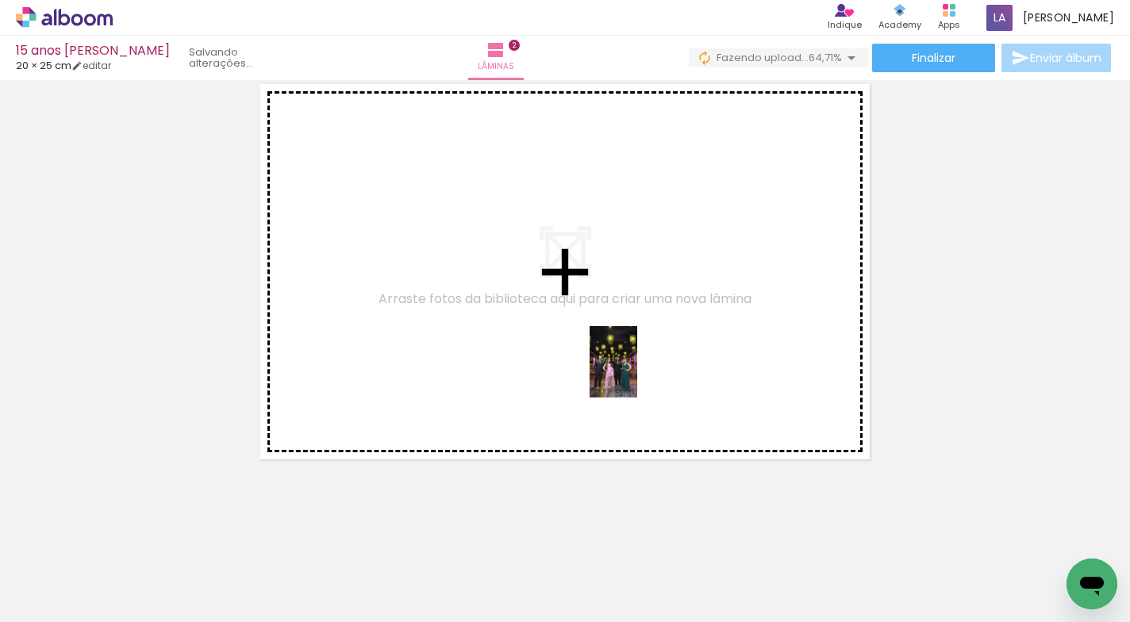
drag, startPoint x: 641, startPoint y: 573, endPoint x: 700, endPoint y: 580, distance: 59.0
click at [637, 374] on quentale-workspace at bounding box center [565, 311] width 1130 height 622
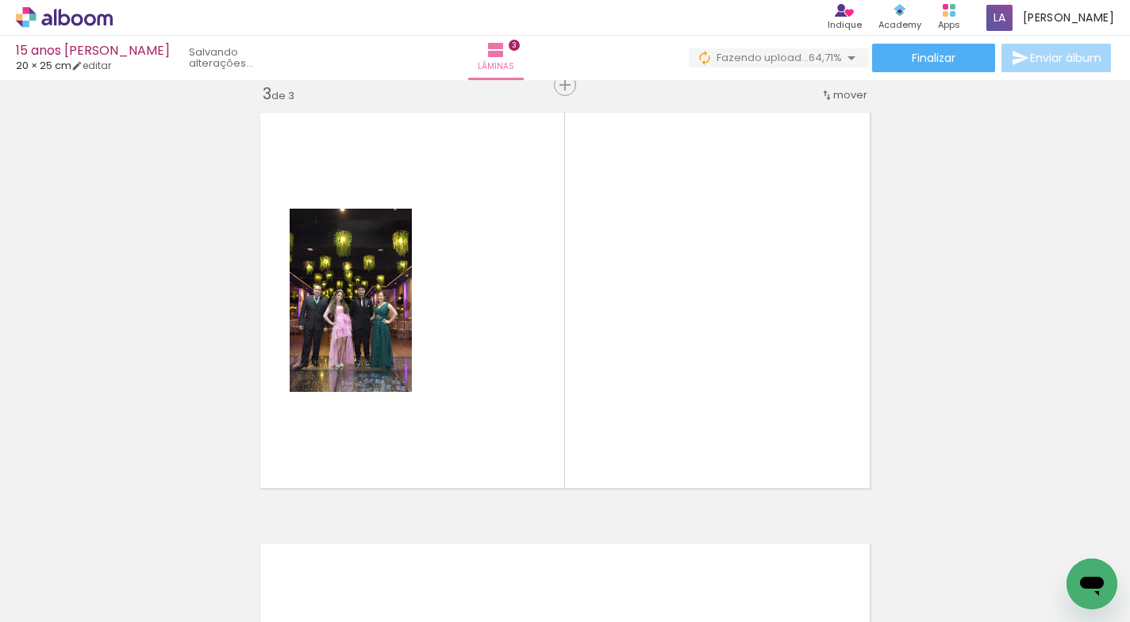
scroll to position [881, 0]
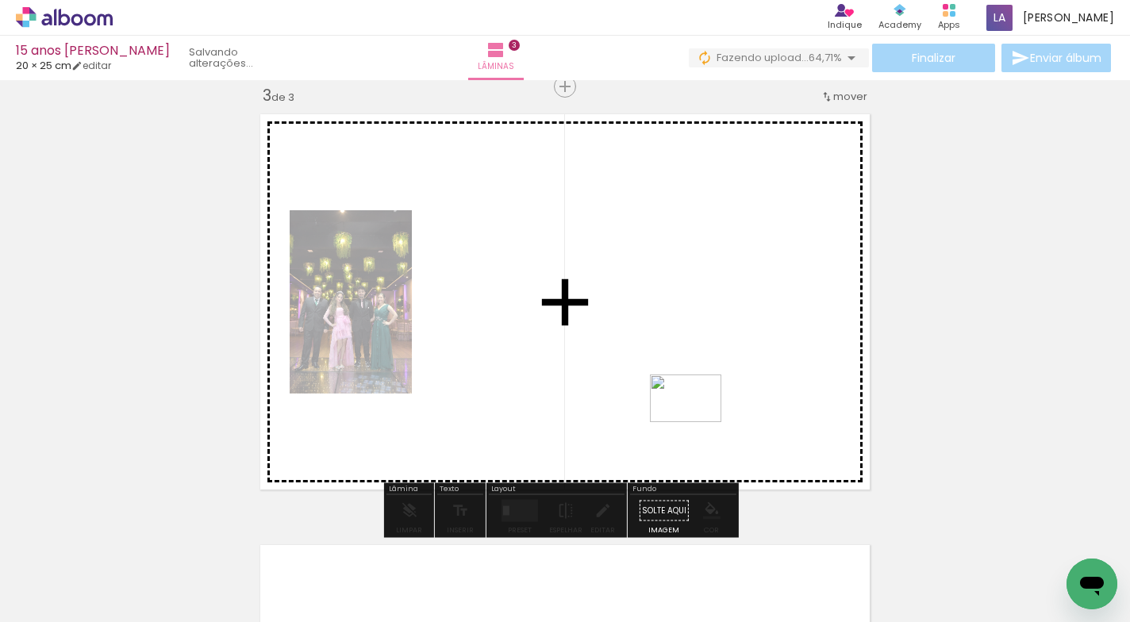
drag, startPoint x: 732, startPoint y: 576, endPoint x: 792, endPoint y: 577, distance: 60.3
click at [697, 422] on quentale-workspace at bounding box center [565, 311] width 1130 height 622
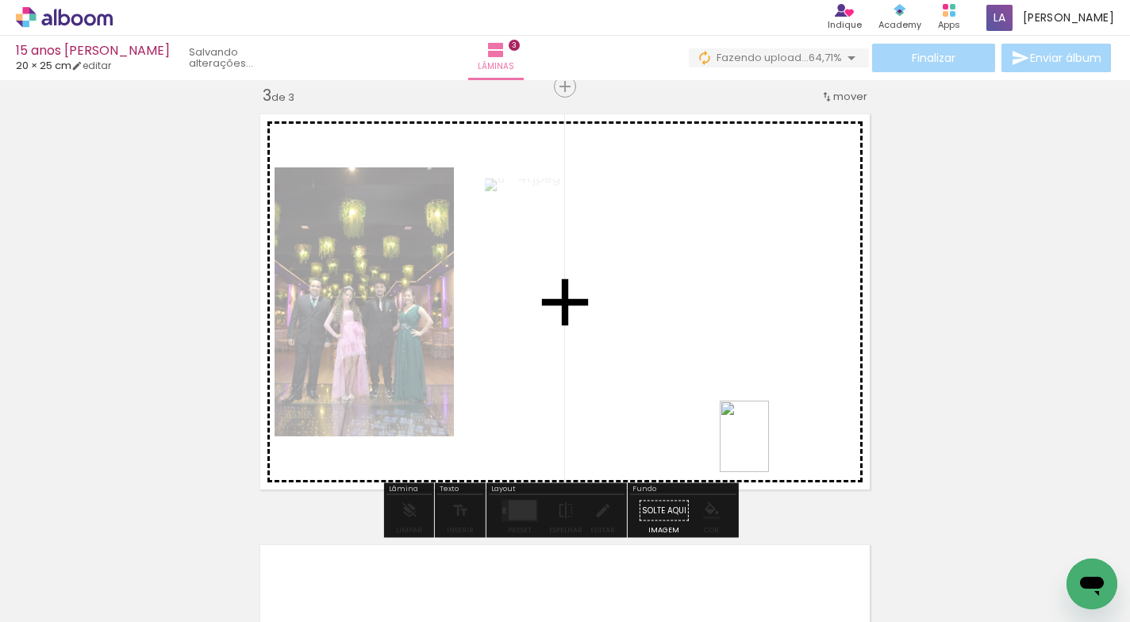
drag, startPoint x: 817, startPoint y: 573, endPoint x: 767, endPoint y: 448, distance: 134.2
click at [767, 448] on quentale-workspace at bounding box center [565, 311] width 1130 height 622
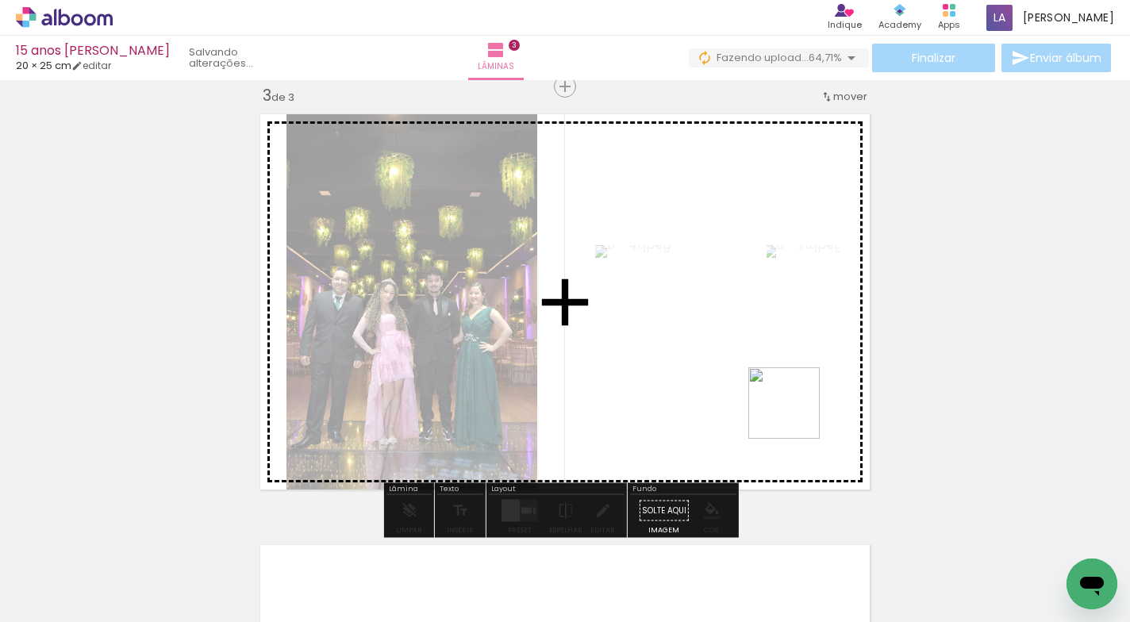
drag, startPoint x: 902, startPoint y: 566, endPoint x: 993, endPoint y: 567, distance: 91.2
click at [796, 416] on quentale-workspace at bounding box center [565, 311] width 1130 height 622
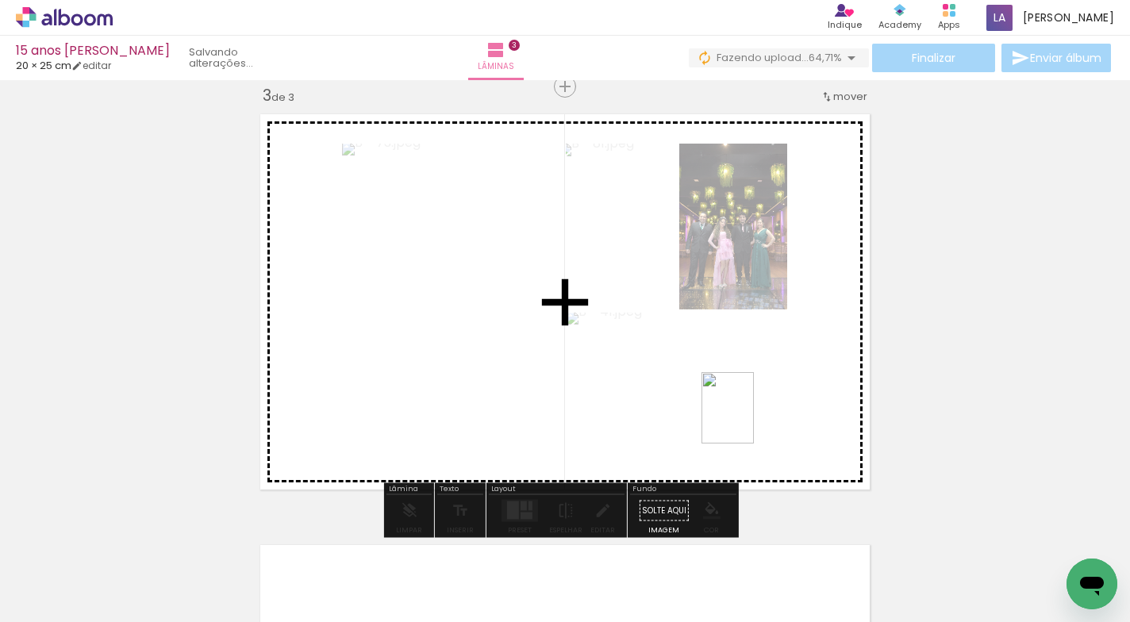
drag, startPoint x: 949, startPoint y: 560, endPoint x: 1076, endPoint y: 543, distance: 128.1
click at [748, 420] on quentale-workspace at bounding box center [565, 311] width 1130 height 622
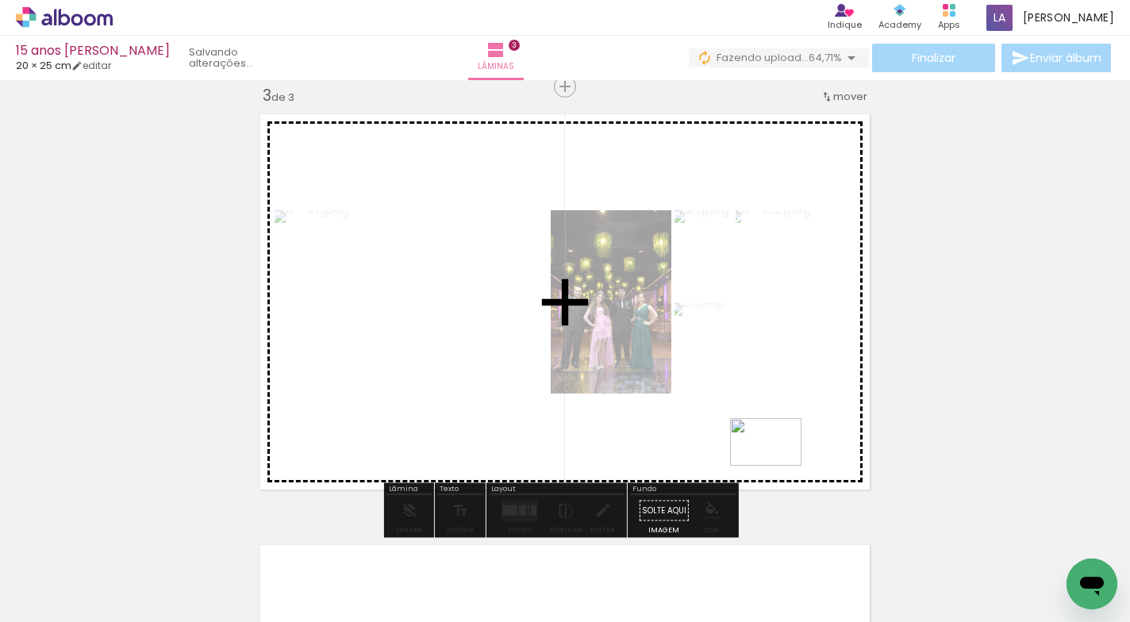
drag, startPoint x: 1081, startPoint y: 550, endPoint x: 777, endPoint y: 466, distance: 315.4
click at [777, 466] on quentale-workspace at bounding box center [565, 311] width 1130 height 622
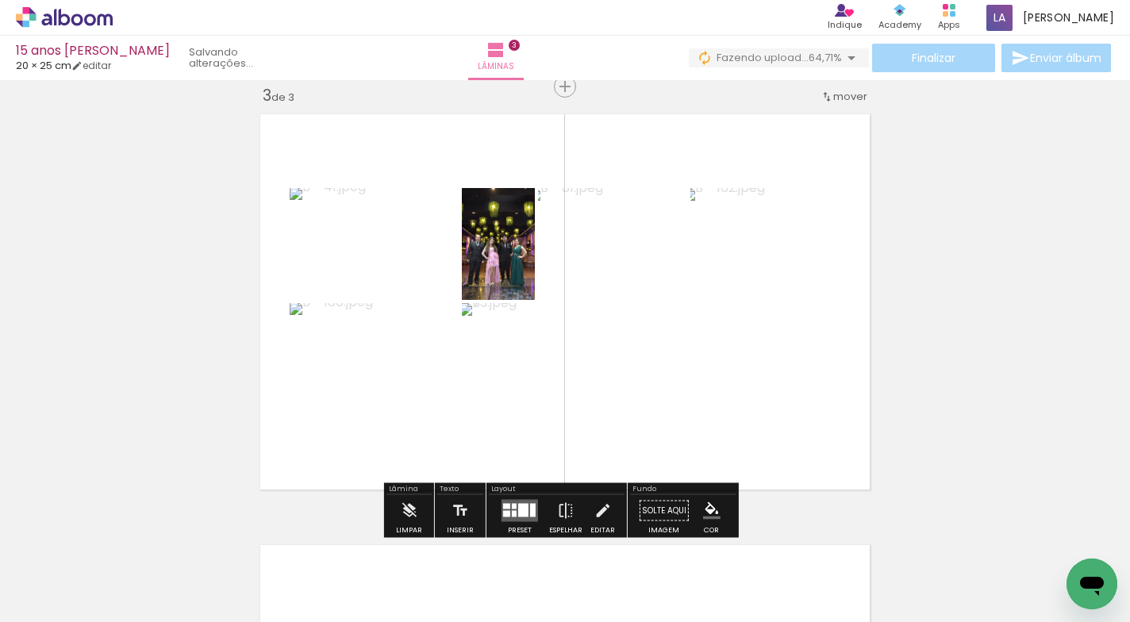
click at [1106, 293] on div "Inserir lâmina 1 de 3 Inserir lâmina 2 de 3 Inserir lâmina 3 de 3 O Designbox p…" at bounding box center [565, 66] width 1130 height 1724
click at [518, 508] on div at bounding box center [523, 510] width 10 height 13
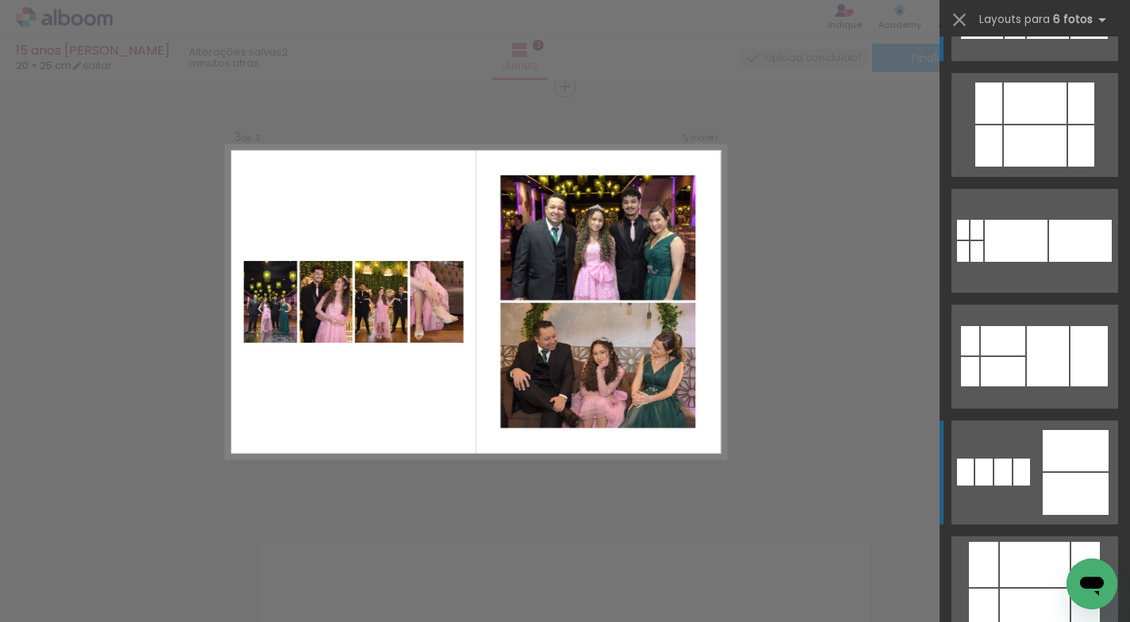
scroll to position [202, 0]
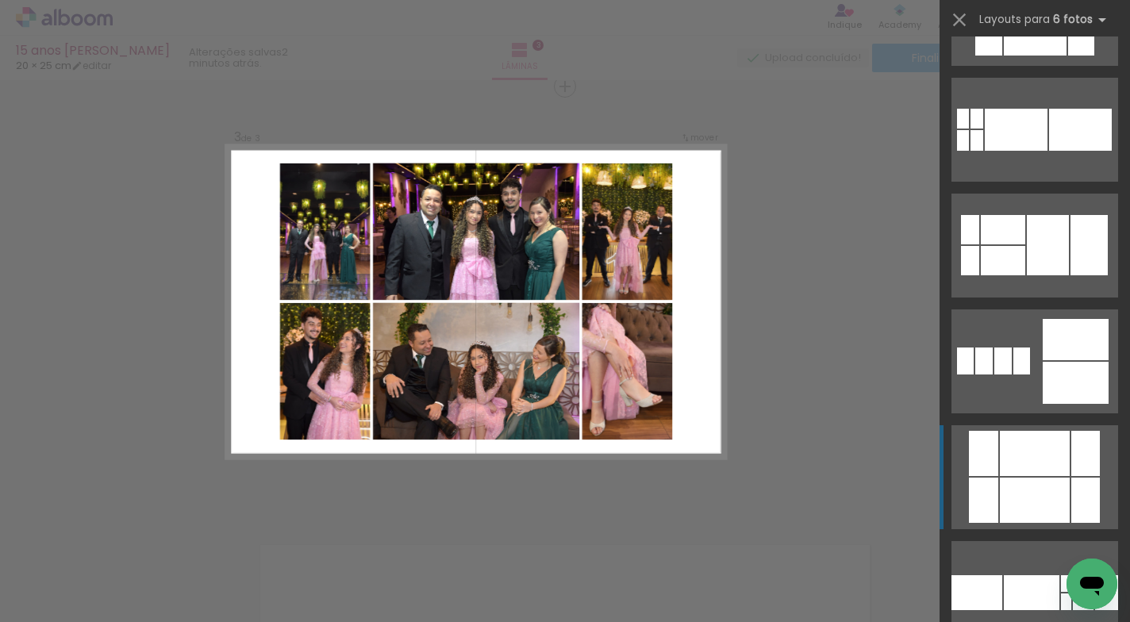
click at [1073, 456] on div at bounding box center [1085, 453] width 29 height 45
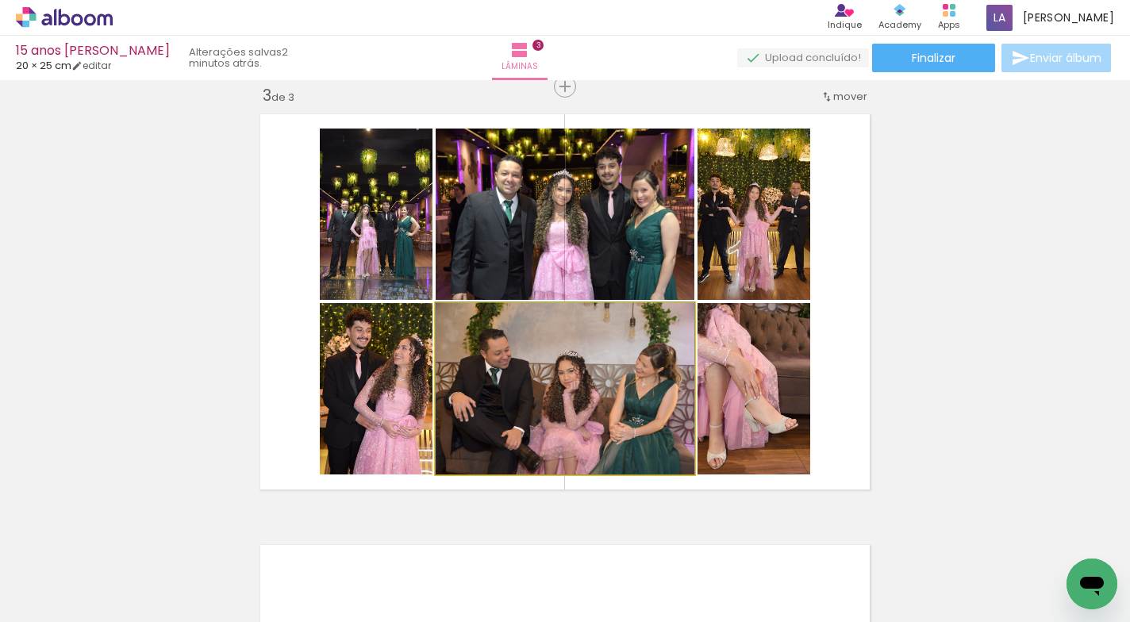
drag, startPoint x: 592, startPoint y: 401, endPoint x: 605, endPoint y: 401, distance: 13.5
drag, startPoint x: 606, startPoint y: 396, endPoint x: 616, endPoint y: 396, distance: 9.5
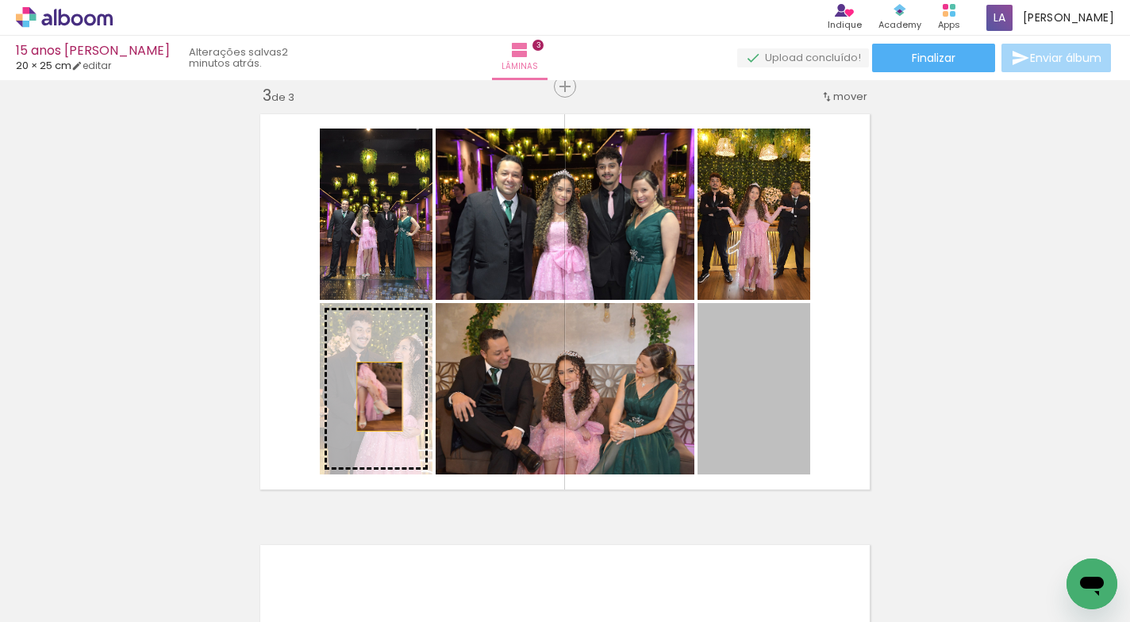
drag, startPoint x: 765, startPoint y: 366, endPoint x: 374, endPoint y: 397, distance: 392.3
click at [0, 0] on slot at bounding box center [0, 0] width 0 height 0
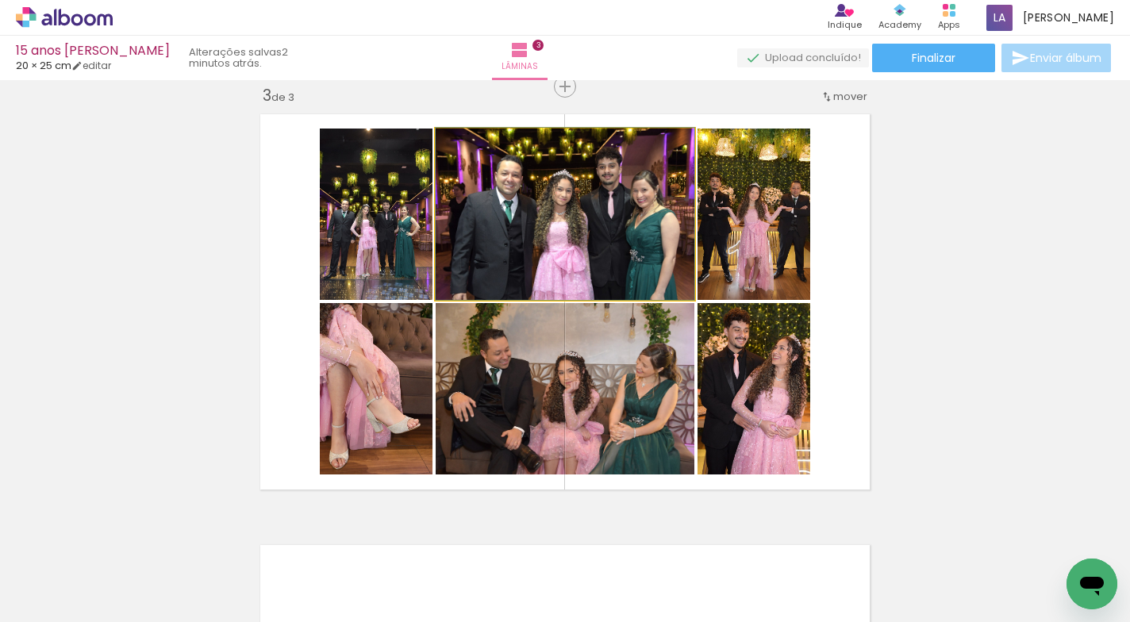
click at [466, 205] on quentale-photo at bounding box center [564, 213] width 259 height 171
drag, startPoint x: 466, startPoint y: 204, endPoint x: 478, endPoint y: 205, distance: 11.9
click at [478, 205] on quentale-photo at bounding box center [564, 213] width 259 height 171
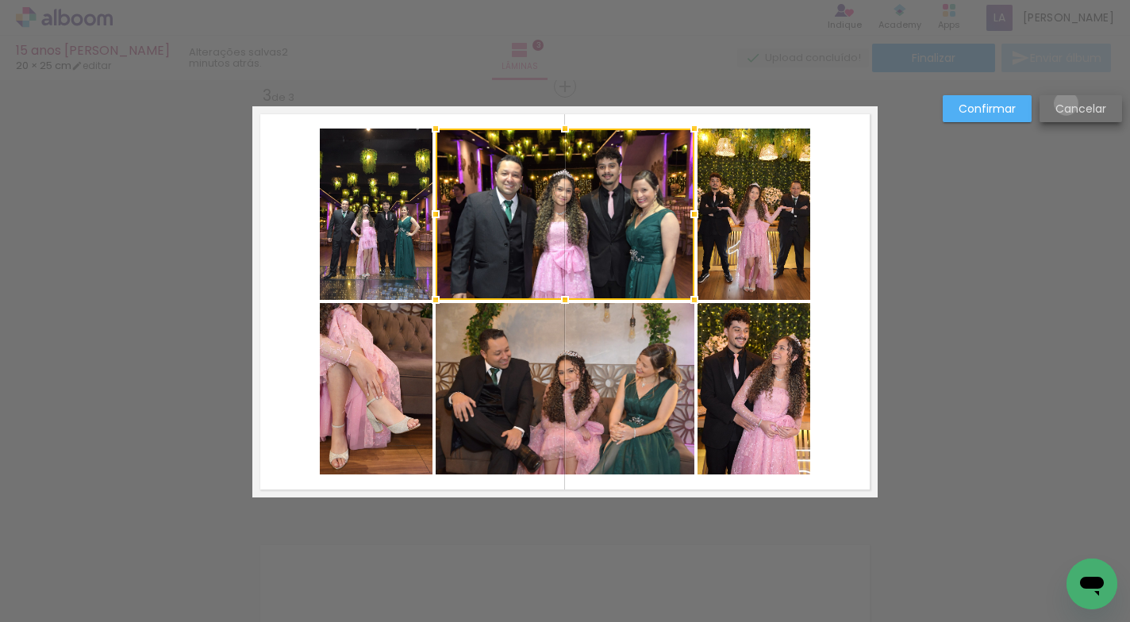
click at [0, 0] on slot "Cancelar" at bounding box center [0, 0] width 0 height 0
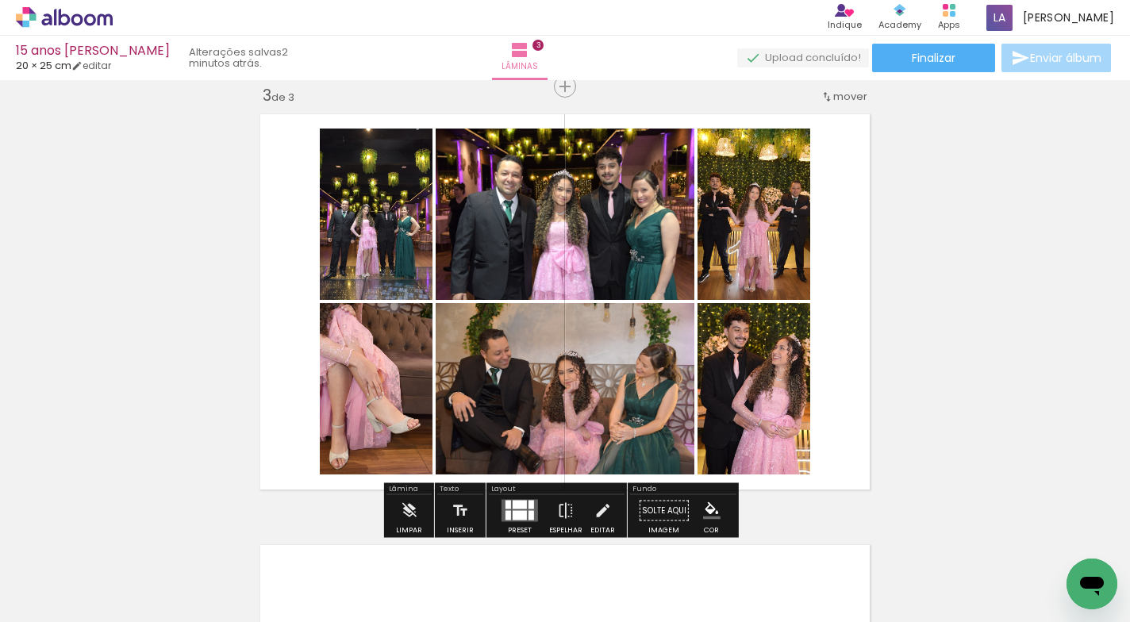
click at [504, 178] on quentale-photo at bounding box center [564, 213] width 259 height 171
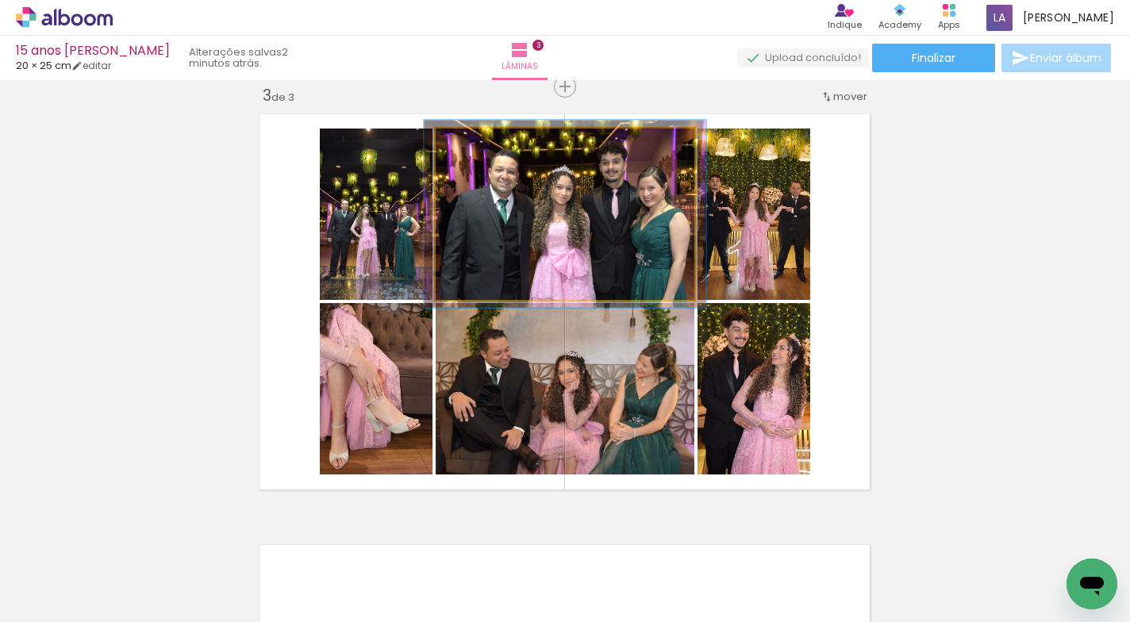
type paper-slider "109"
click at [474, 144] on div at bounding box center [477, 145] width 14 height 14
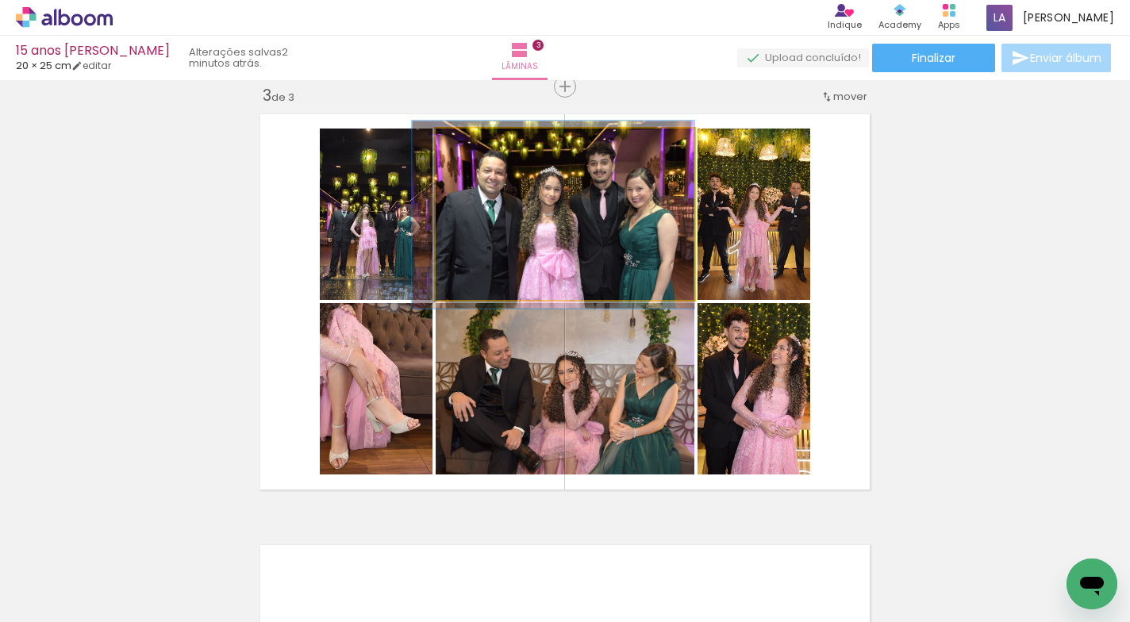
drag, startPoint x: 607, startPoint y: 211, endPoint x: 577, endPoint y: 212, distance: 30.2
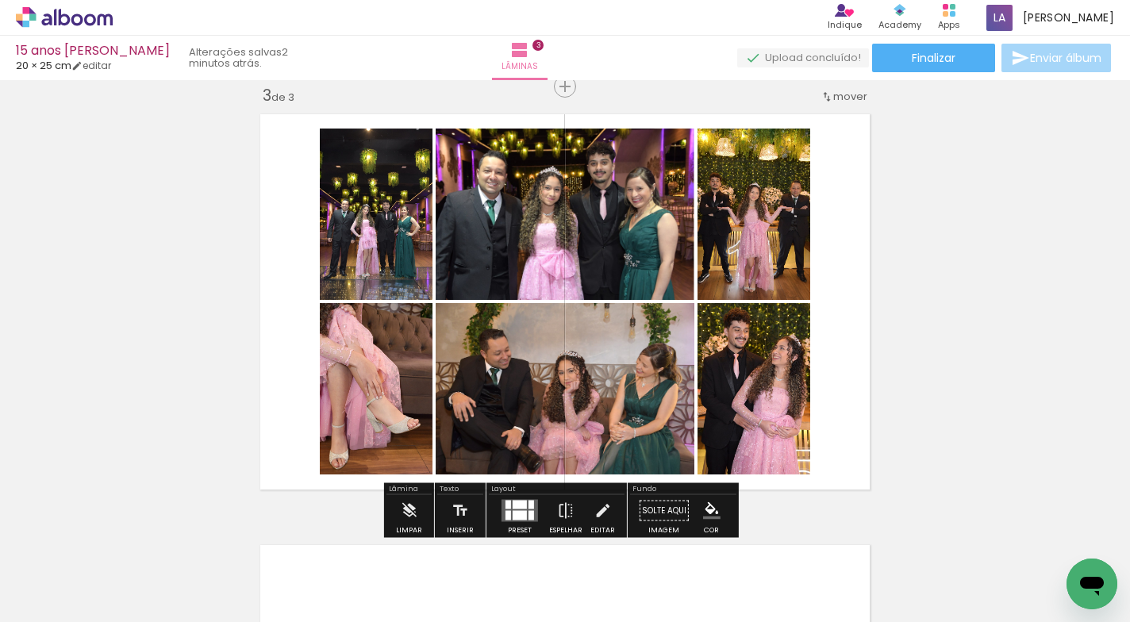
click at [593, 370] on quentale-photo at bounding box center [564, 388] width 259 height 171
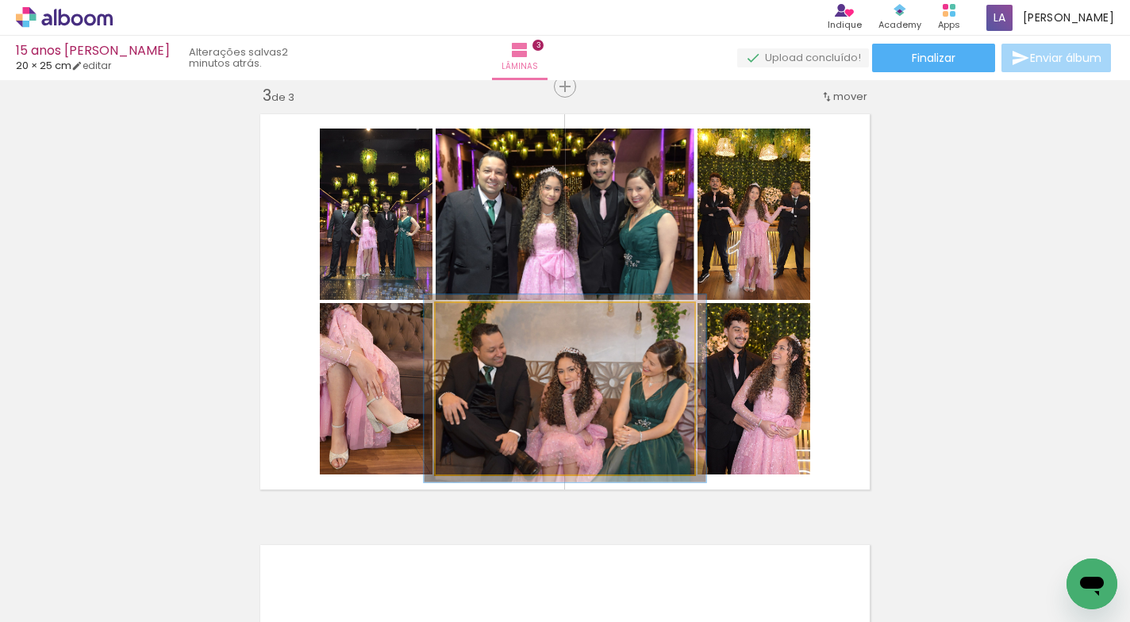
type paper-slider "109"
click at [470, 320] on div at bounding box center [477, 320] width 14 height 14
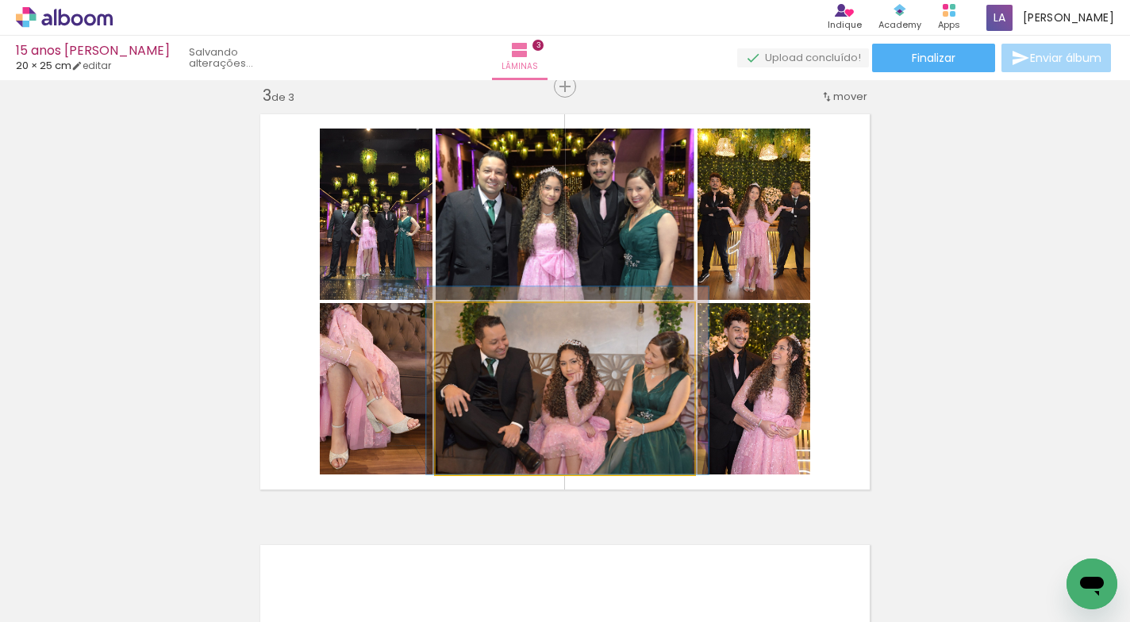
drag, startPoint x: 487, startPoint y: 405, endPoint x: 488, endPoint y: 389, distance: 15.9
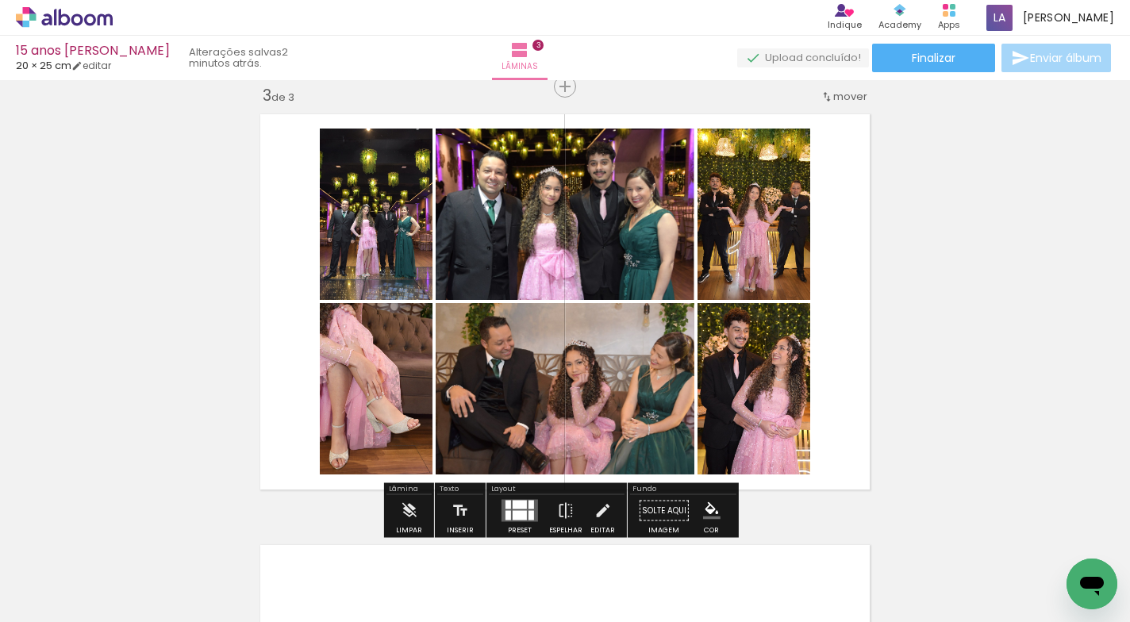
click at [971, 319] on div "Inserir lâmina 1 de 3 Inserir lâmina 2 de 3 Inserir lâmina 3 de 3 O Designbox p…" at bounding box center [565, 66] width 1130 height 1724
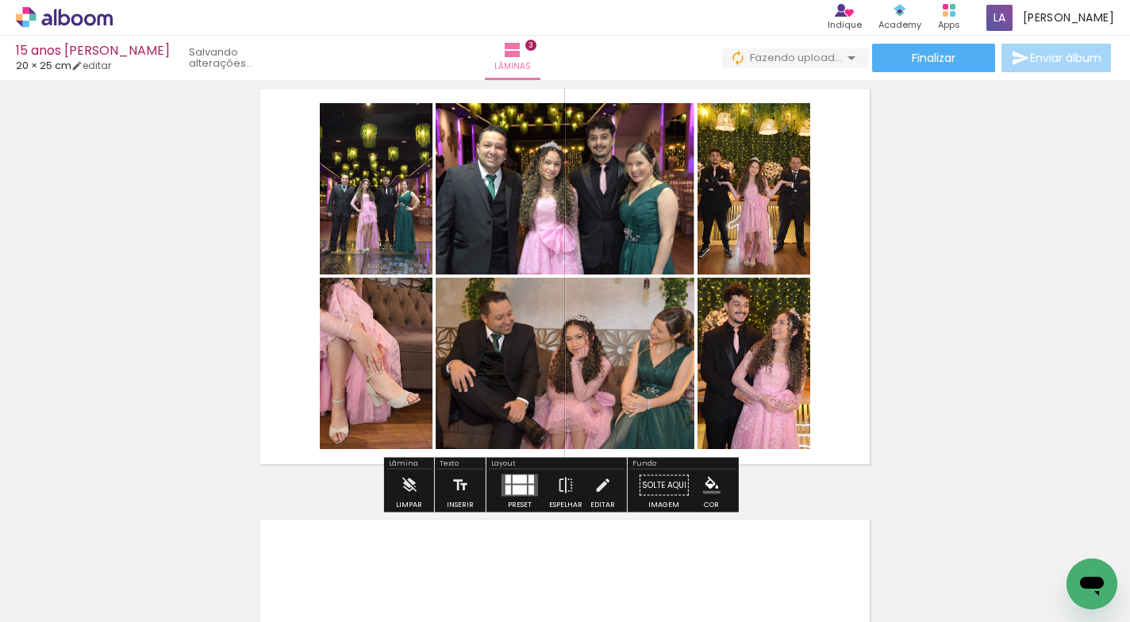
scroll to position [910, 0]
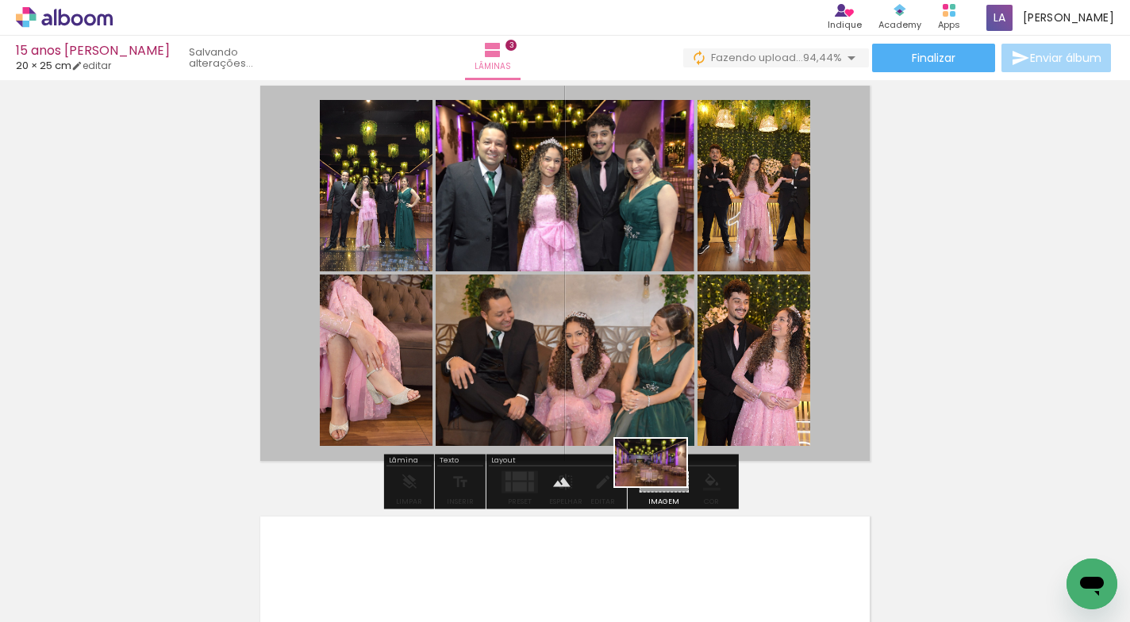
drag, startPoint x: 1084, startPoint y: 552, endPoint x: 662, endPoint y: 486, distance: 427.1
click at [662, 486] on quentale-workspace at bounding box center [565, 311] width 1130 height 622
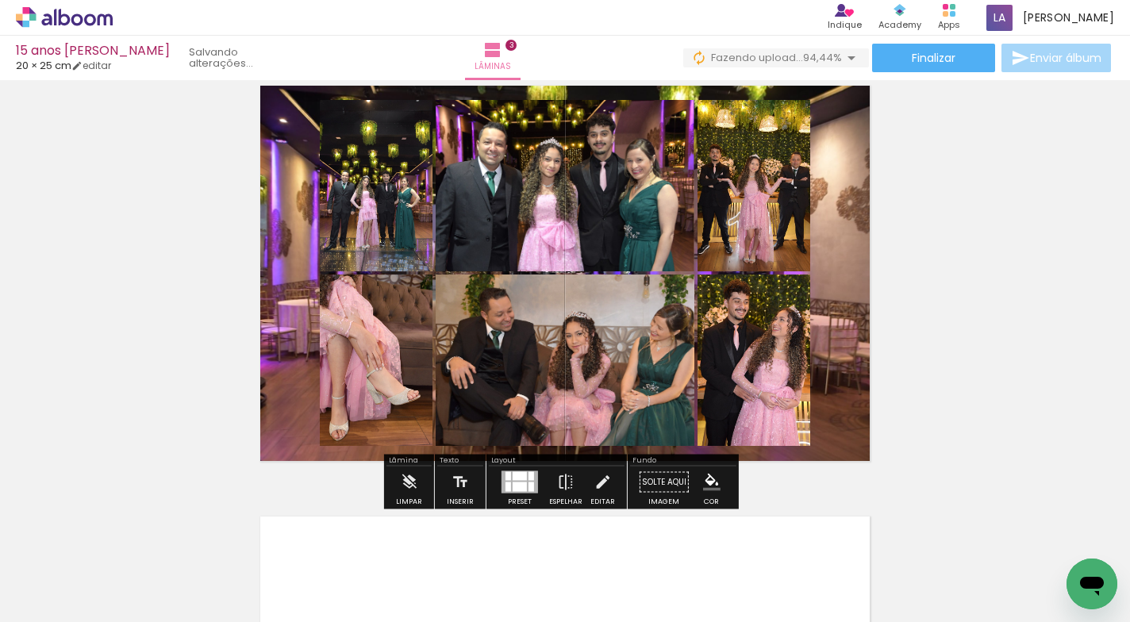
click at [843, 393] on quentale-layouter at bounding box center [564, 273] width 625 height 391
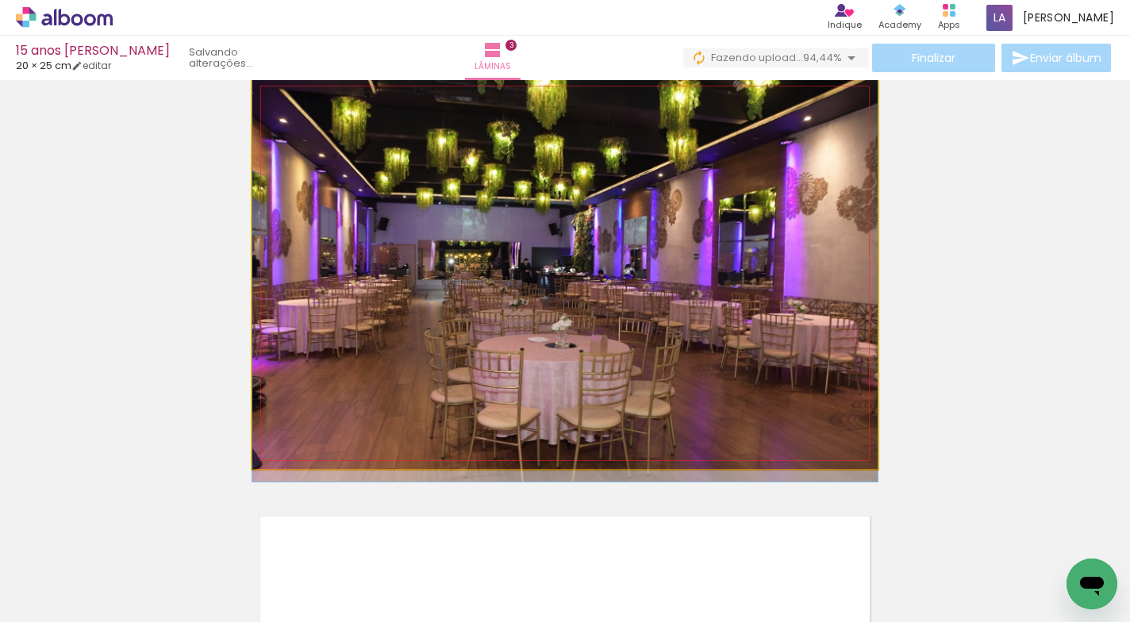
click at [843, 393] on quentale-photo at bounding box center [564, 273] width 625 height 391
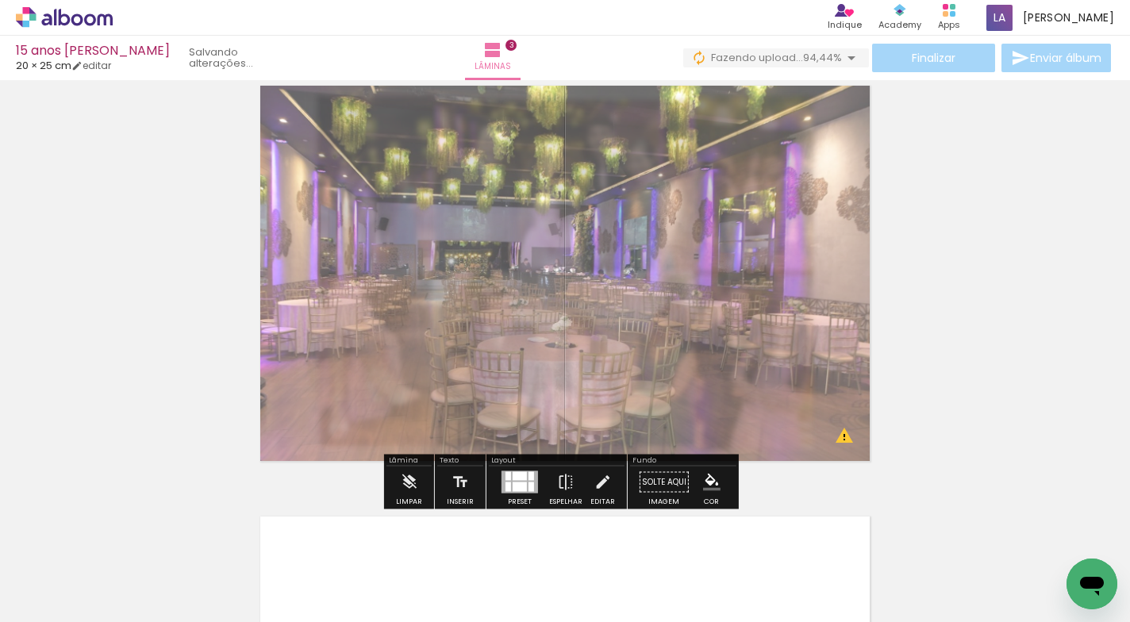
drag, startPoint x: 475, startPoint y: 120, endPoint x: 456, endPoint y: 121, distance: 19.1
type paper-slider "60"
click at [457, 121] on div at bounding box center [462, 118] width 10 height 10
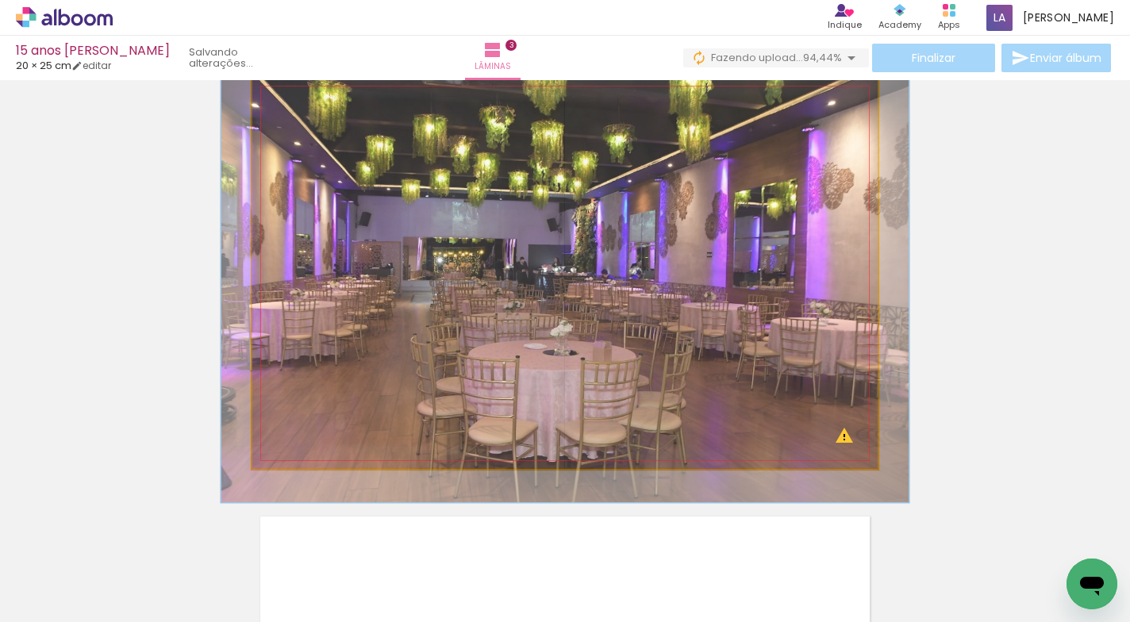
type paper-slider "112"
click at [312, 117] on div at bounding box center [319, 118] width 14 height 14
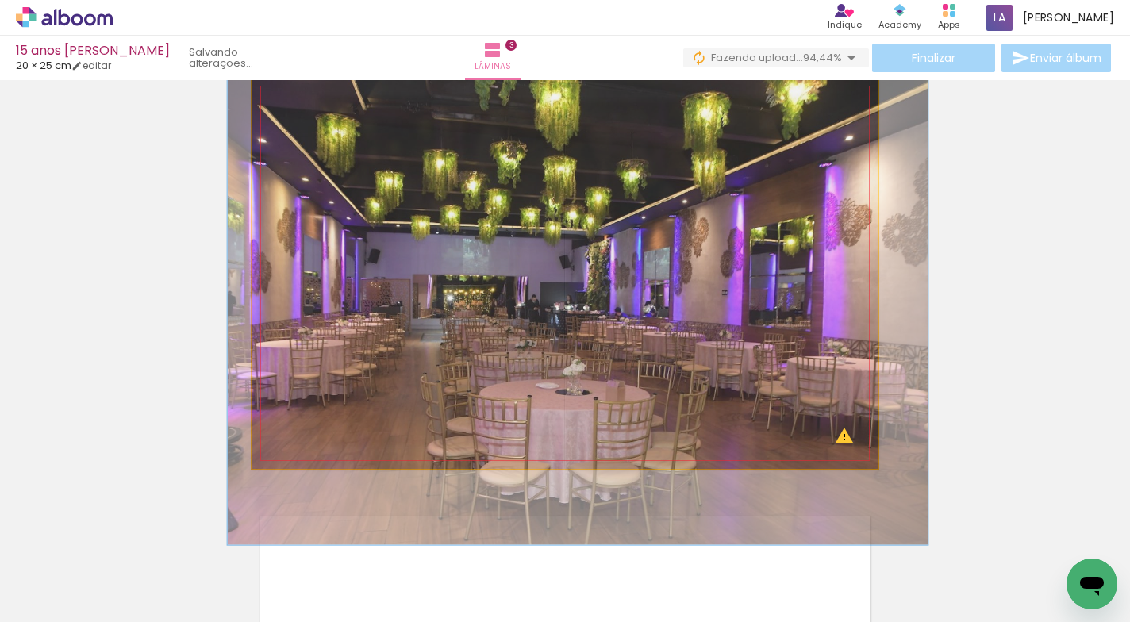
drag, startPoint x: 660, startPoint y: 245, endPoint x: 673, endPoint y: 315, distance: 70.9
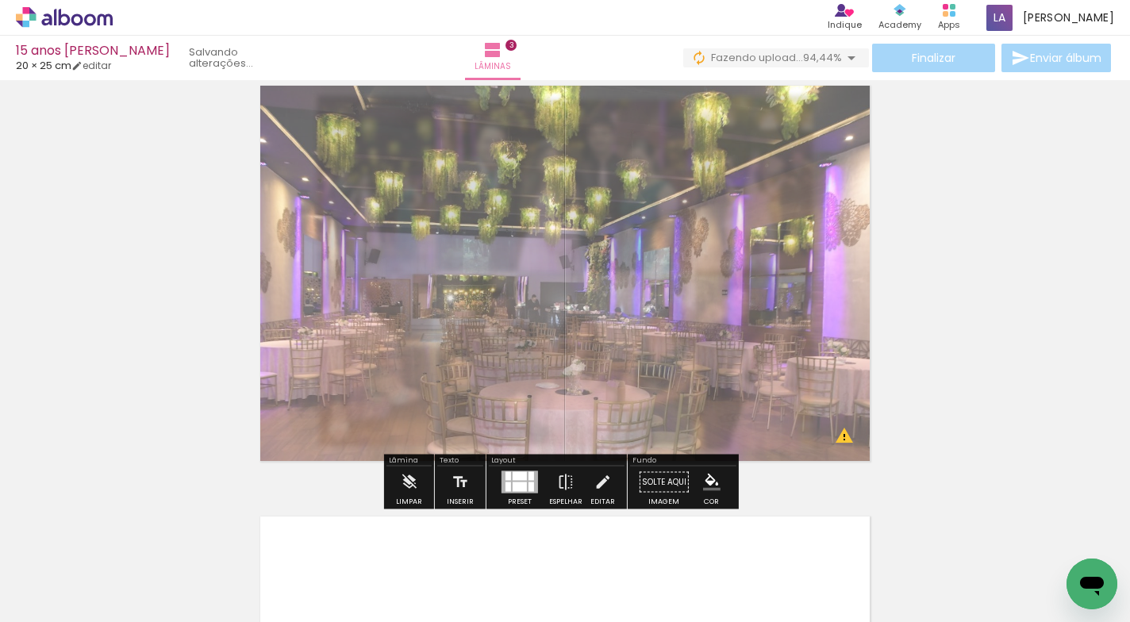
click at [922, 248] on div "Inserir lâmina 1 de 3 Inserir lâmina 2 de 3 Inserir lâmina 3 de 3 O Designbox p…" at bounding box center [565, 38] width 1130 height 1724
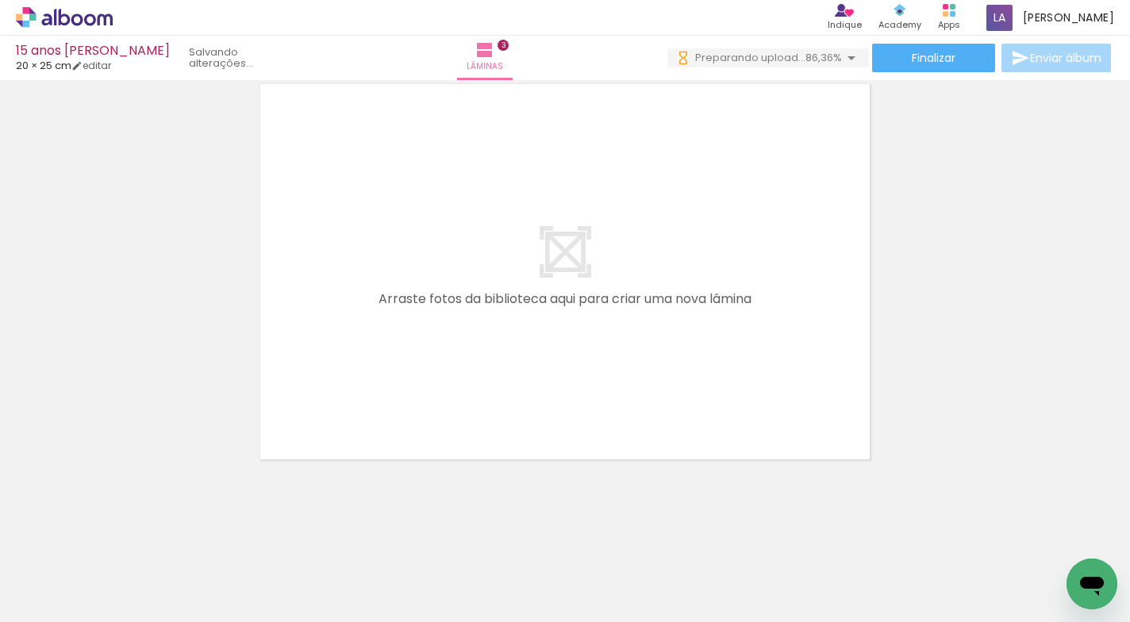
scroll to position [0, 0]
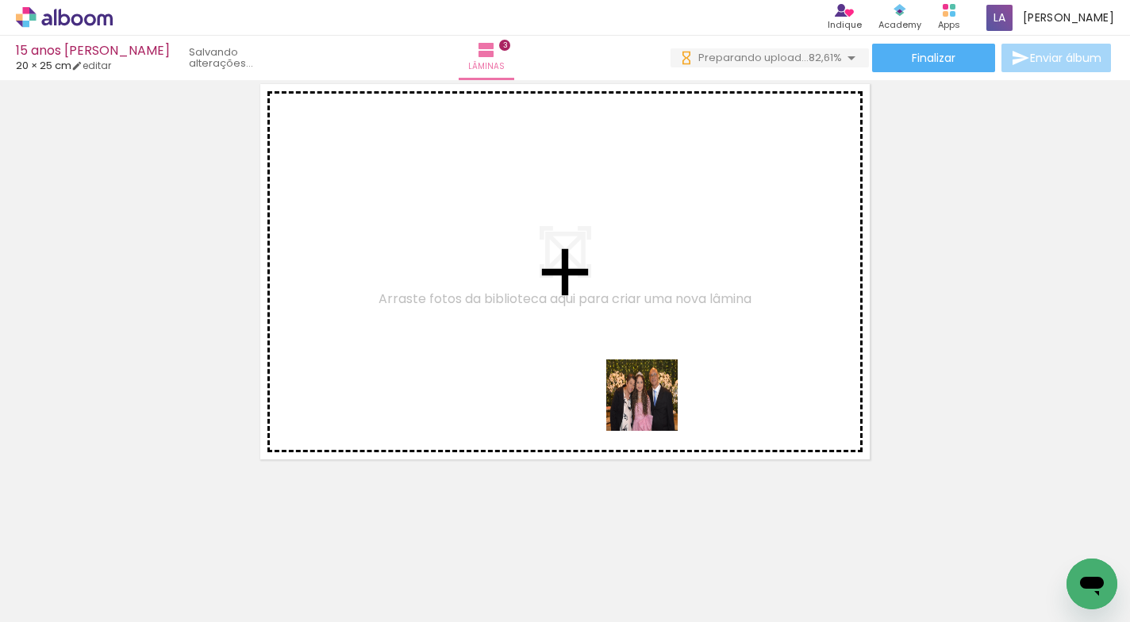
drag, startPoint x: 654, startPoint y: 565, endPoint x: 736, endPoint y: 589, distance: 85.9
click at [654, 408] on quentale-workspace at bounding box center [565, 311] width 1130 height 622
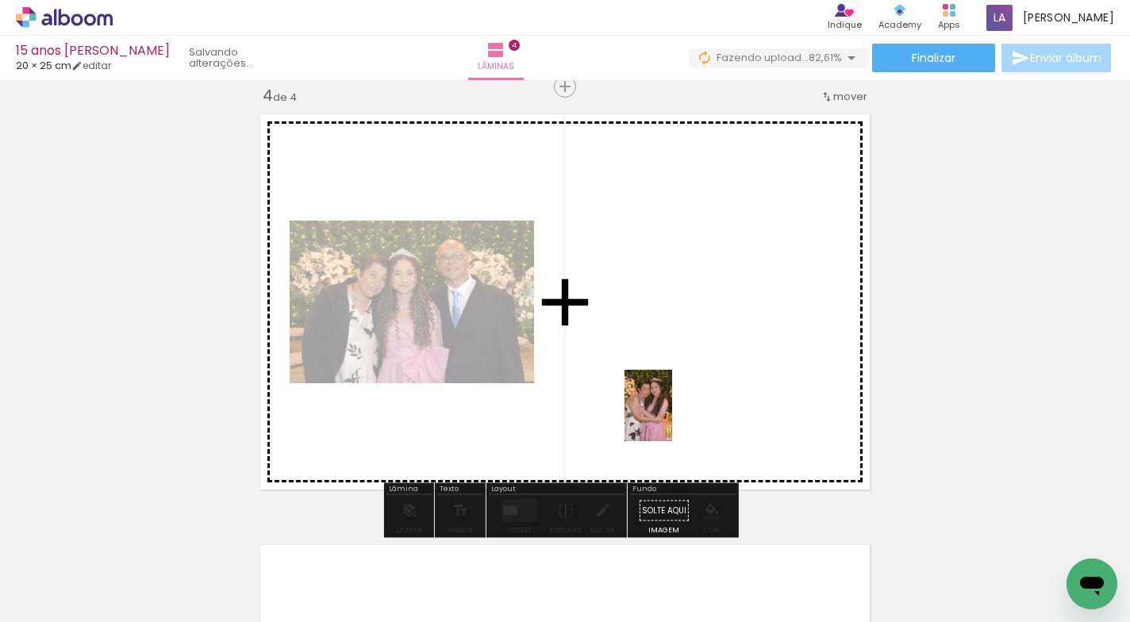
drag, startPoint x: 735, startPoint y: 584, endPoint x: 827, endPoint y: 603, distance: 93.2
click at [672, 421] on quentale-workspace at bounding box center [565, 311] width 1130 height 622
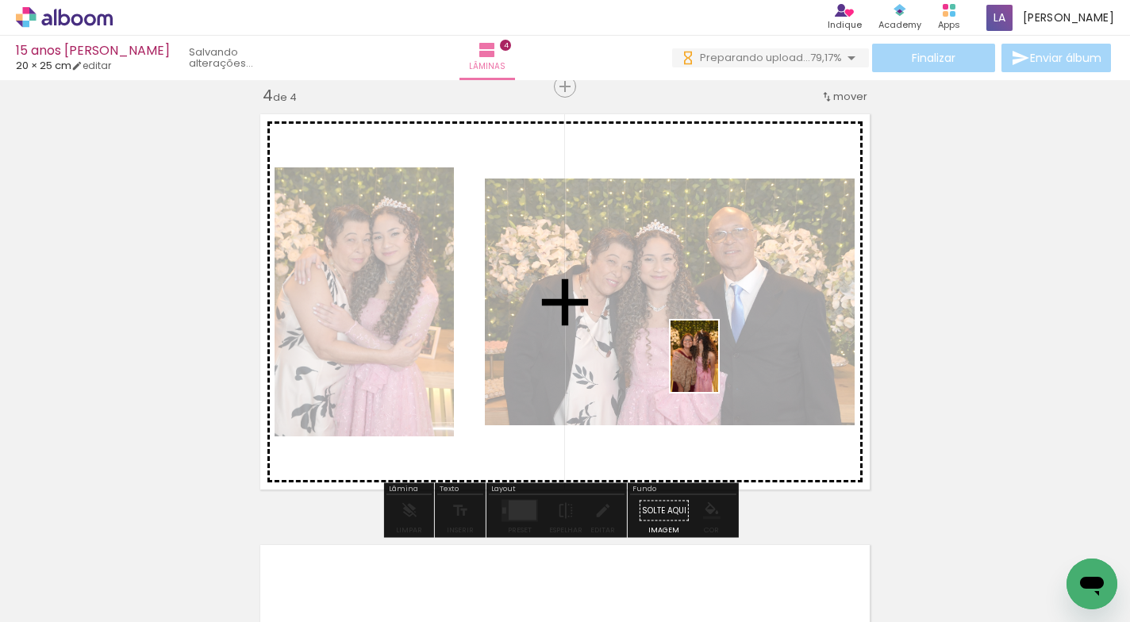
drag, startPoint x: 819, startPoint y: 580, endPoint x: 911, endPoint y: 542, distance: 98.8
click at [719, 372] on quentale-workspace at bounding box center [565, 311] width 1130 height 622
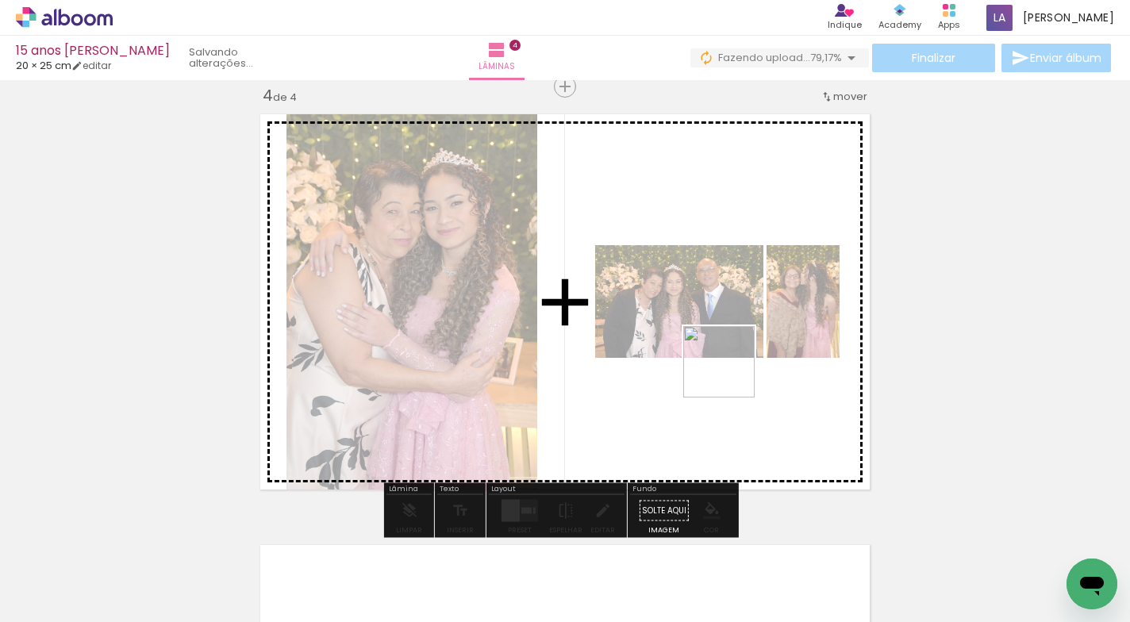
drag, startPoint x: 907, startPoint y: 569, endPoint x: 1001, endPoint y: 564, distance: 93.7
click at [732, 366] on quentale-workspace at bounding box center [565, 311] width 1130 height 622
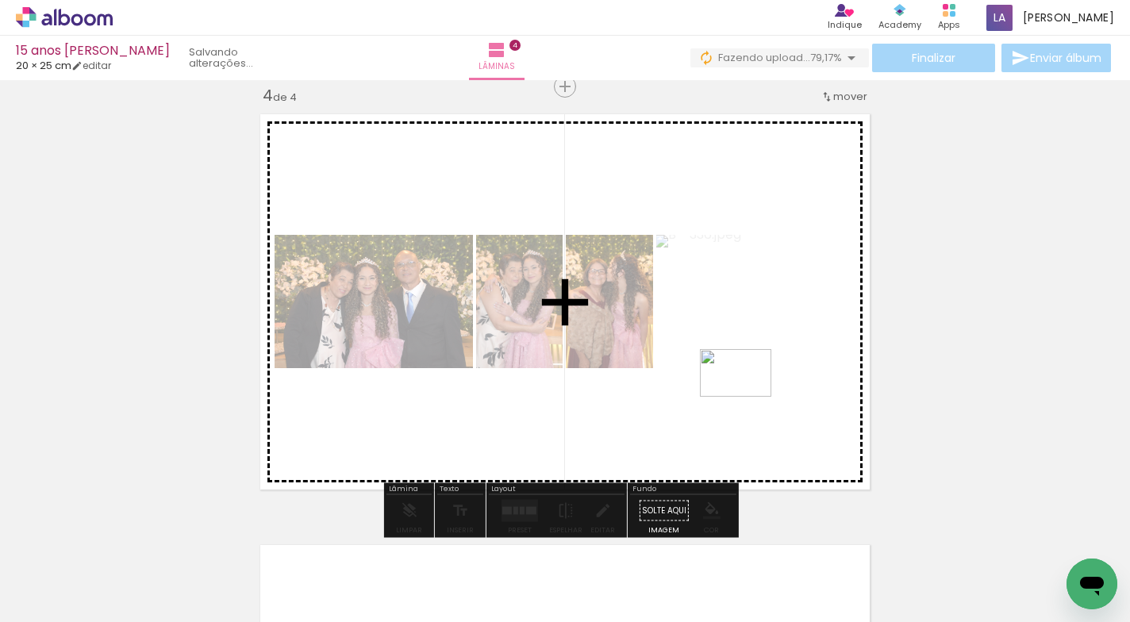
drag, startPoint x: 980, startPoint y: 566, endPoint x: 747, endPoint y: 399, distance: 287.0
click at [747, 399] on quentale-workspace at bounding box center [565, 311] width 1130 height 622
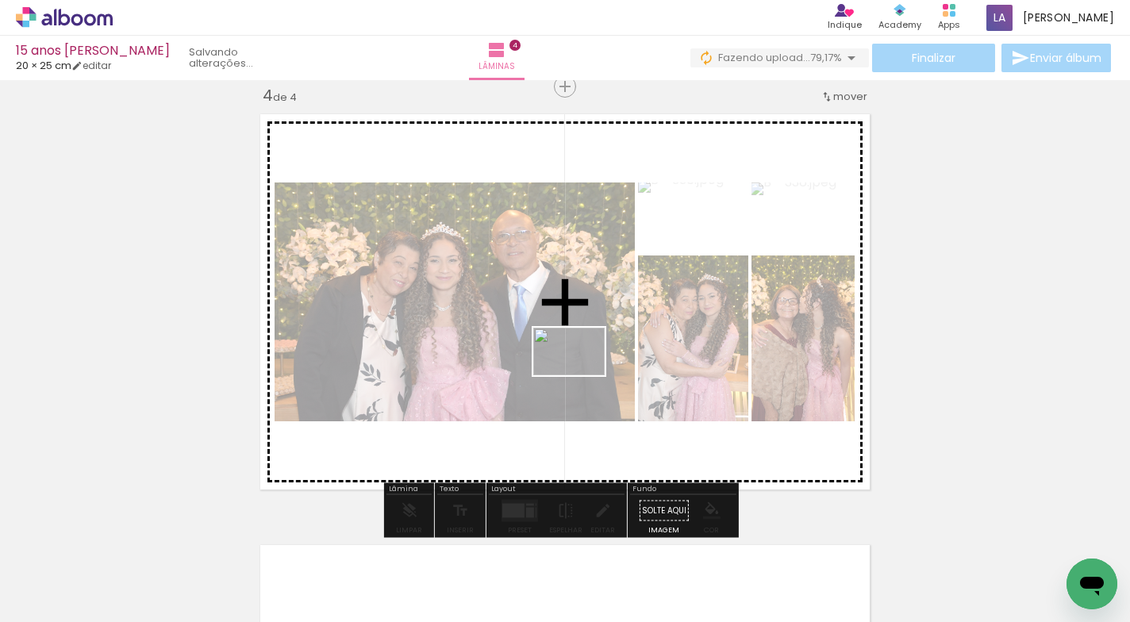
drag, startPoint x: 1080, startPoint y: 550, endPoint x: 581, endPoint y: 376, distance: 528.6
click at [581, 376] on quentale-workspace at bounding box center [565, 311] width 1130 height 622
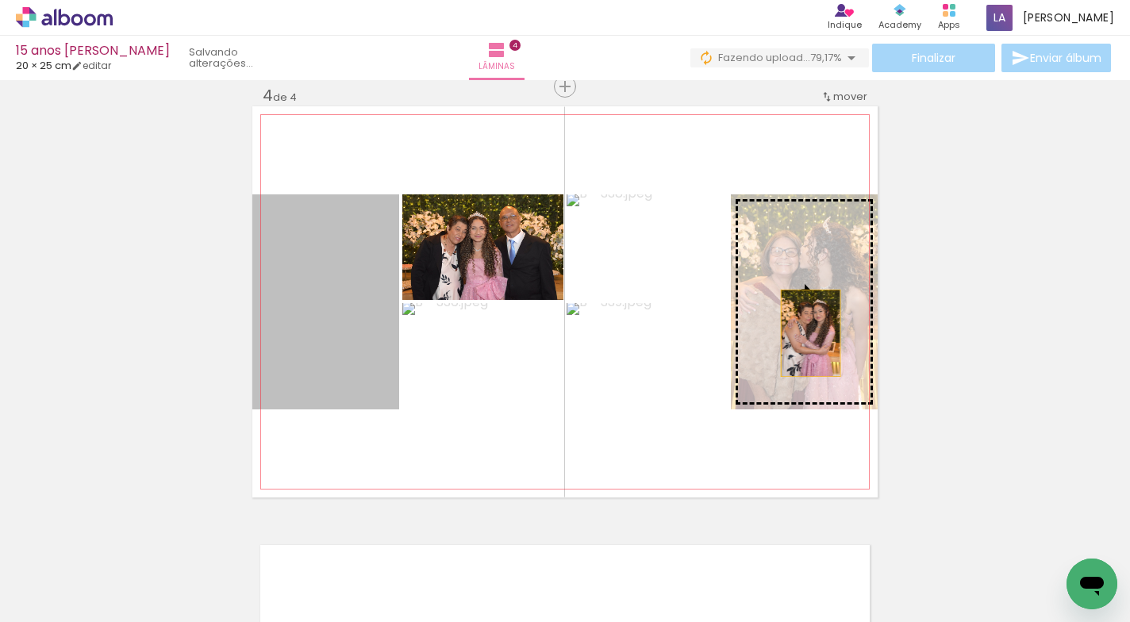
drag, startPoint x: 308, startPoint y: 337, endPoint x: 804, endPoint y: 333, distance: 496.6
click at [0, 0] on slot at bounding box center [0, 0] width 0 height 0
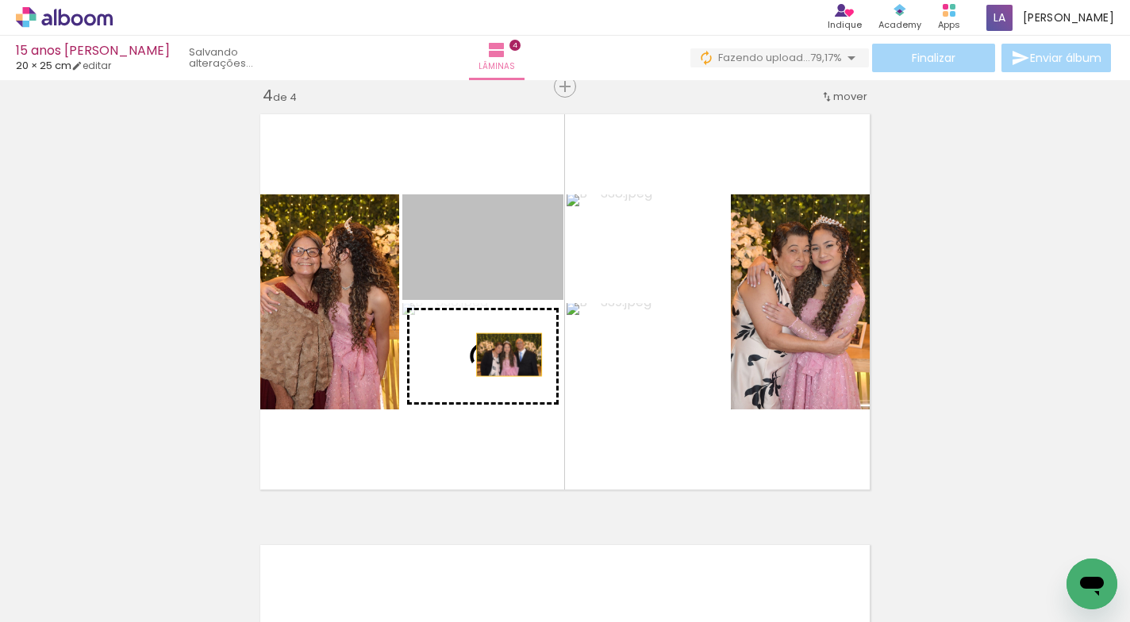
drag, startPoint x: 504, startPoint y: 244, endPoint x: 503, endPoint y: 355, distance: 110.3
click at [0, 0] on slot at bounding box center [0, 0] width 0 height 0
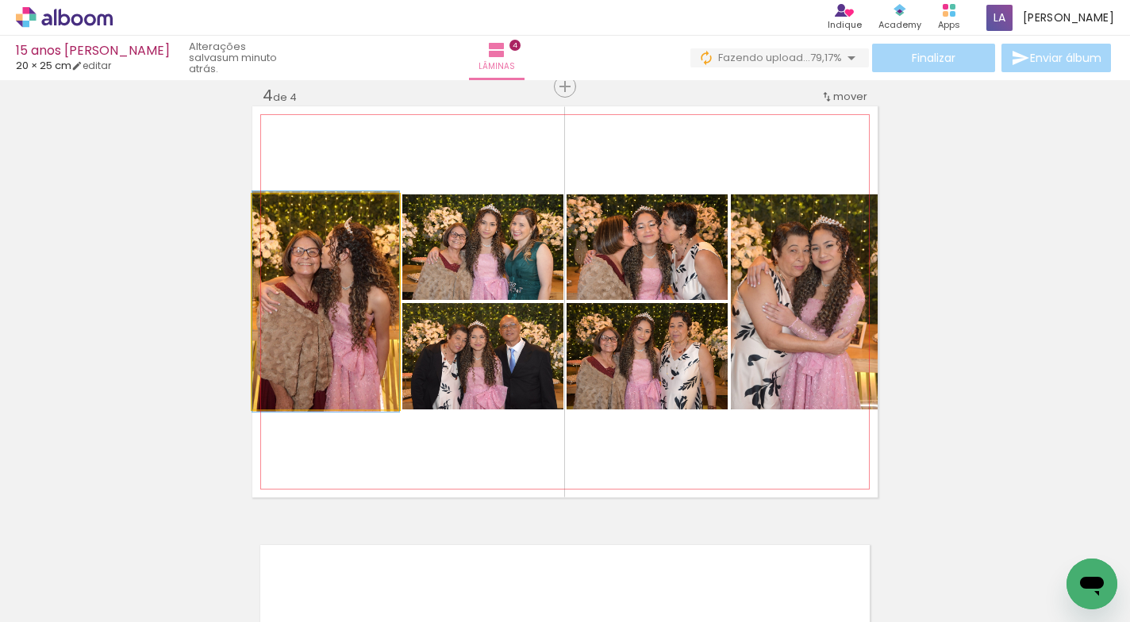
drag, startPoint x: 316, startPoint y: 348, endPoint x: 364, endPoint y: 348, distance: 48.4
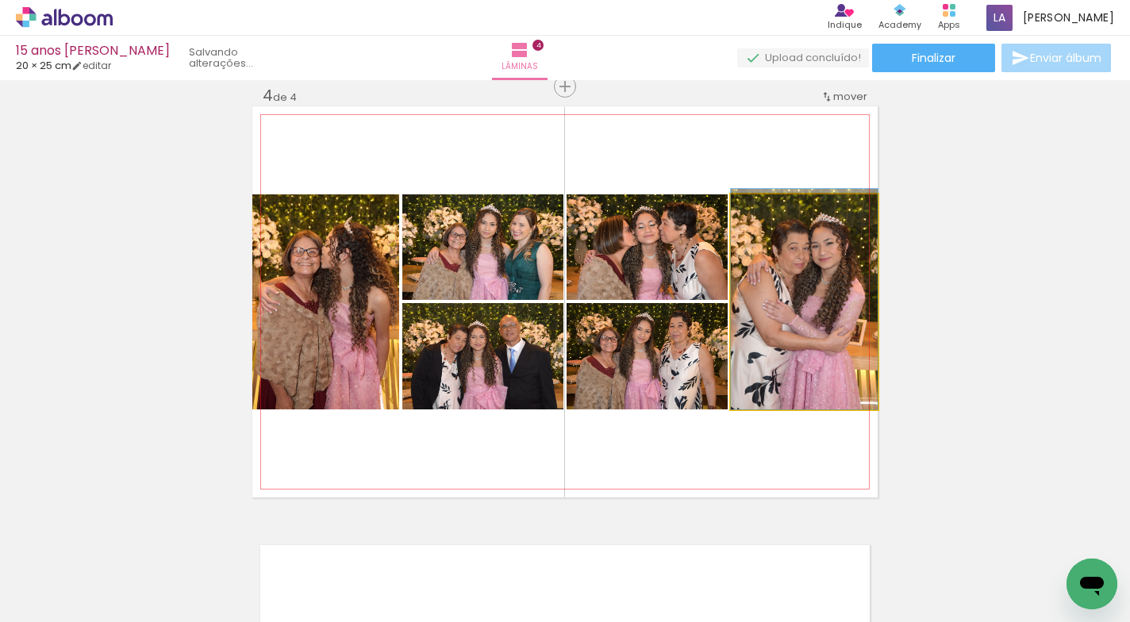
drag, startPoint x: 813, startPoint y: 334, endPoint x: 771, endPoint y: 324, distance: 43.1
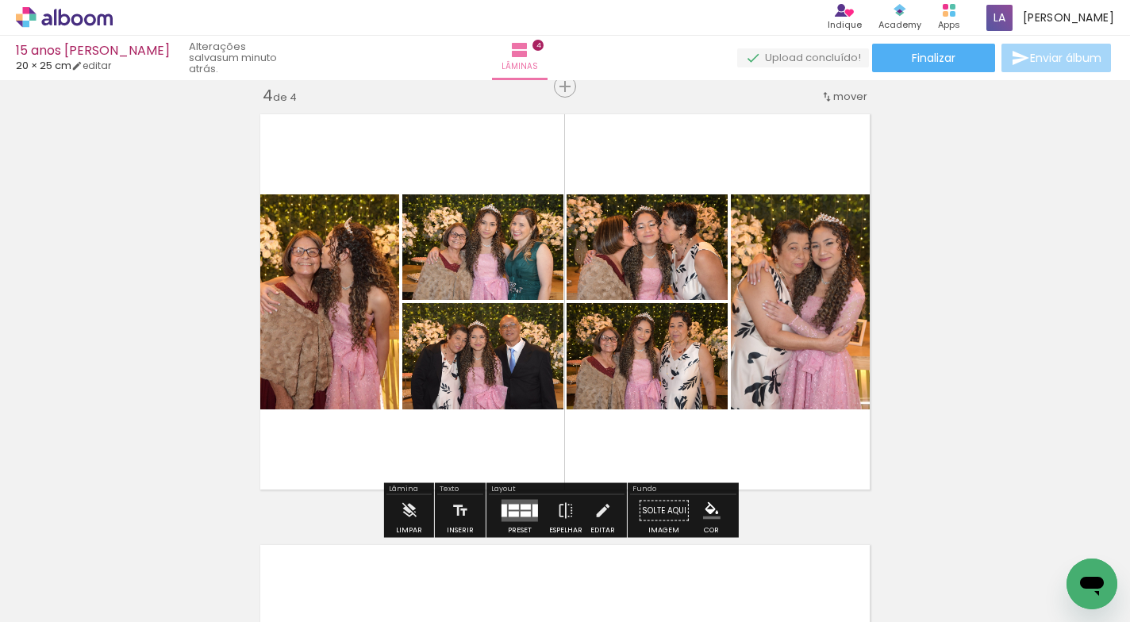
click at [510, 508] on div at bounding box center [513, 507] width 10 height 6
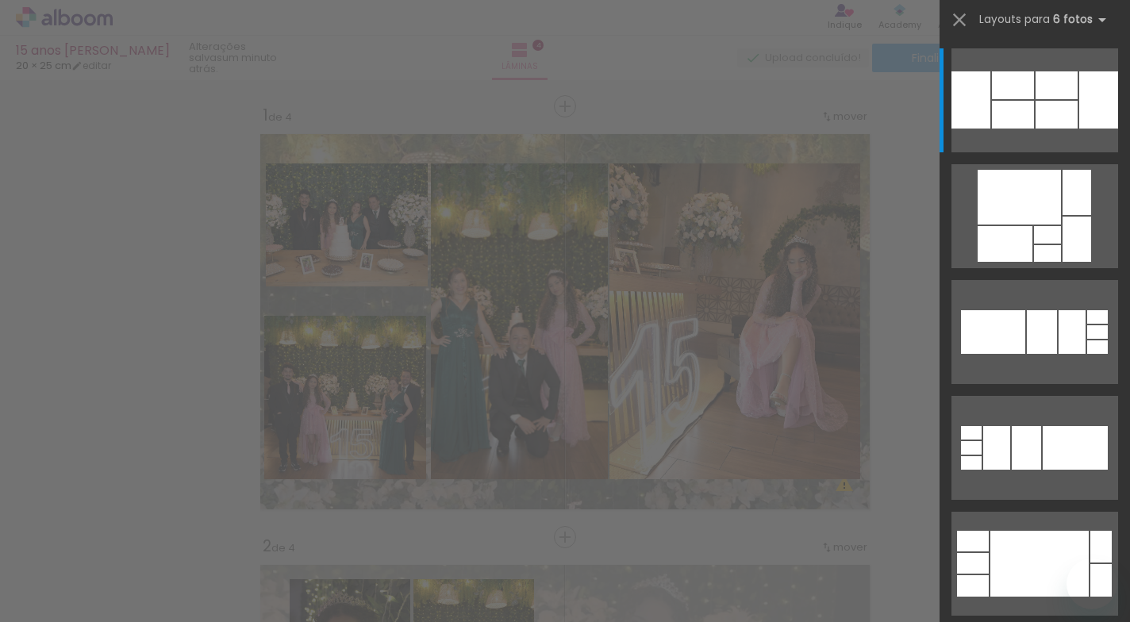
click at [1011, 108] on div at bounding box center [1013, 115] width 42 height 28
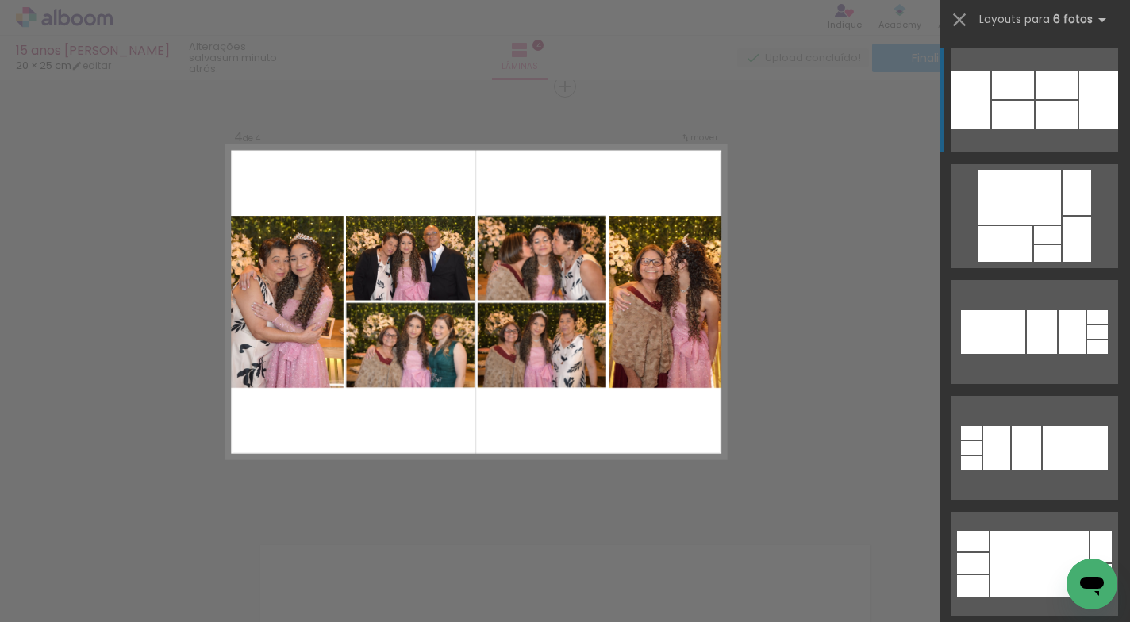
scroll to position [0, 1122]
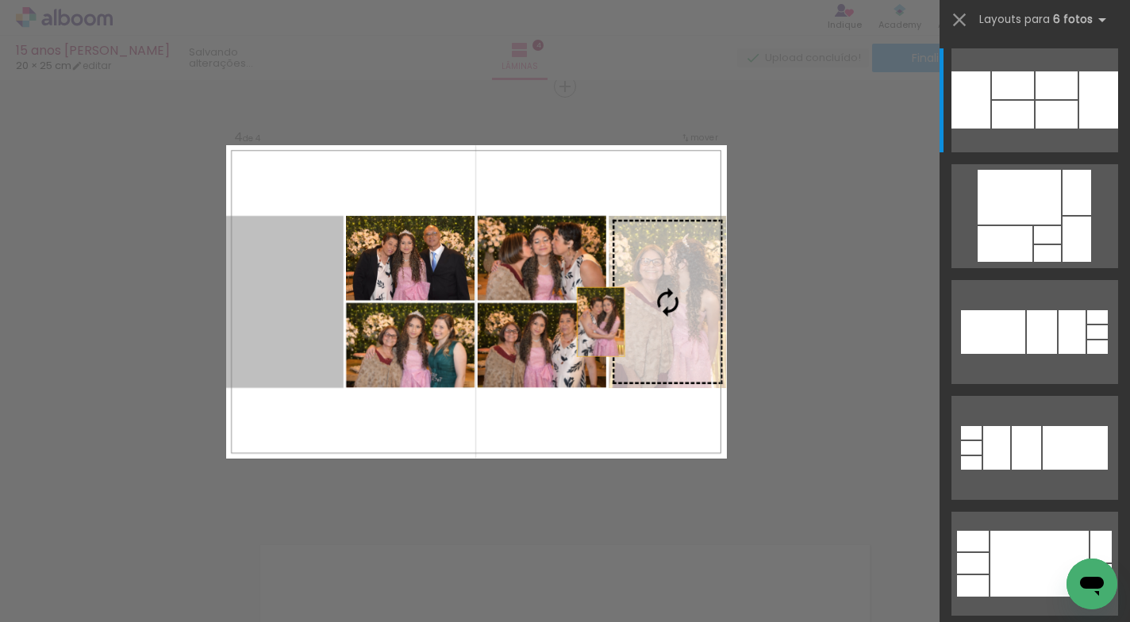
drag, startPoint x: 296, startPoint y: 329, endPoint x: 673, endPoint y: 327, distance: 377.6
click at [0, 0] on slot at bounding box center [0, 0] width 0 height 0
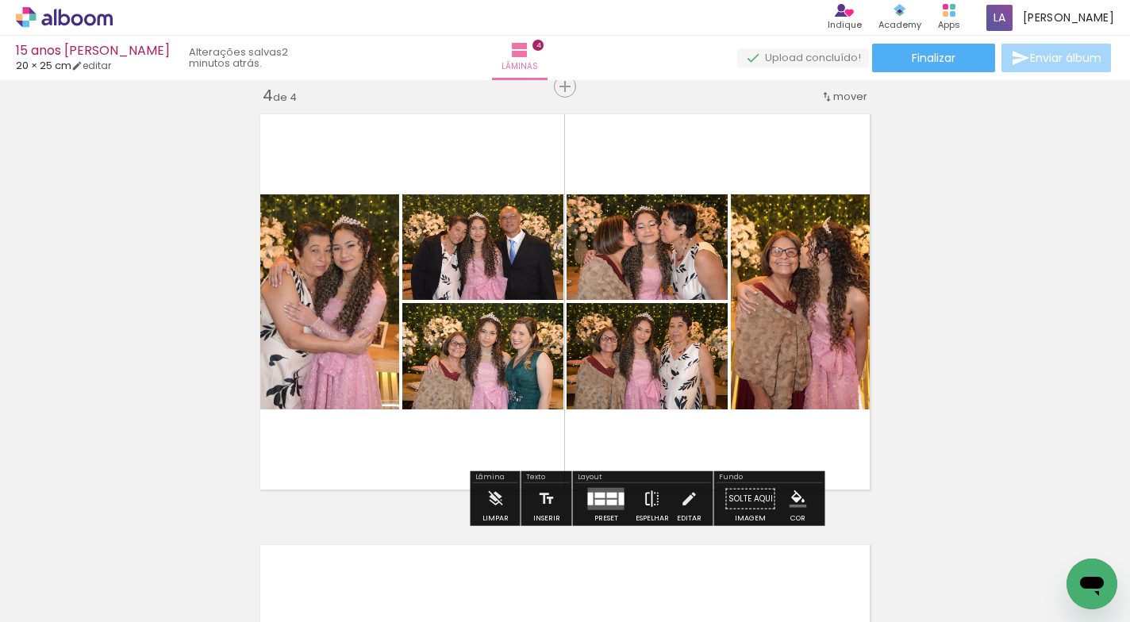
click at [645, 495] on iron-icon at bounding box center [651, 499] width 17 height 32
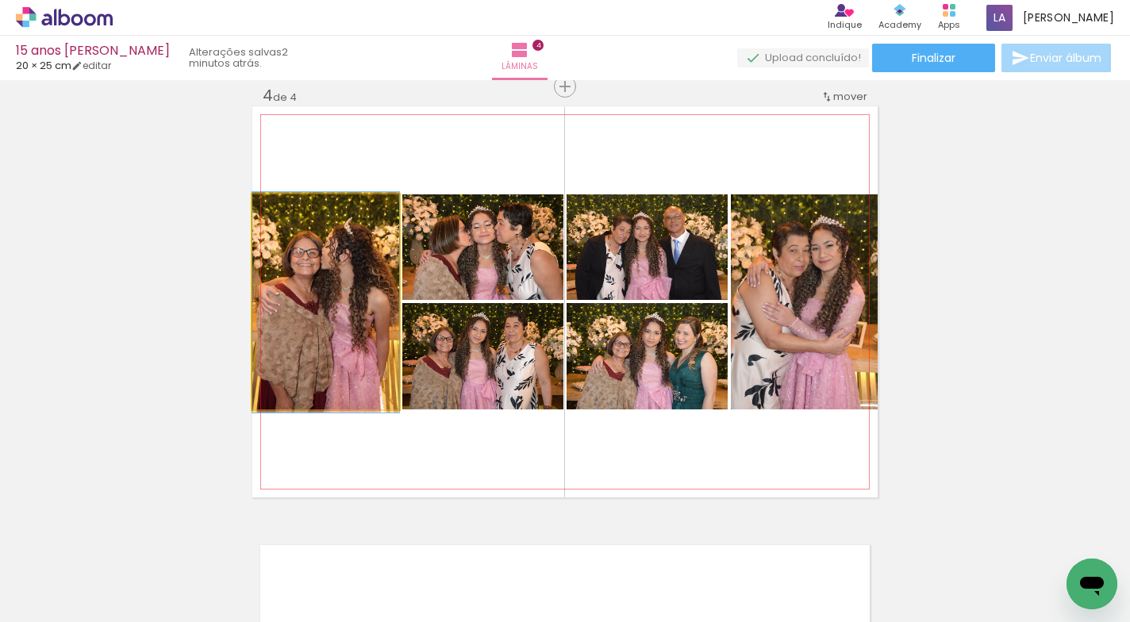
drag, startPoint x: 328, startPoint y: 351, endPoint x: 364, endPoint y: 352, distance: 35.7
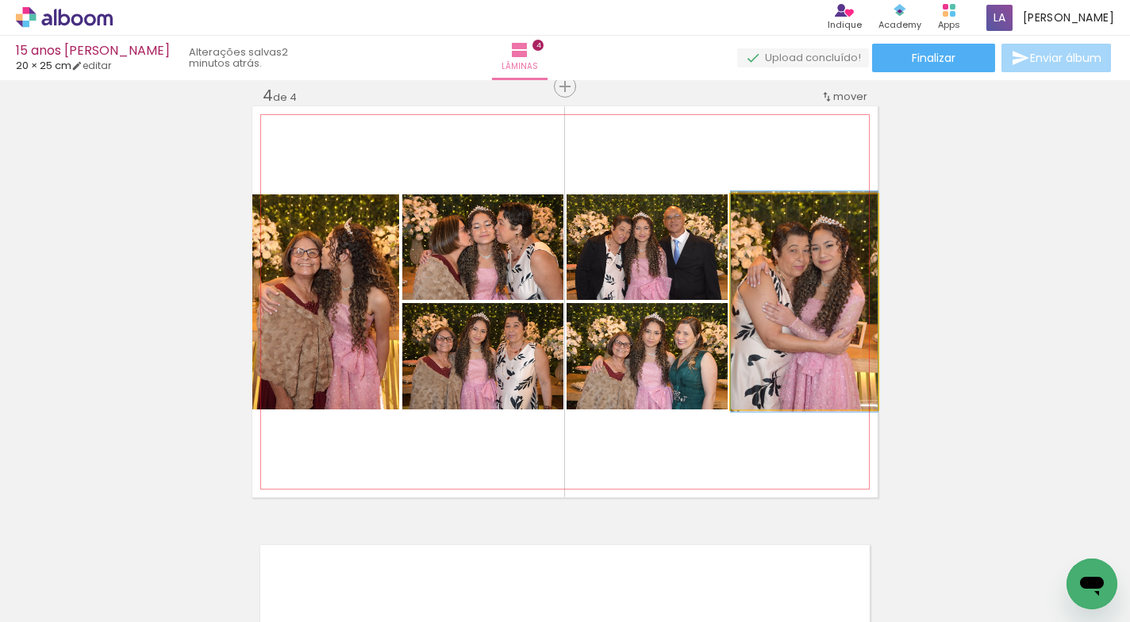
click at [828, 336] on quentale-photo at bounding box center [804, 301] width 147 height 215
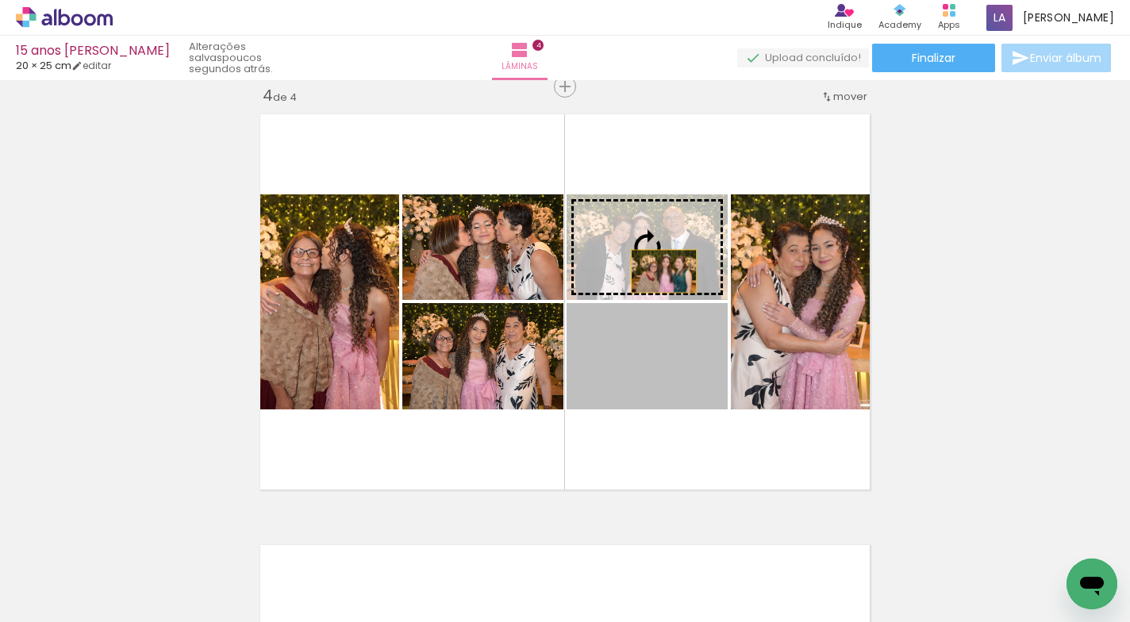
drag, startPoint x: 662, startPoint y: 366, endPoint x: 658, endPoint y: 271, distance: 94.5
click at [0, 0] on slot at bounding box center [0, 0] width 0 height 0
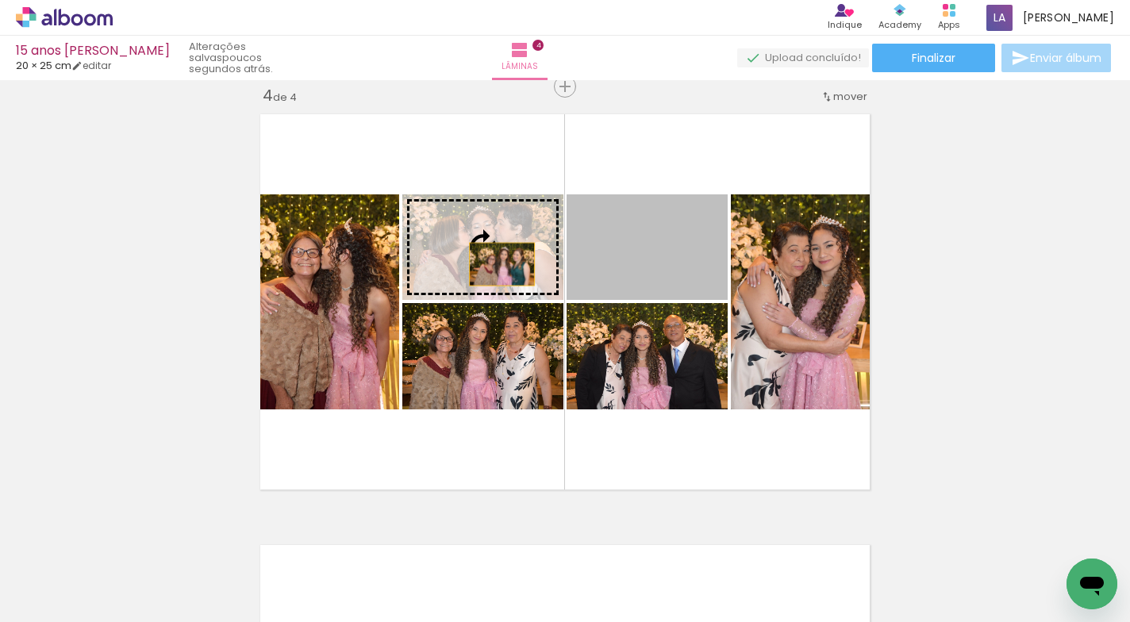
drag, startPoint x: 664, startPoint y: 271, endPoint x: 496, endPoint y: 264, distance: 168.3
click at [0, 0] on slot at bounding box center [0, 0] width 0 height 0
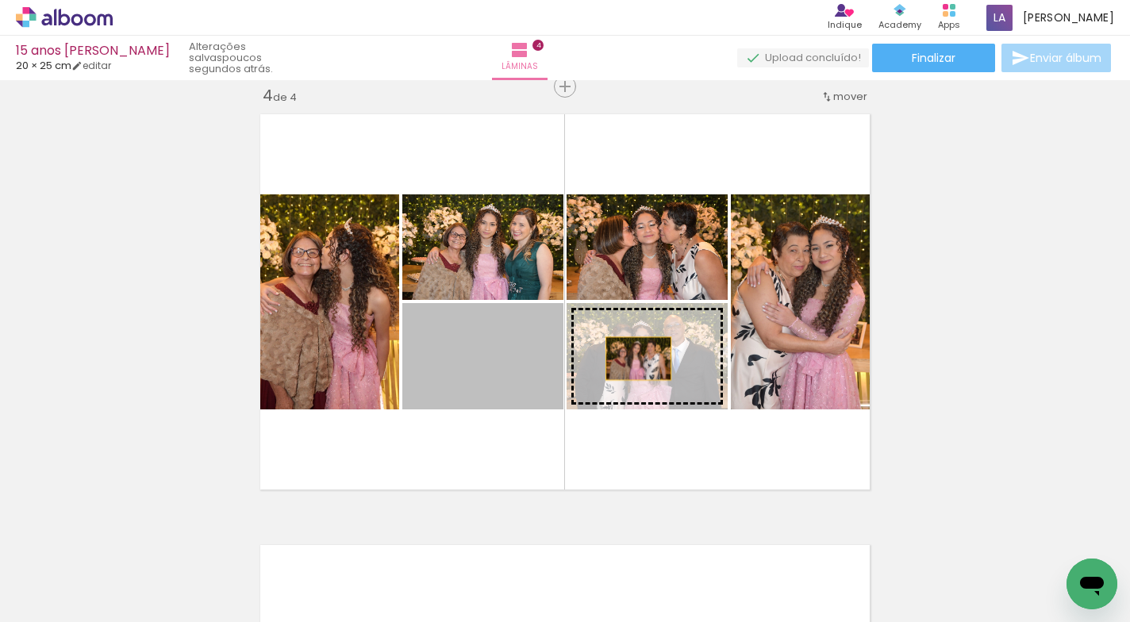
drag, startPoint x: 495, startPoint y: 374, endPoint x: 632, endPoint y: 359, distance: 138.0
click at [0, 0] on slot at bounding box center [0, 0] width 0 height 0
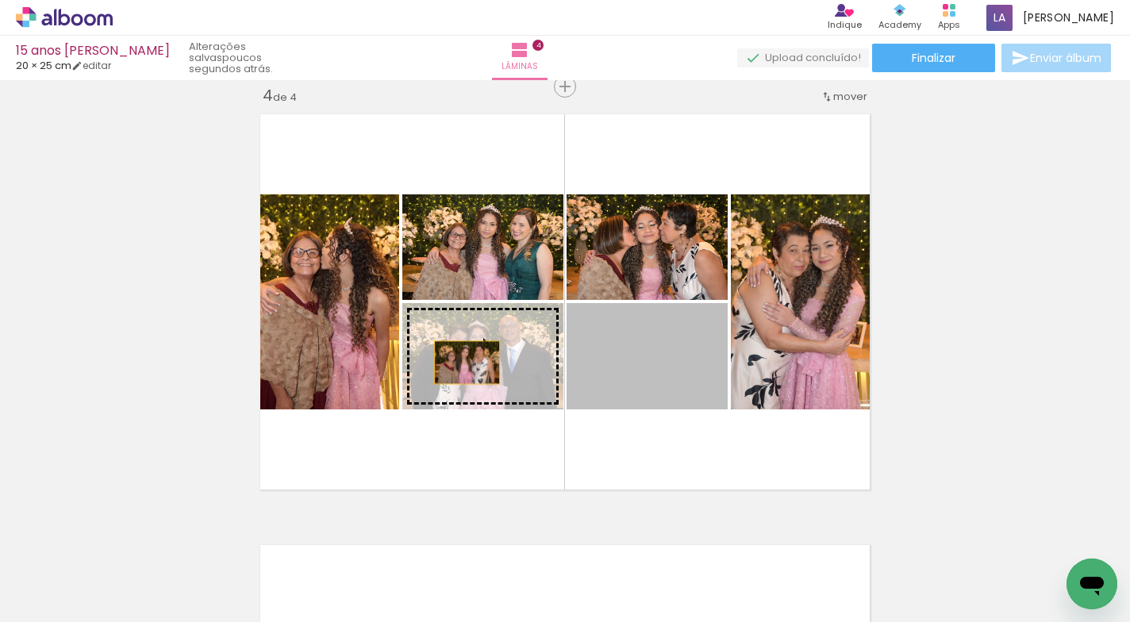
drag, startPoint x: 633, startPoint y: 359, endPoint x: 461, endPoint y: 362, distance: 172.2
click at [0, 0] on slot at bounding box center [0, 0] width 0 height 0
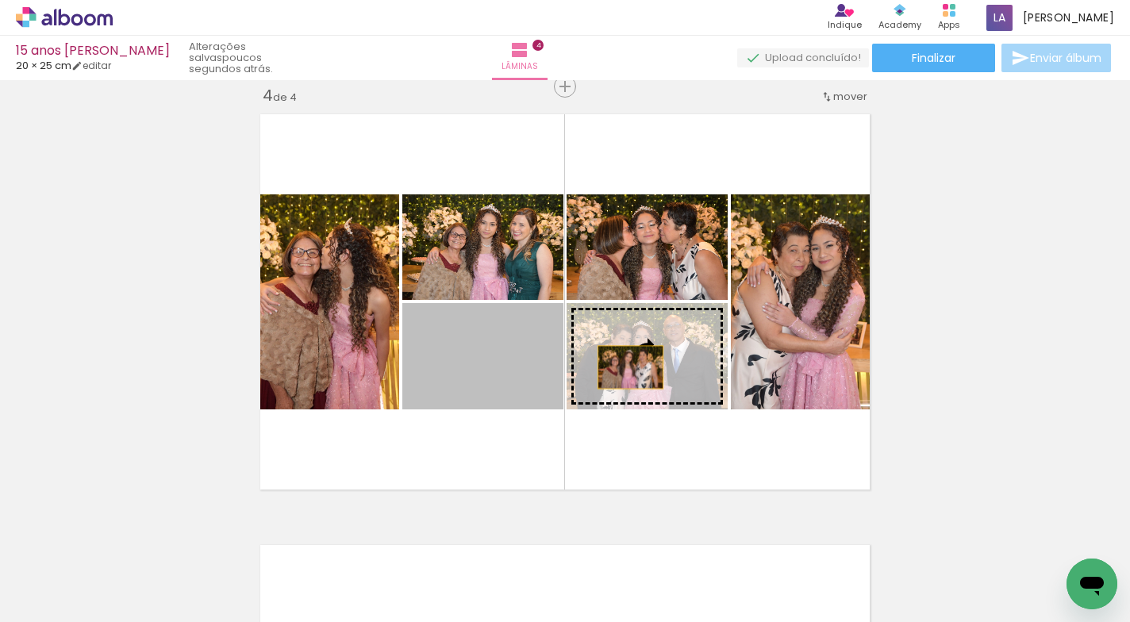
drag, startPoint x: 462, startPoint y: 362, endPoint x: 624, endPoint y: 367, distance: 162.7
click at [0, 0] on slot at bounding box center [0, 0] width 0 height 0
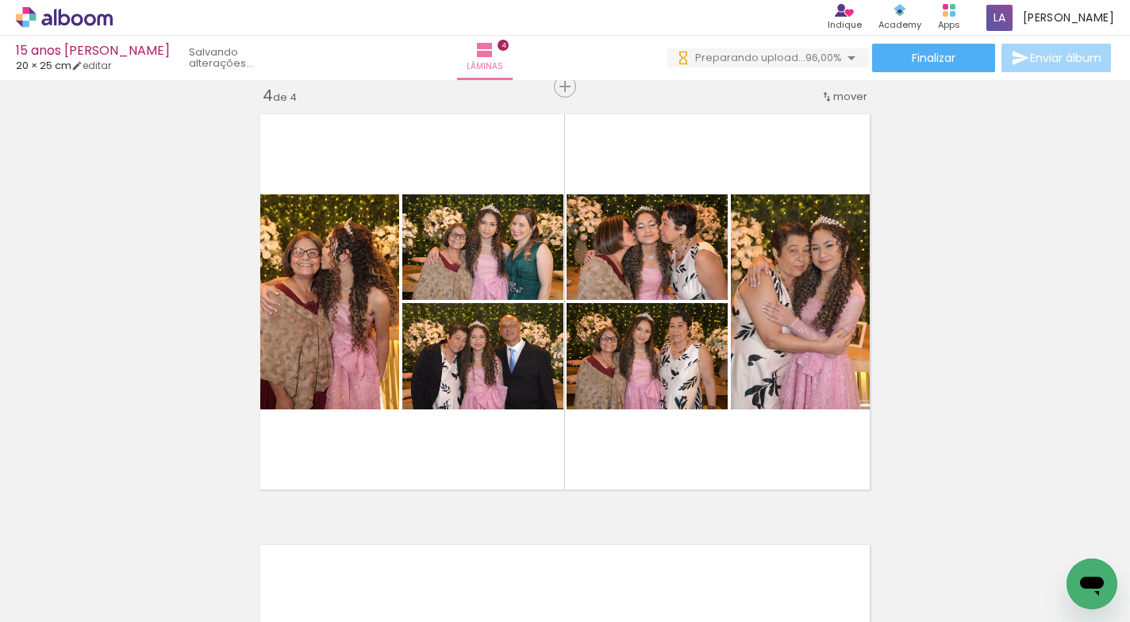
scroll to position [0, 1210]
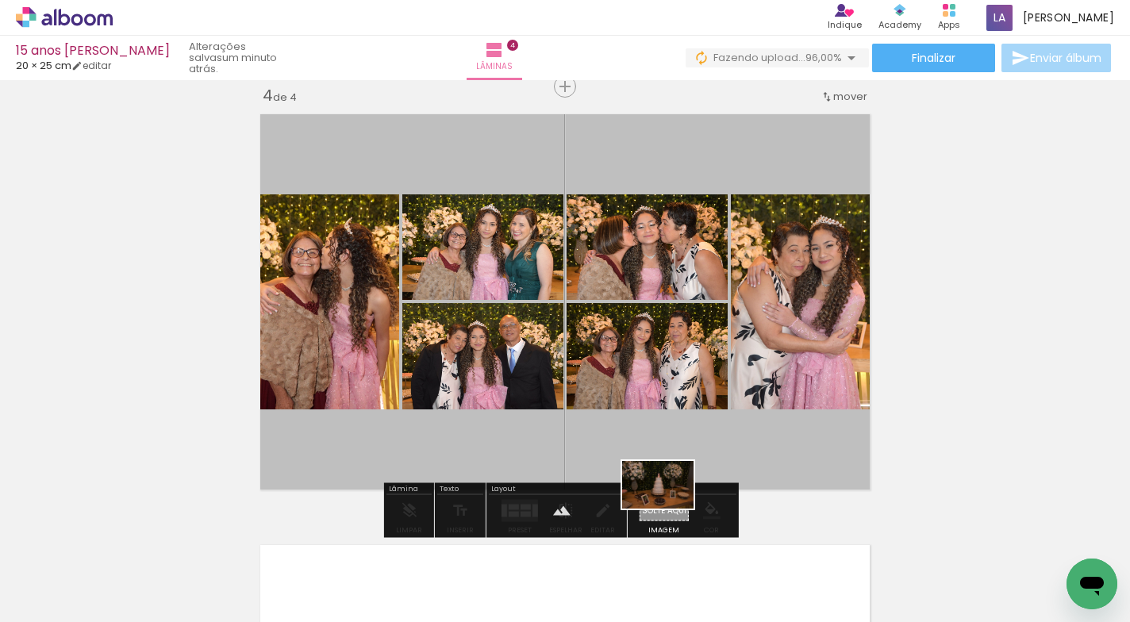
drag, startPoint x: 814, startPoint y: 559, endPoint x: 669, endPoint y: 510, distance: 152.5
click at [669, 510] on quentale-workspace at bounding box center [565, 311] width 1130 height 622
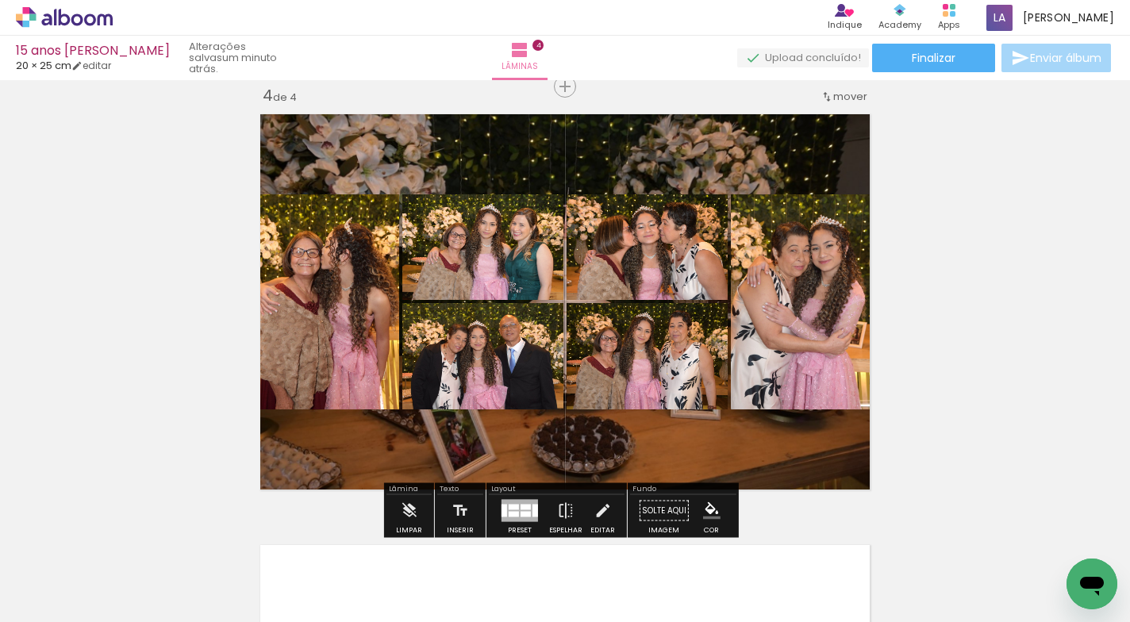
click at [708, 452] on quentale-layouter at bounding box center [564, 301] width 625 height 391
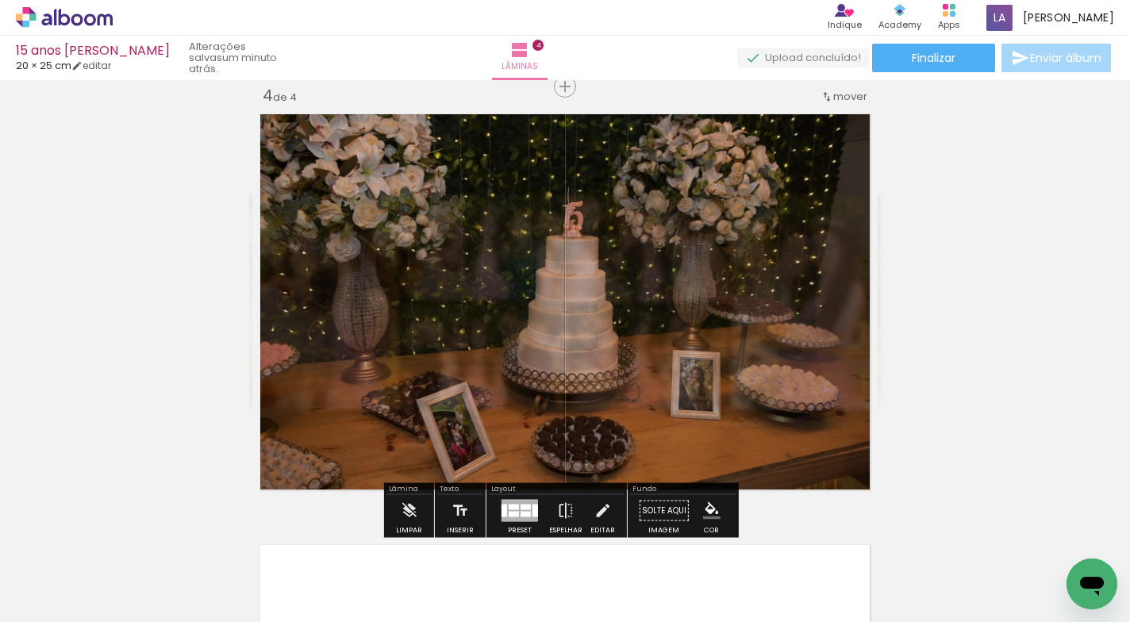
click at [708, 452] on quentale-photo at bounding box center [564, 301] width 625 height 391
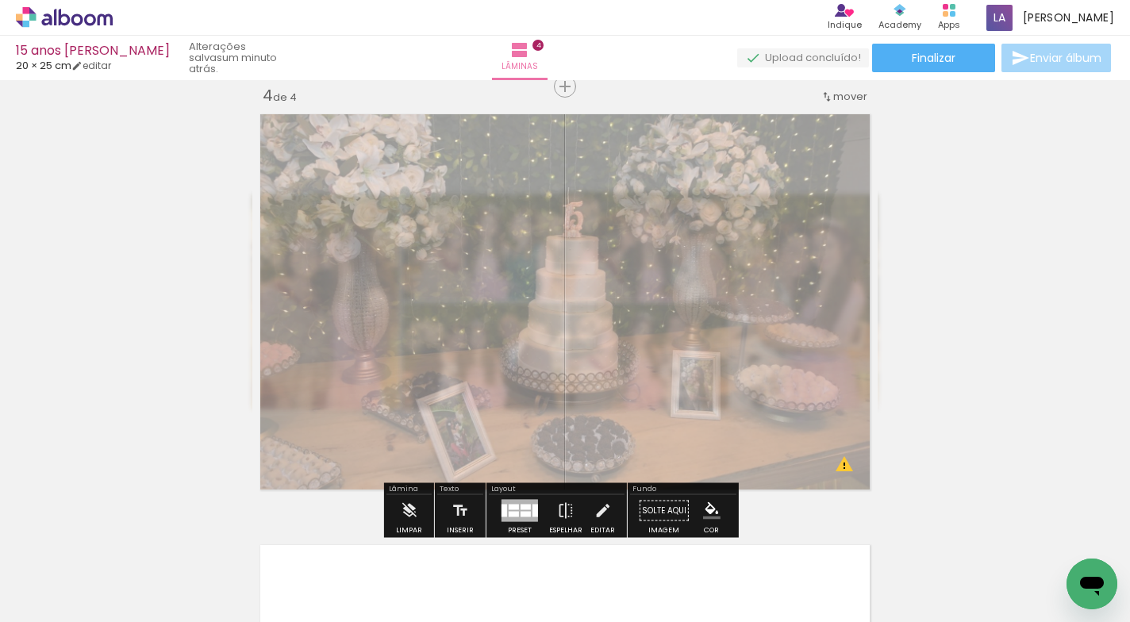
drag, startPoint x: 476, startPoint y: 148, endPoint x: 439, endPoint y: 154, distance: 36.9
type paper-slider "40"
click at [439, 154] on div at bounding box center [448, 146] width 25 height 25
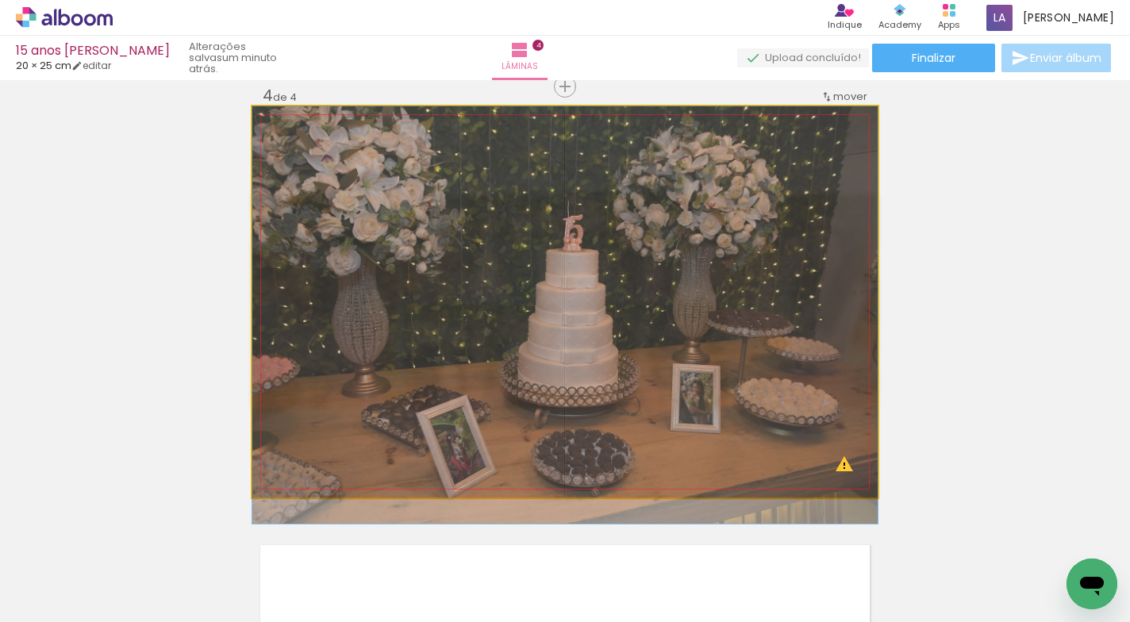
drag, startPoint x: 696, startPoint y: 280, endPoint x: 693, endPoint y: 316, distance: 36.6
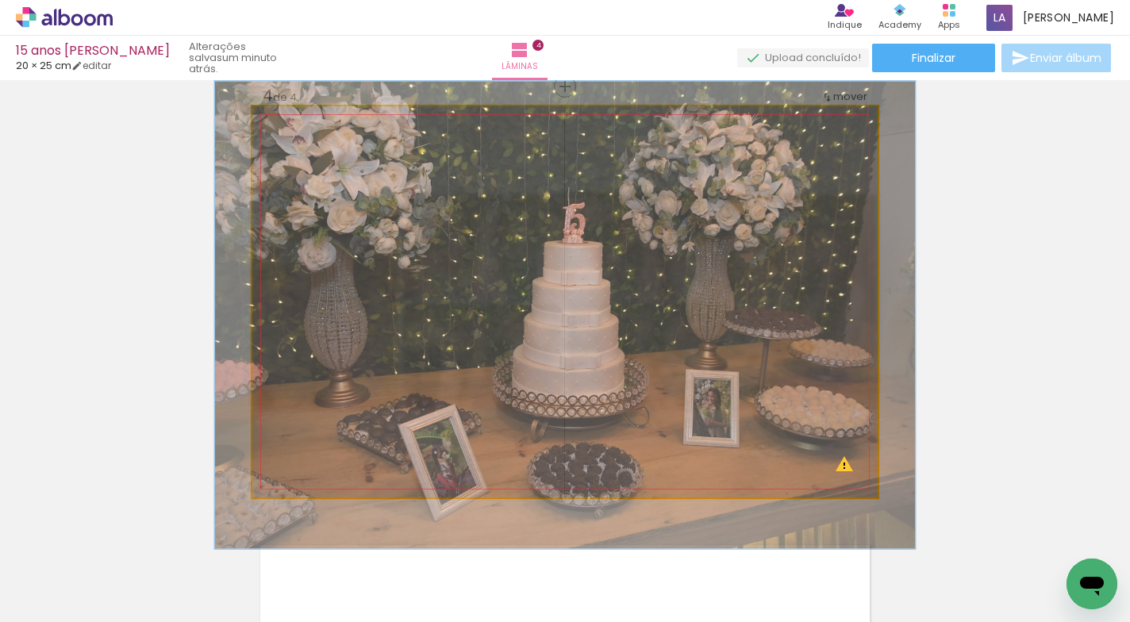
type paper-slider "112"
click at [315, 153] on div at bounding box center [320, 147] width 14 height 14
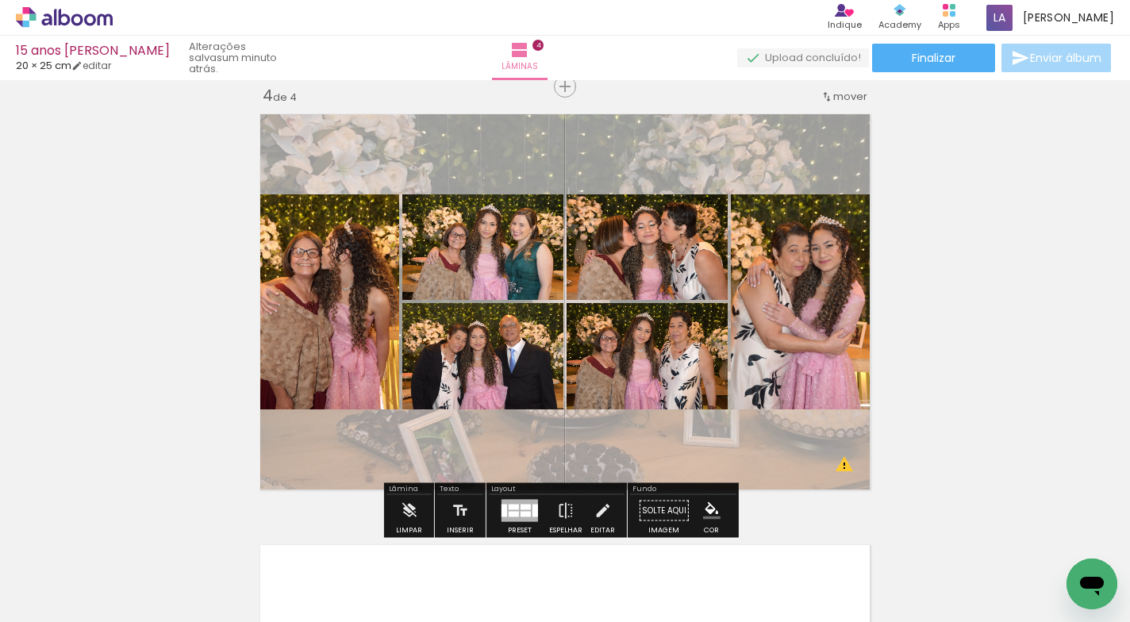
drag, startPoint x: 760, startPoint y: 444, endPoint x: 759, endPoint y: 418, distance: 26.2
click at [758, 393] on quentale-layouter at bounding box center [564, 301] width 625 height 391
click at [756, 448] on quentale-layouter at bounding box center [564, 301] width 625 height 391
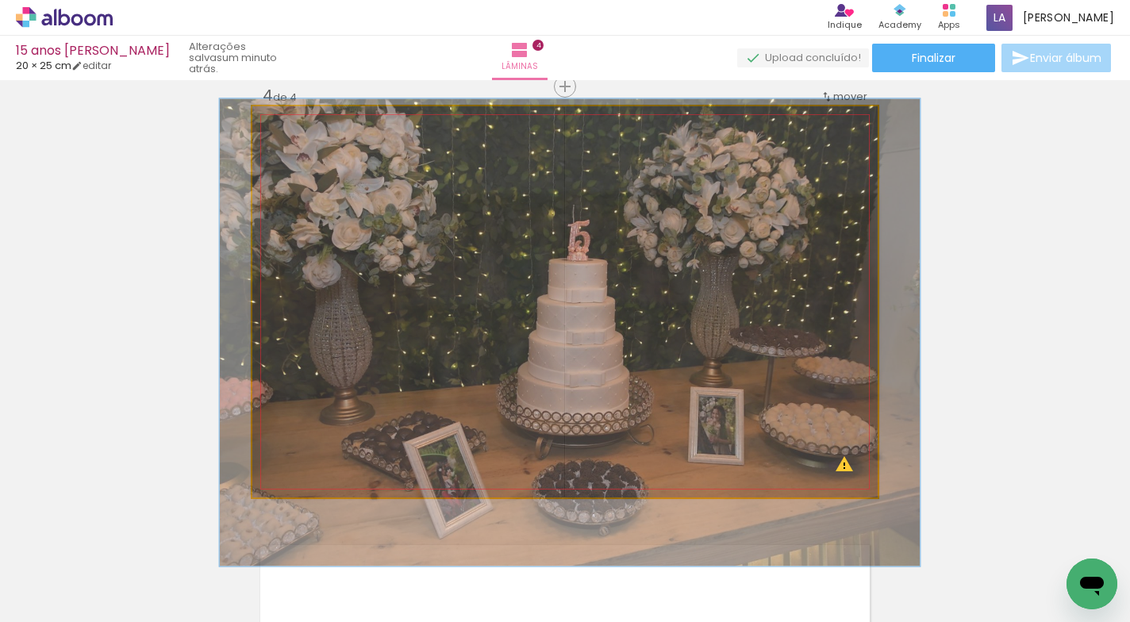
drag, startPoint x: 756, startPoint y: 448, endPoint x: 761, endPoint y: 474, distance: 26.8
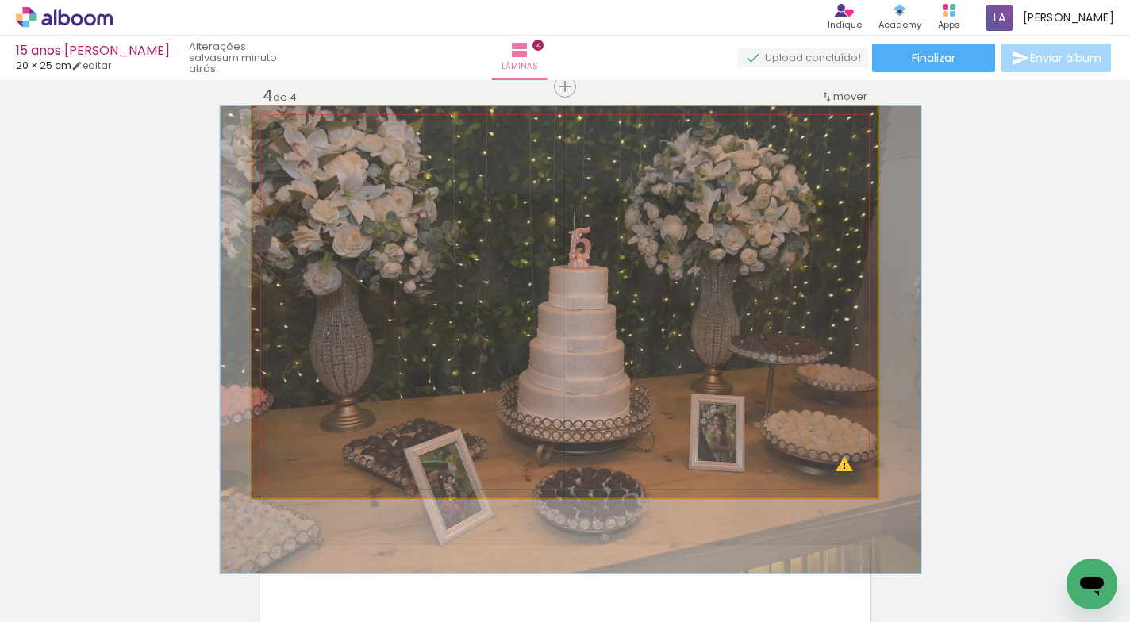
drag, startPoint x: 720, startPoint y: 314, endPoint x: 720, endPoint y: 330, distance: 15.9
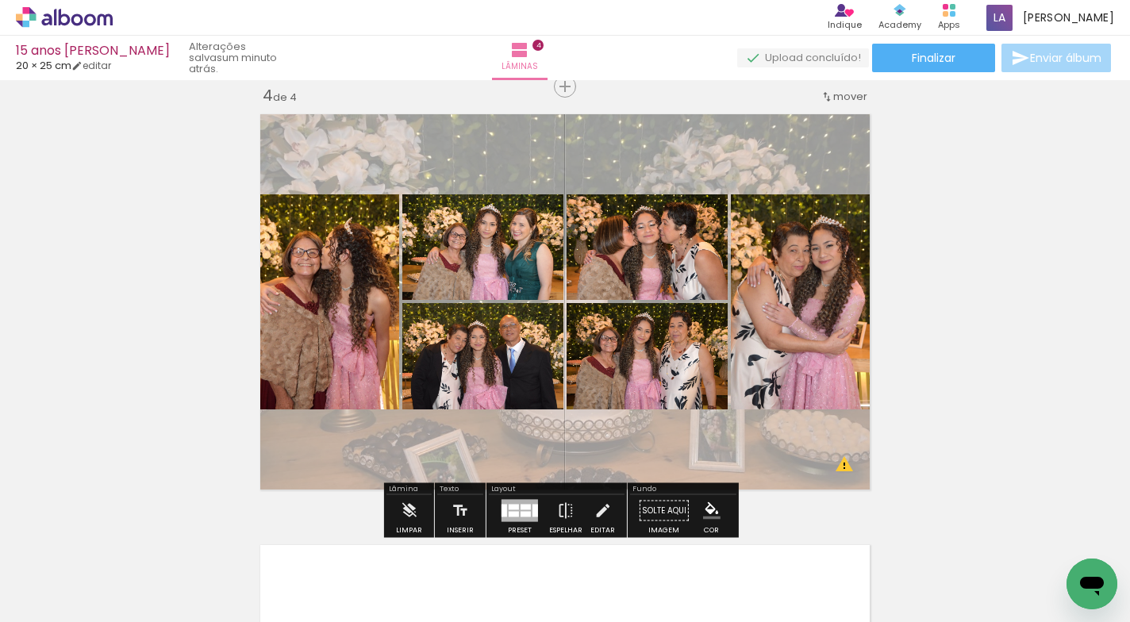
click at [705, 463] on quentale-layouter at bounding box center [564, 301] width 625 height 391
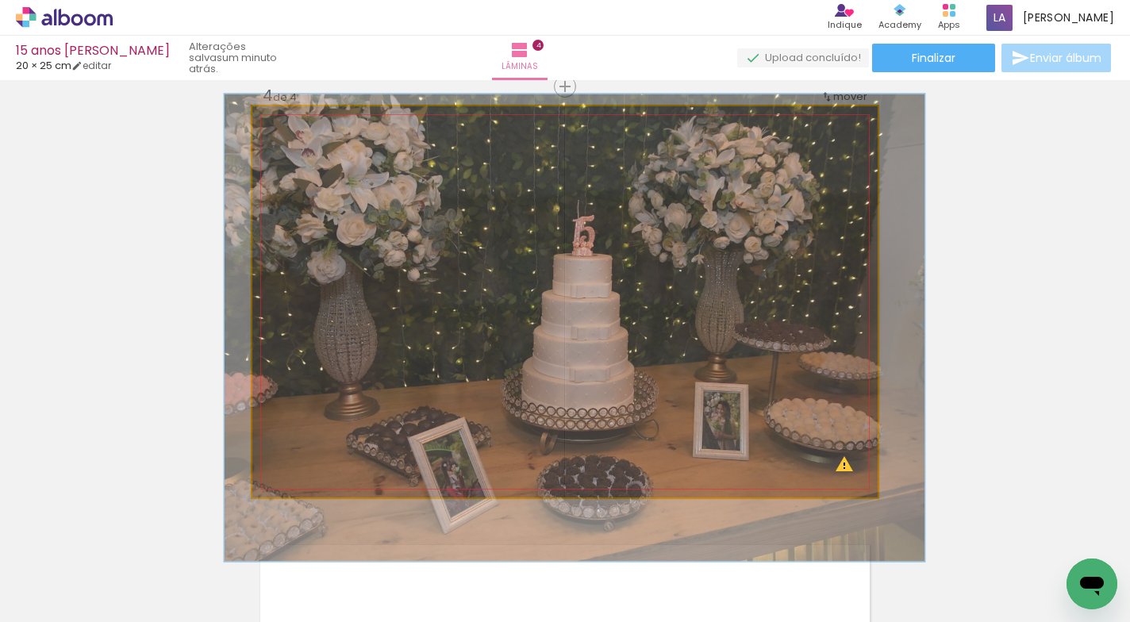
drag, startPoint x: 705, startPoint y: 461, endPoint x: 709, endPoint y: 449, distance: 12.5
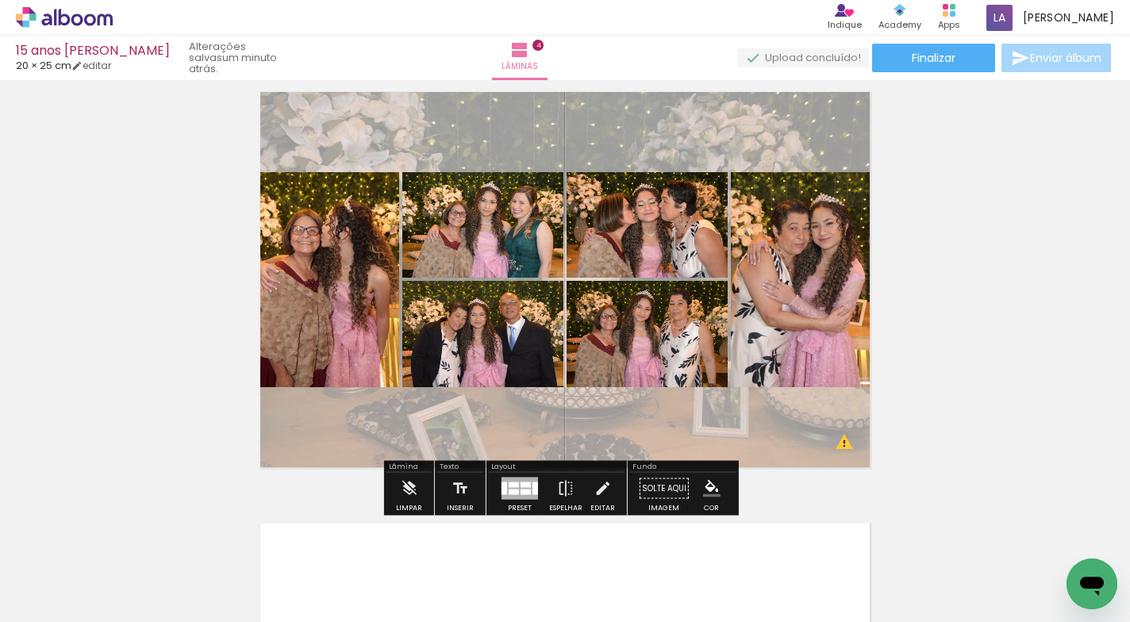
scroll to position [1337, 0]
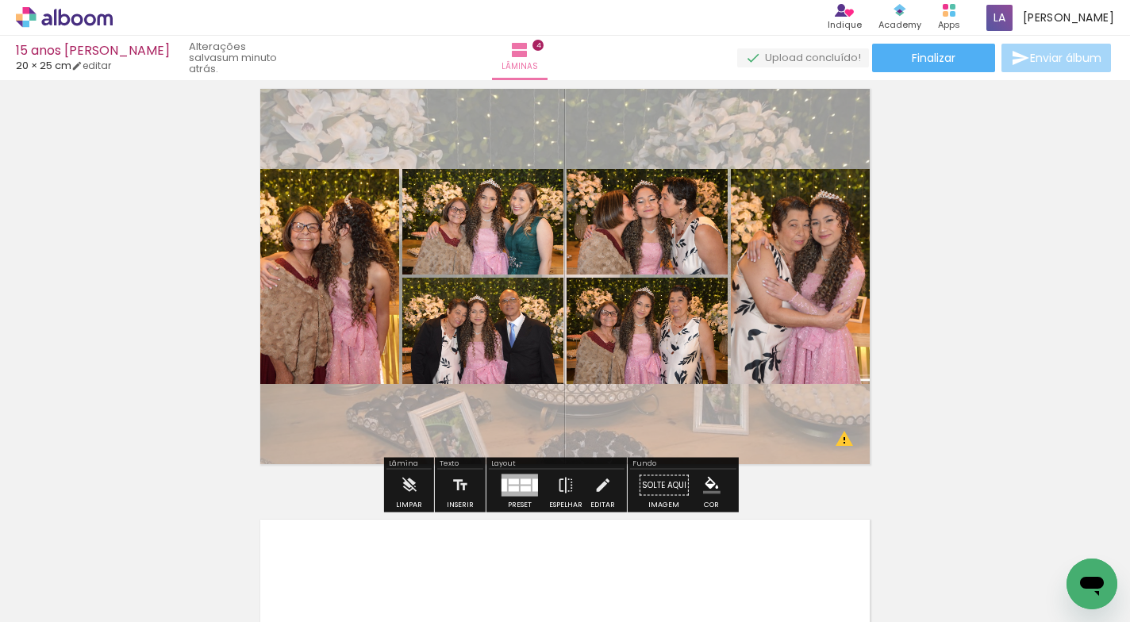
click at [792, 399] on quentale-layouter at bounding box center [564, 276] width 625 height 391
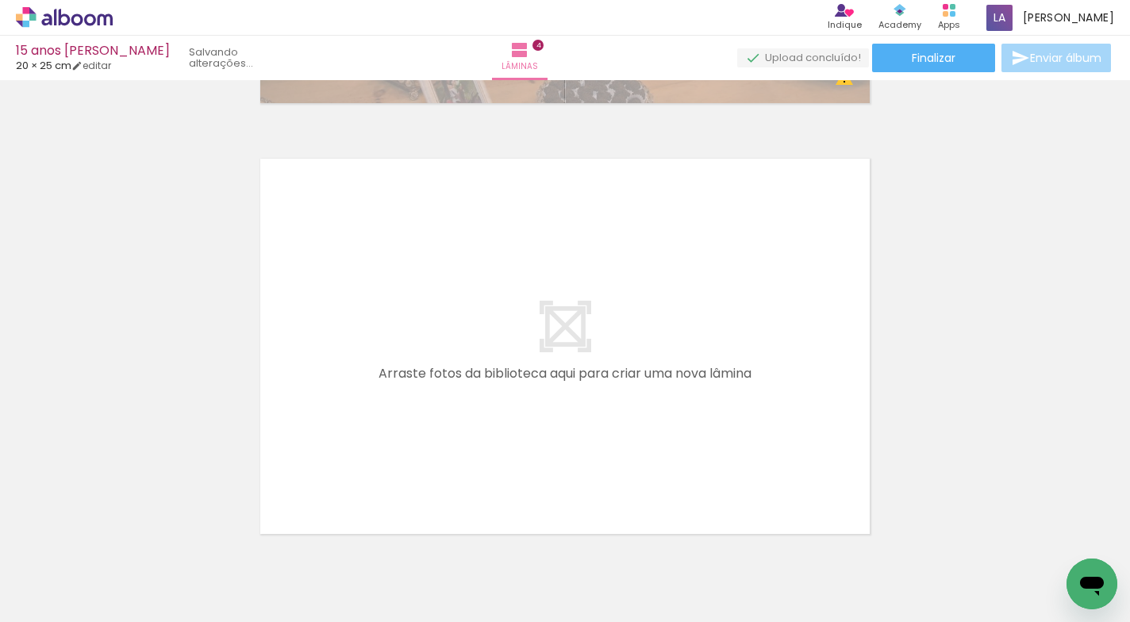
scroll to position [0, 1267]
drag, startPoint x: 1015, startPoint y: 555, endPoint x: 1027, endPoint y: 612, distance: 58.5
click at [130, 612] on iron-horizontal-list at bounding box center [114, 572] width 32 height 99
drag, startPoint x: 566, startPoint y: 615, endPoint x: 750, endPoint y: 615, distance: 184.0
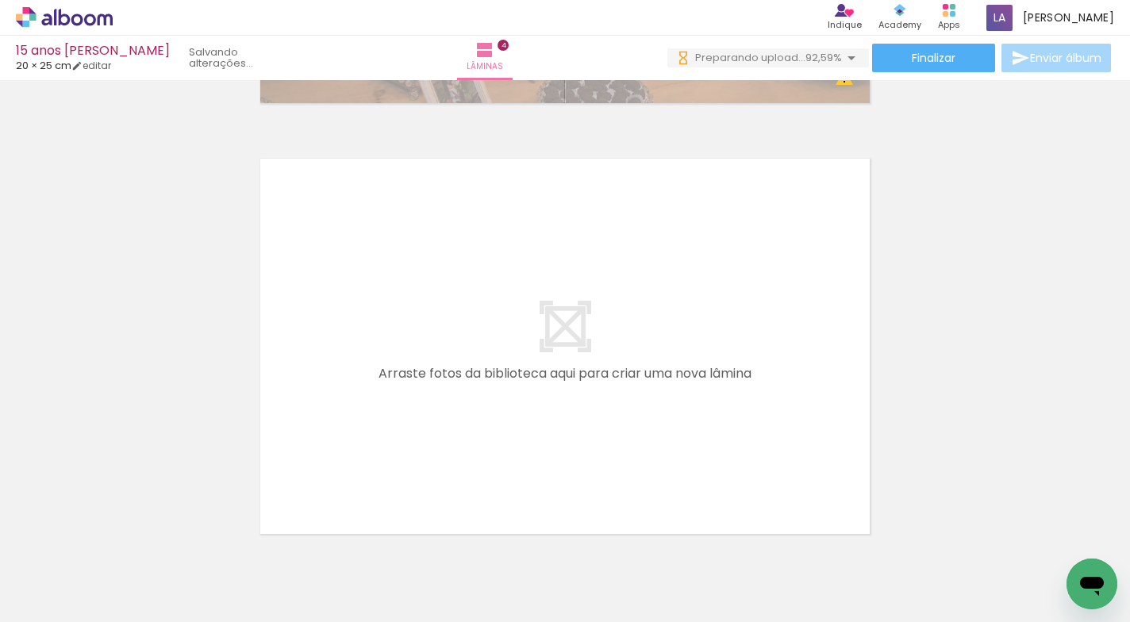
click at [130, 616] on iron-horizontal-list at bounding box center [114, 572] width 32 height 99
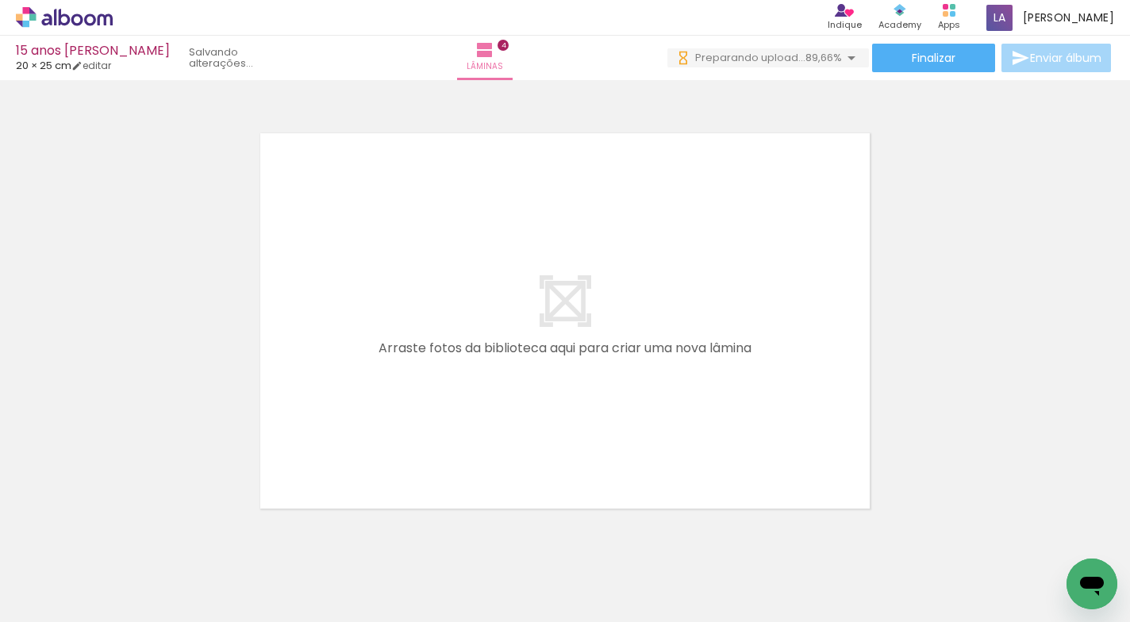
scroll to position [1749, 0]
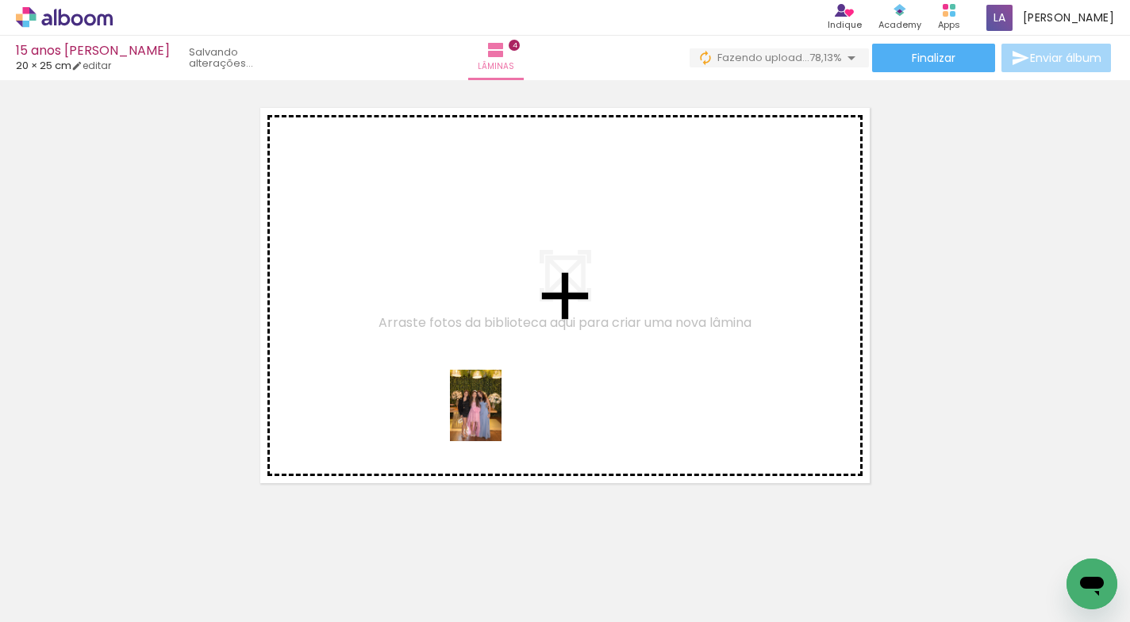
drag, startPoint x: 461, startPoint y: 567, endPoint x: 497, endPoint y: 417, distance: 154.3
click at [497, 417] on quentale-workspace at bounding box center [565, 311] width 1130 height 622
